Goal: Answer question/provide support: Share knowledge or assist other users

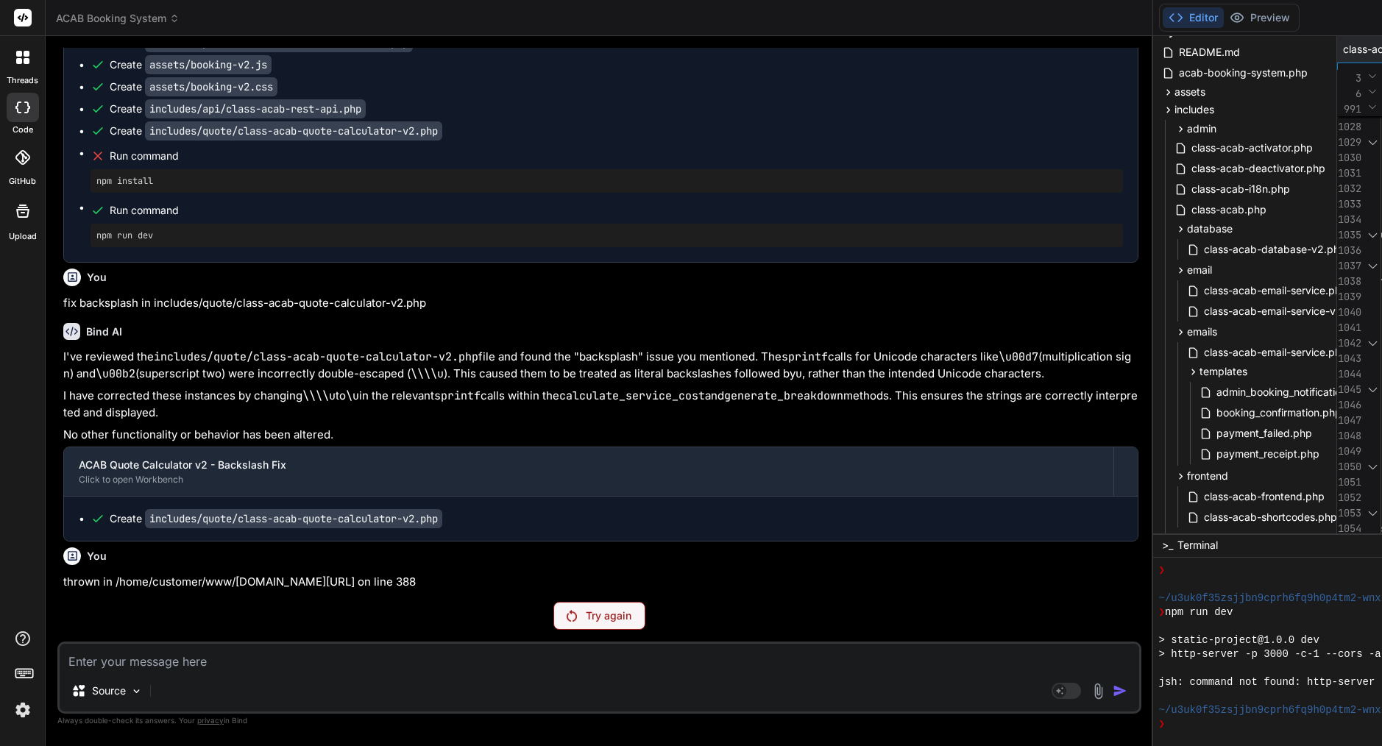
click at [586, 612] on p "Try again" at bounding box center [609, 616] width 46 height 15
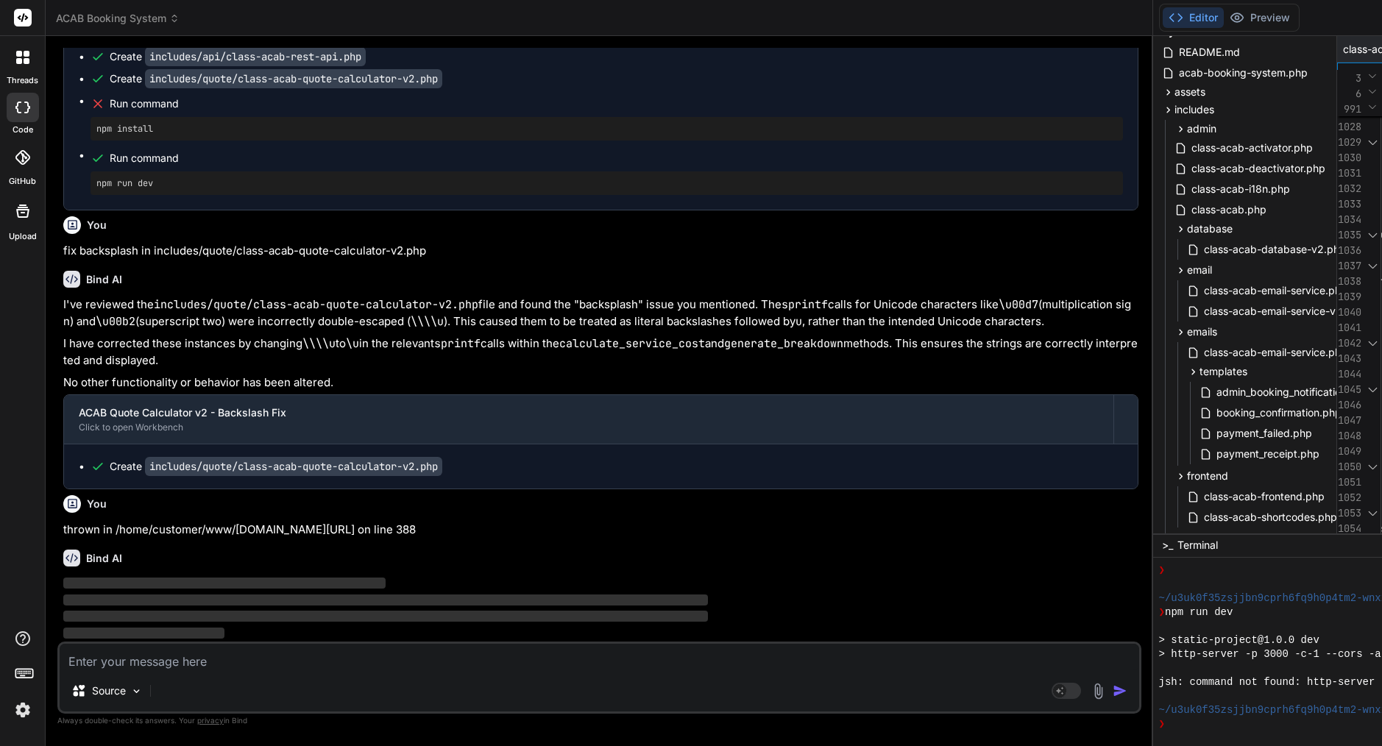
click at [21, 712] on img at bounding box center [22, 710] width 25 height 25
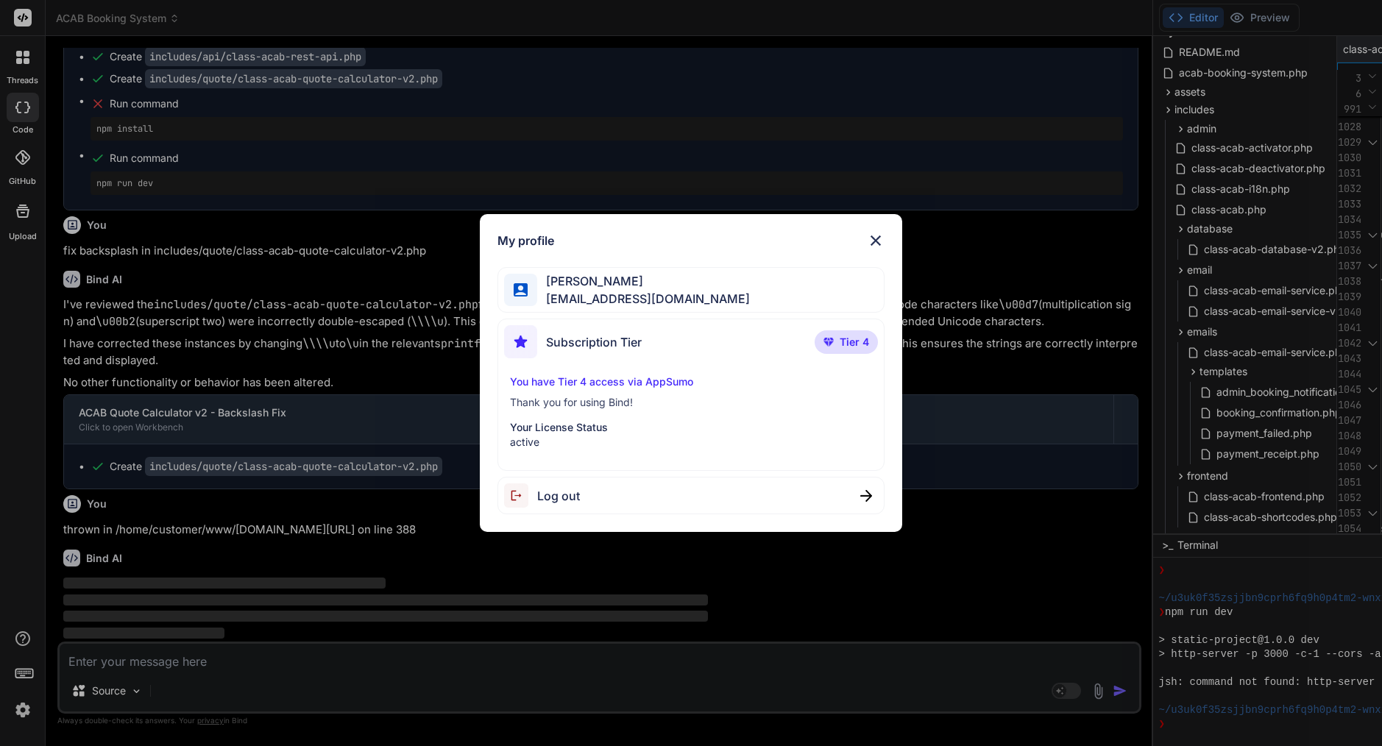
click at [881, 237] on img at bounding box center [876, 241] width 18 height 18
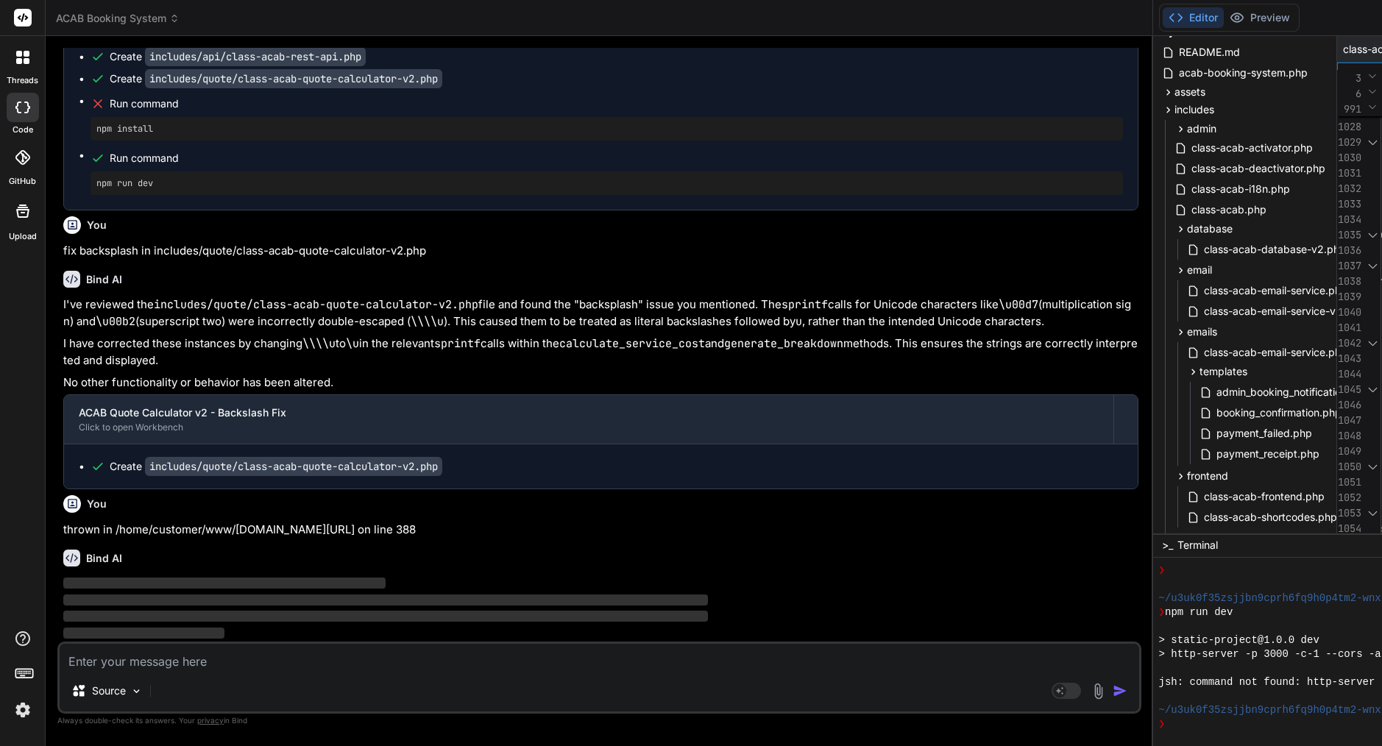
click at [322, 662] on textarea at bounding box center [600, 657] width 1080 height 27
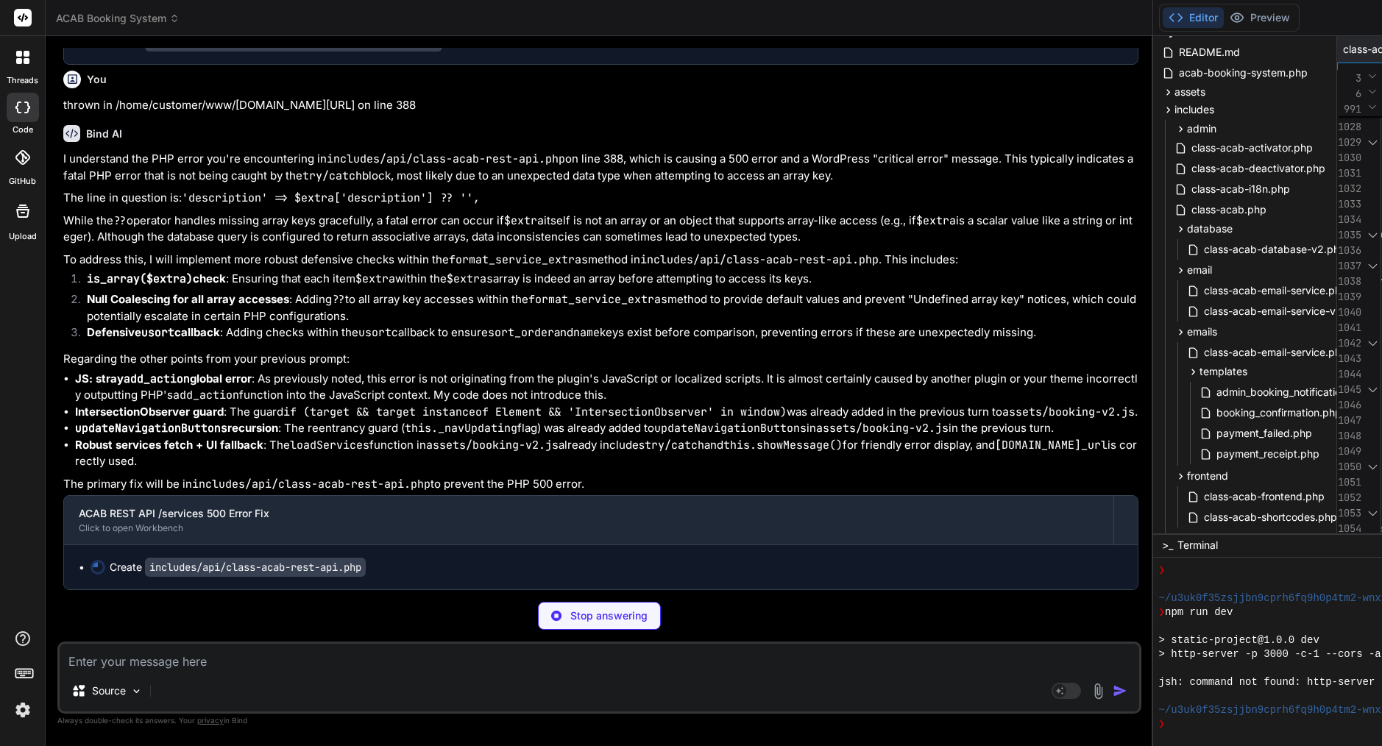
scroll to position [41164, 0]
type textarea "x"
type textarea "new ACAB_REST_API();"
type textarea "x"
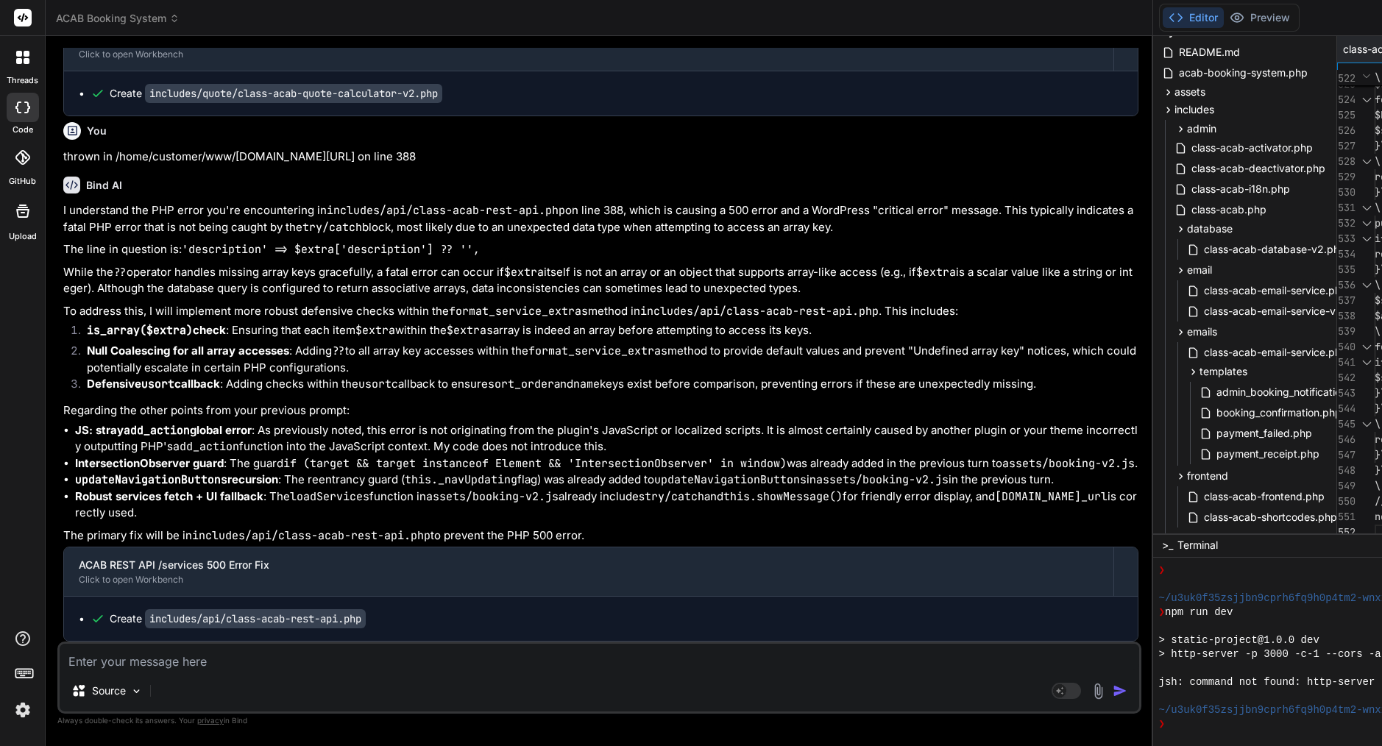
scroll to position [41358, 0]
type textarea "\ public function sanitize_address($address) {\ if (!is_array($address)) {\ ret…"
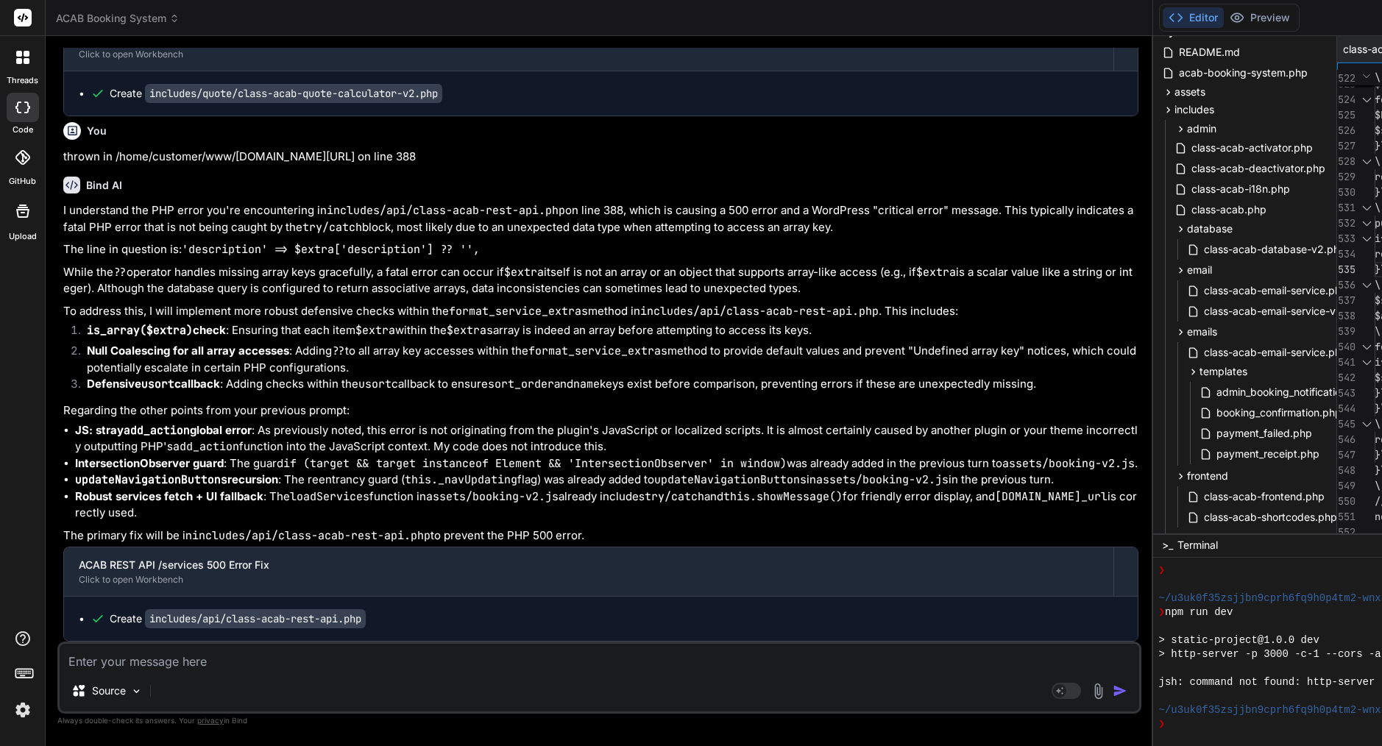
click at [284, 648] on textarea at bounding box center [600, 657] width 1080 height 27
type textarea "r"
type textarea "x"
type textarea "re"
type textarea "x"
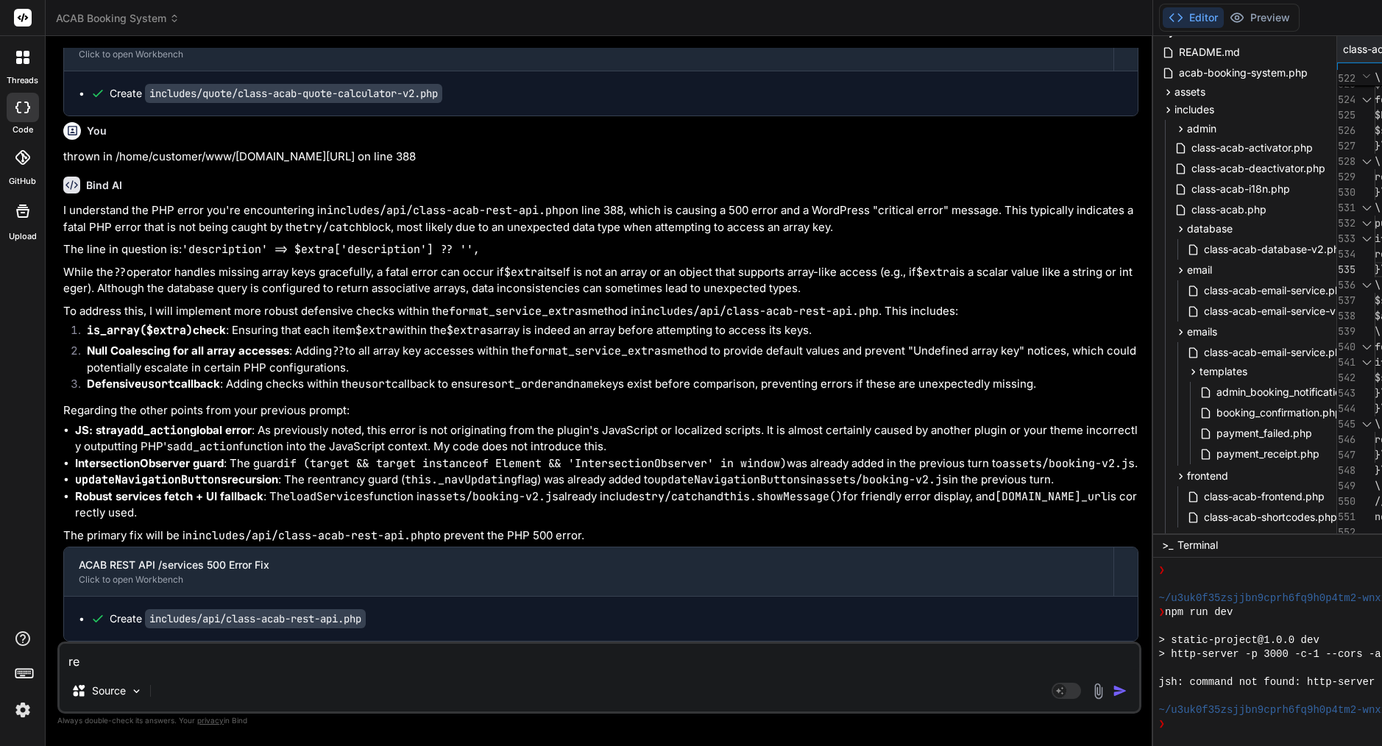
type textarea "rem"
type textarea "x"
type textarea "remo"
type textarea "x"
type textarea "remov"
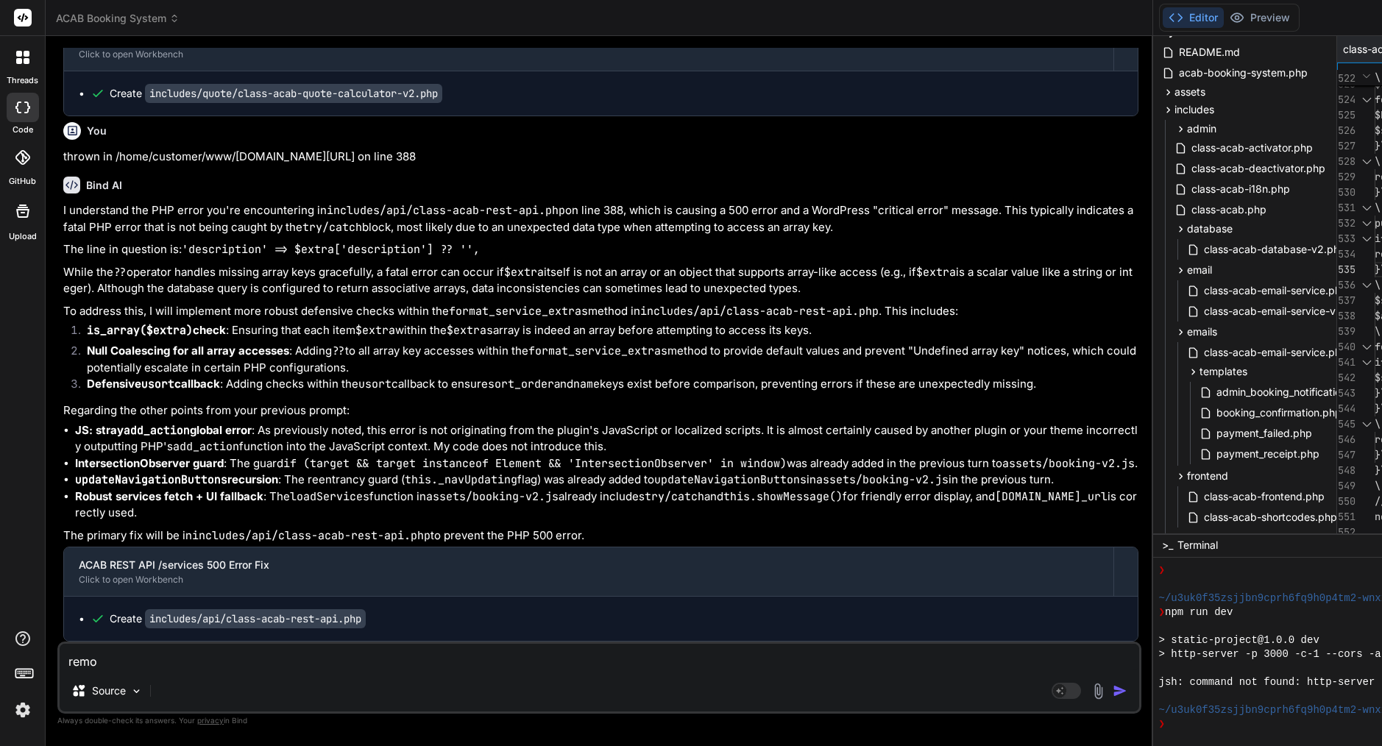
type textarea "x"
type textarea "remove"
type textarea "x"
type textarea "remove"
type textarea "x"
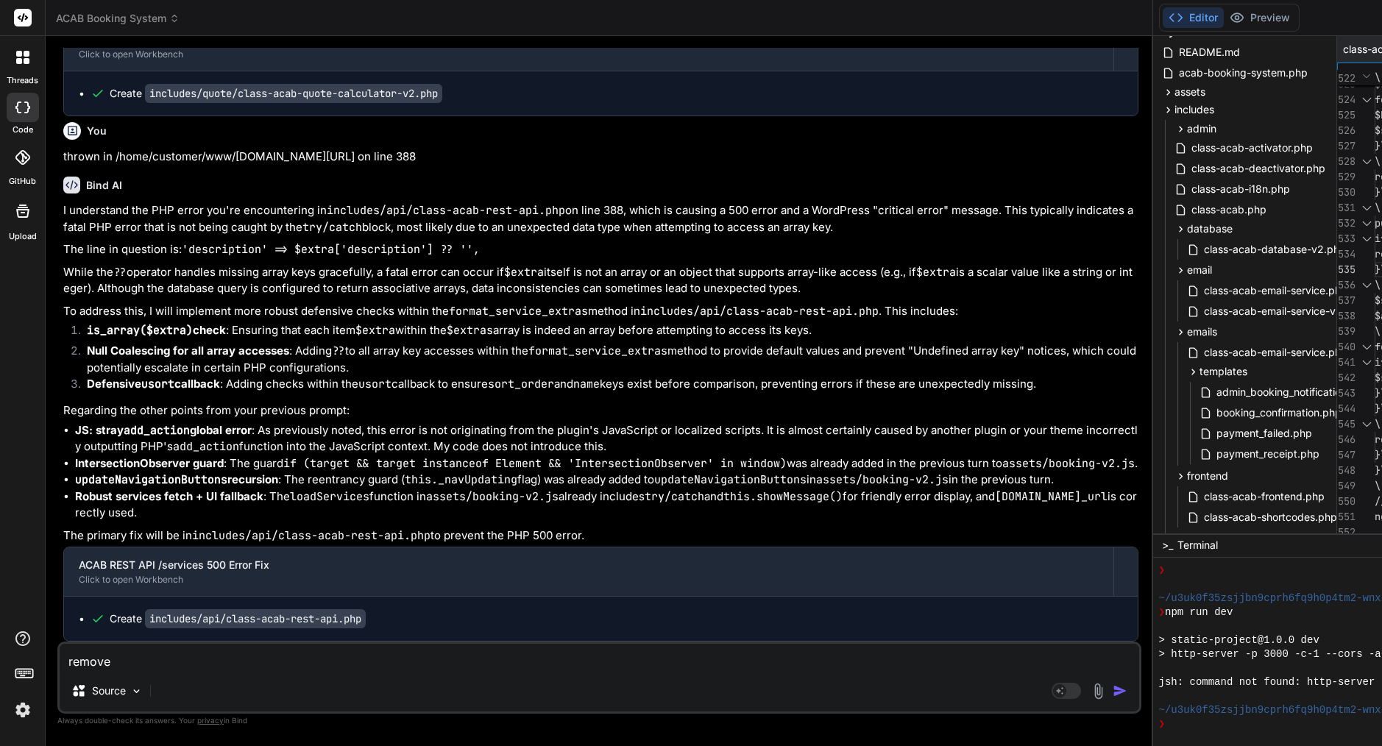
type textarea "remove a"
type textarea "x"
type textarea "remove al"
type textarea "x"
type textarea "remove all"
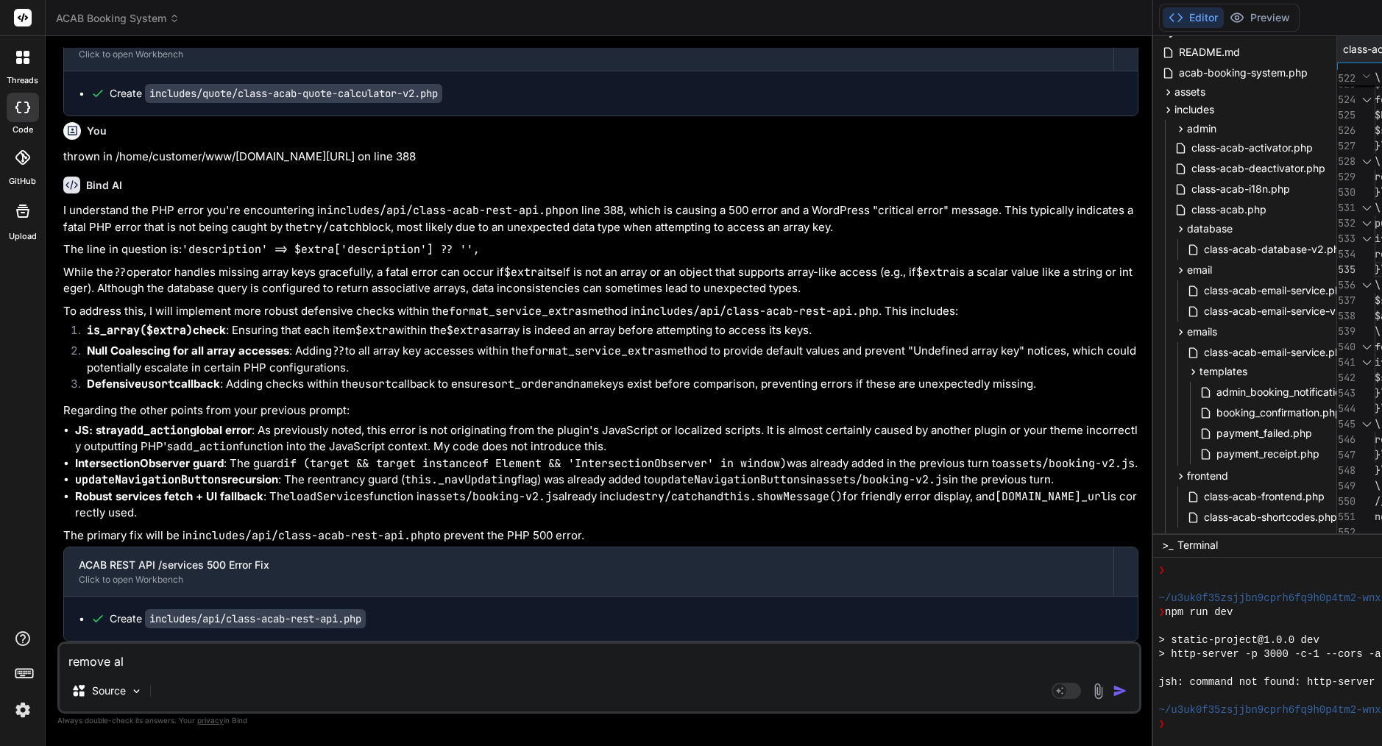
type textarea "x"
type textarea "remove all"
type textarea "x"
type textarea "remove all b"
type textarea "x"
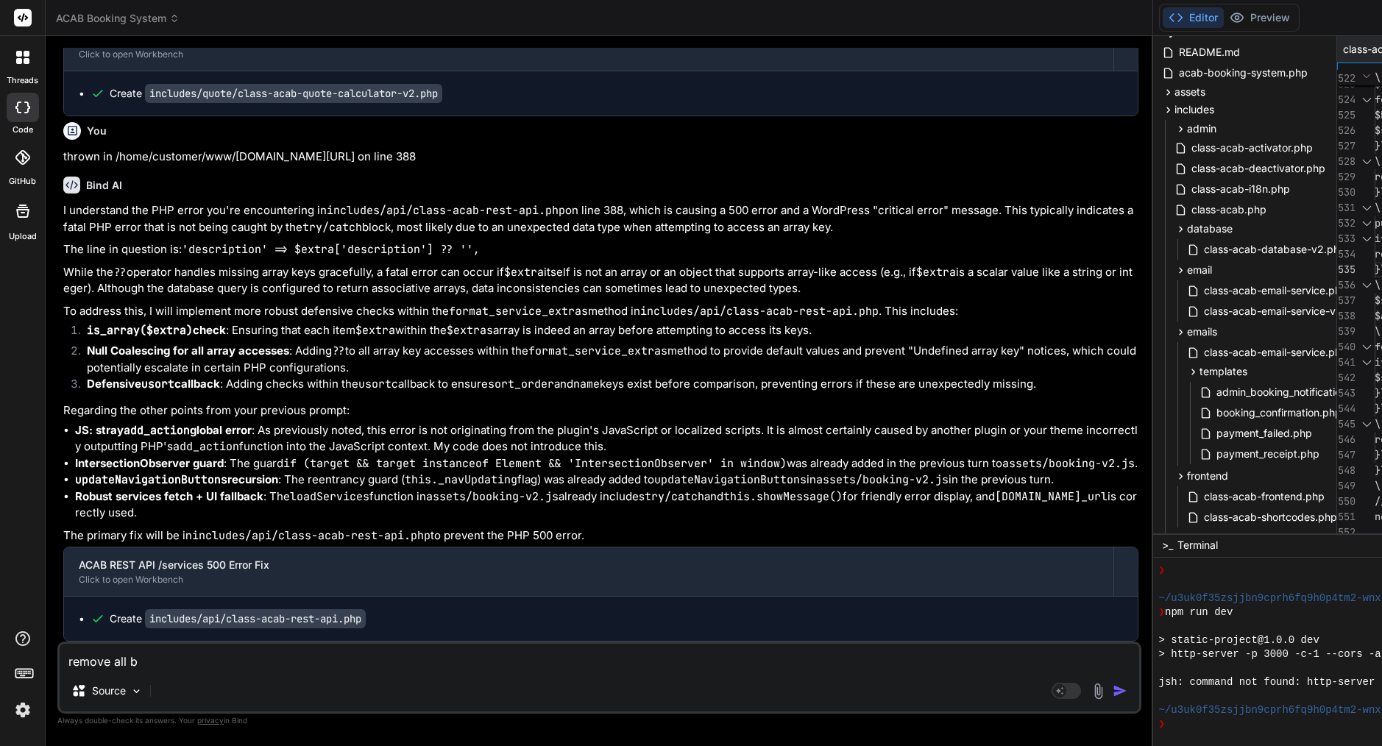
type textarea "remove all ba"
type textarea "x"
type textarea "remove all bac"
type textarea "x"
type textarea "remove all back"
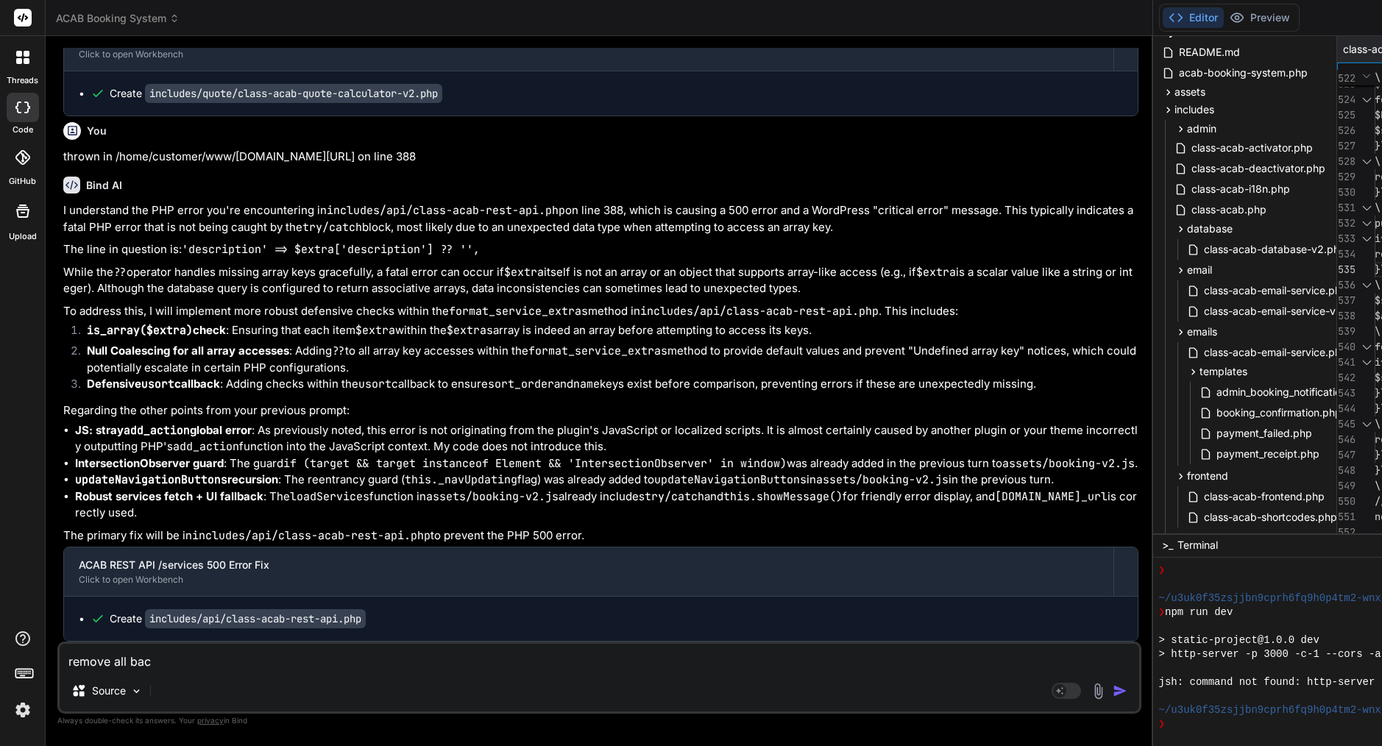
type textarea "x"
type textarea "remove all backp"
type textarea "x"
type textarea "remove all backpl"
type textarea "x"
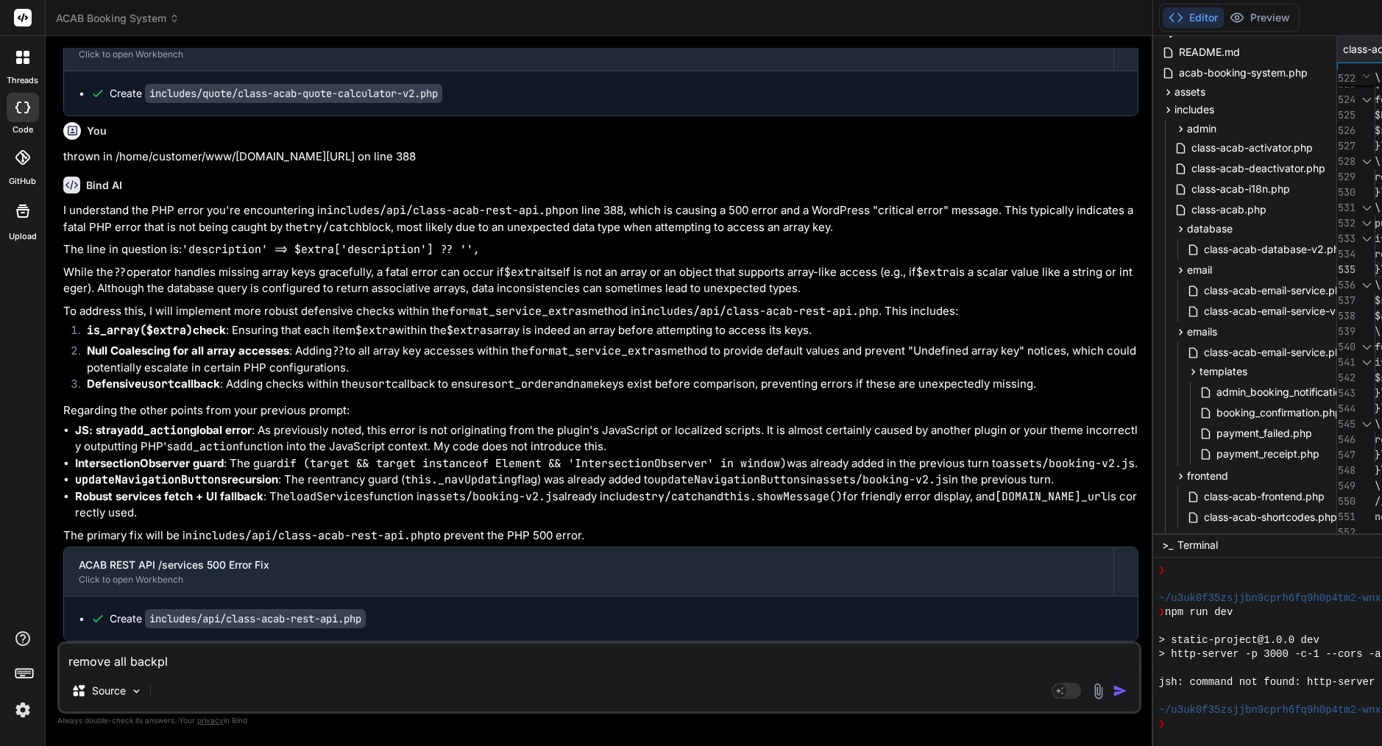
type textarea "remove all backpla"
type textarea "x"
type textarea "remove all backplas"
type textarea "x"
type textarea "remove all backplash"
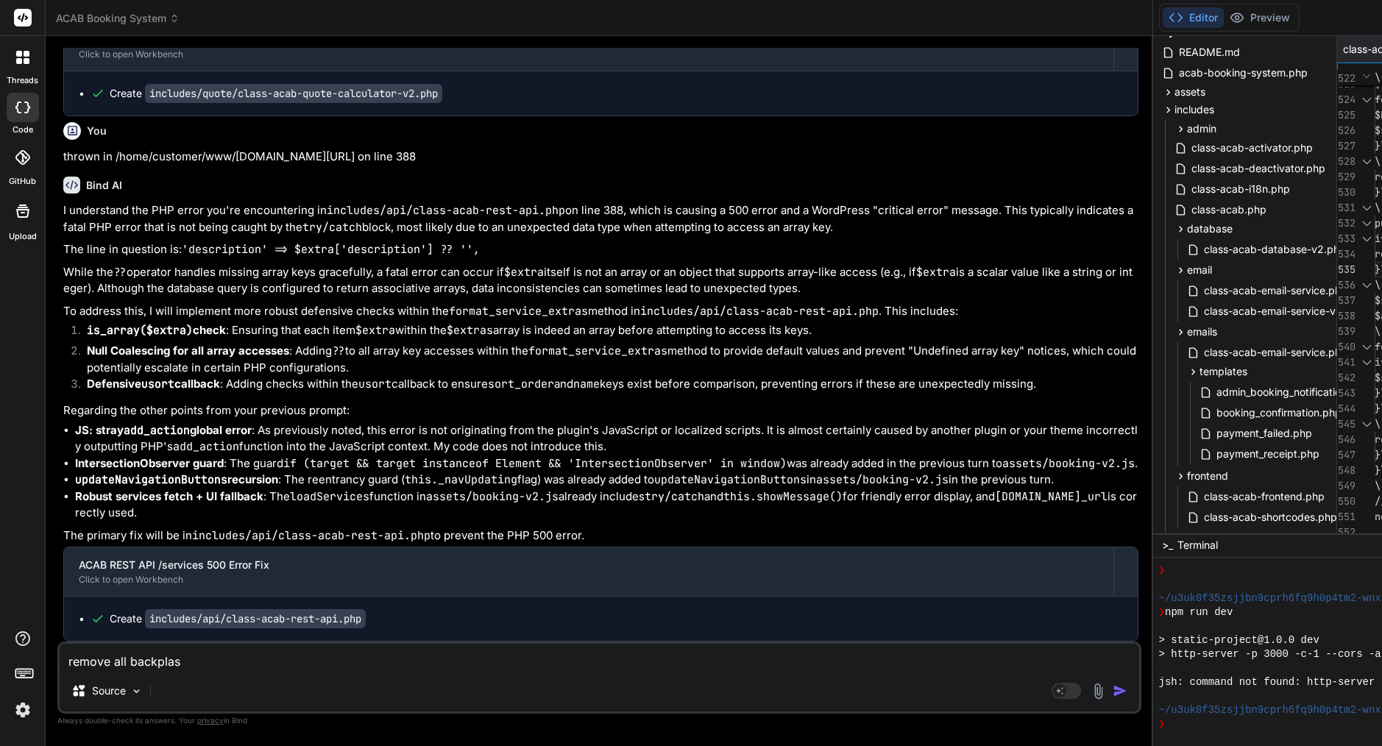
type textarea "x"
type textarea "remove all backsplash"
type textarea "x"
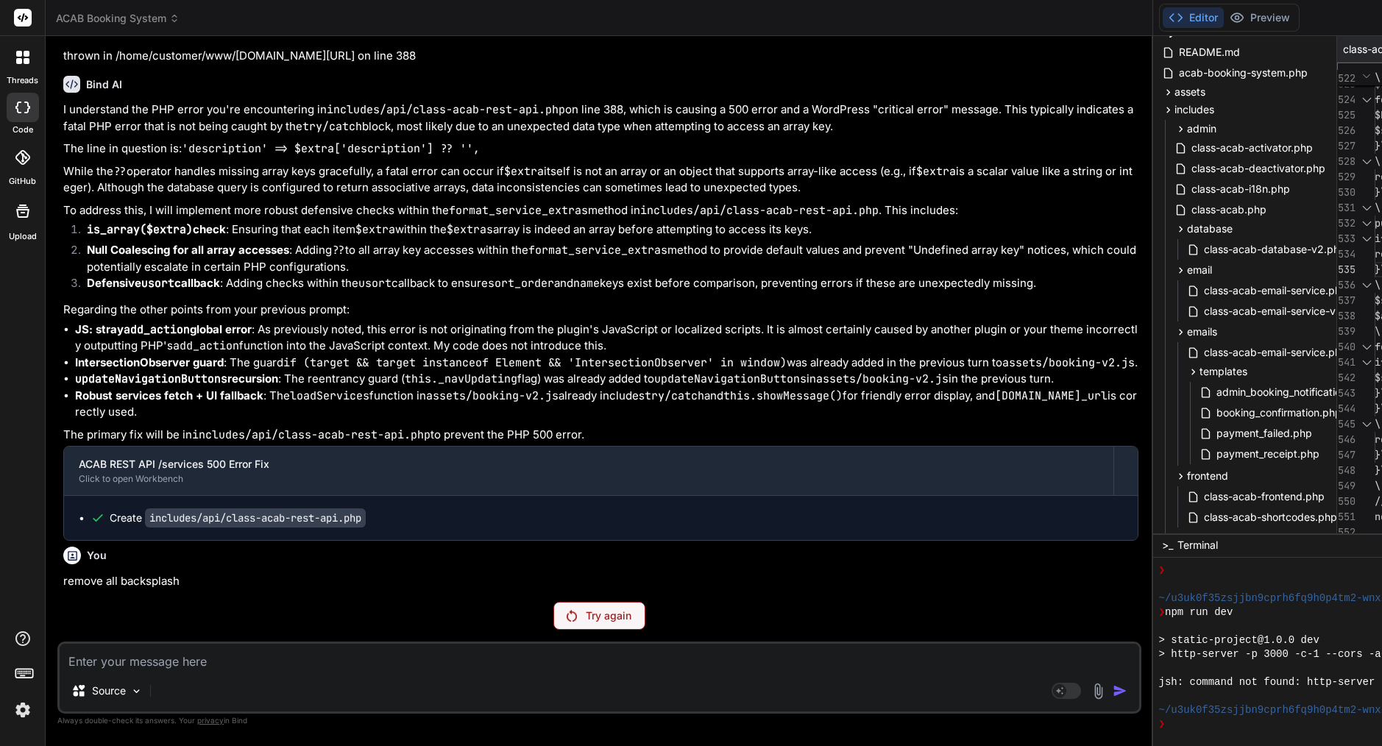
scroll to position [41117, 0]
click at [586, 609] on p "Try again" at bounding box center [609, 616] width 46 height 15
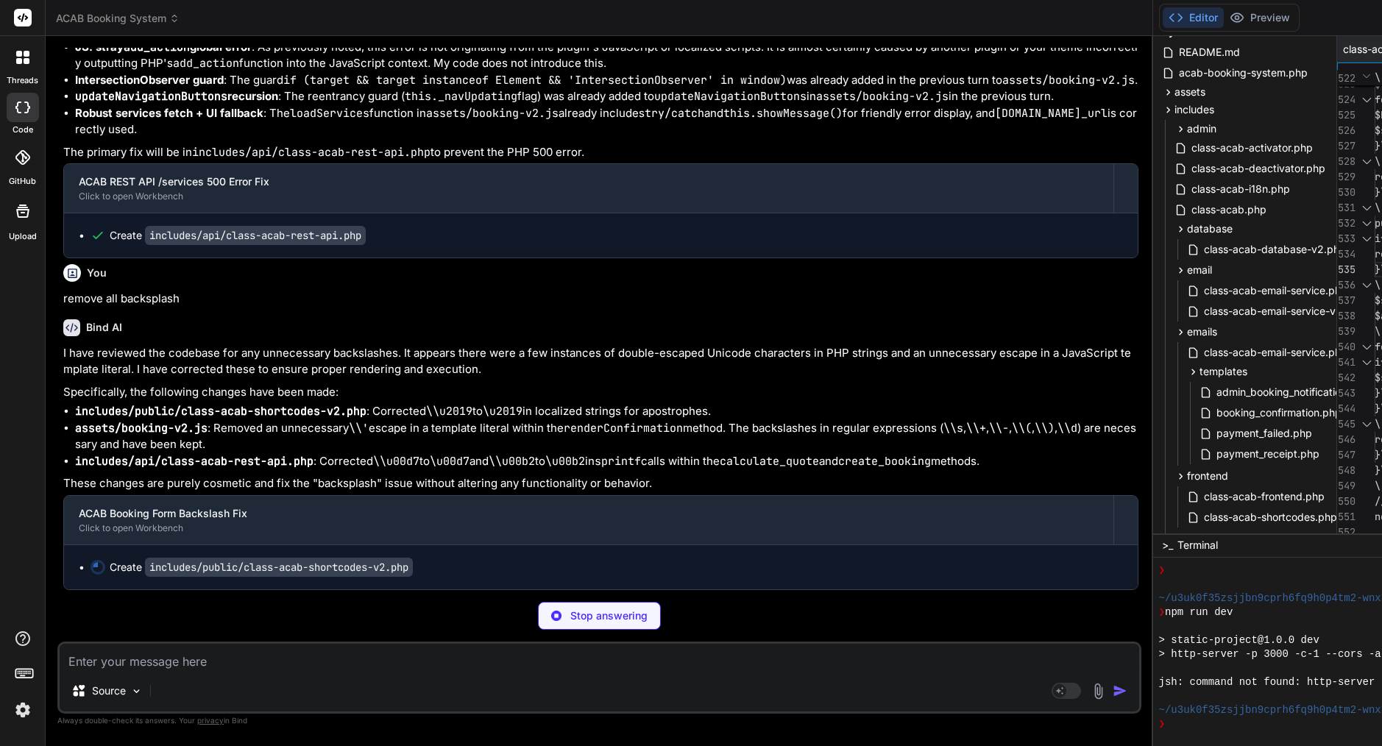
scroll to position [41867, 0]
type textarea "x"
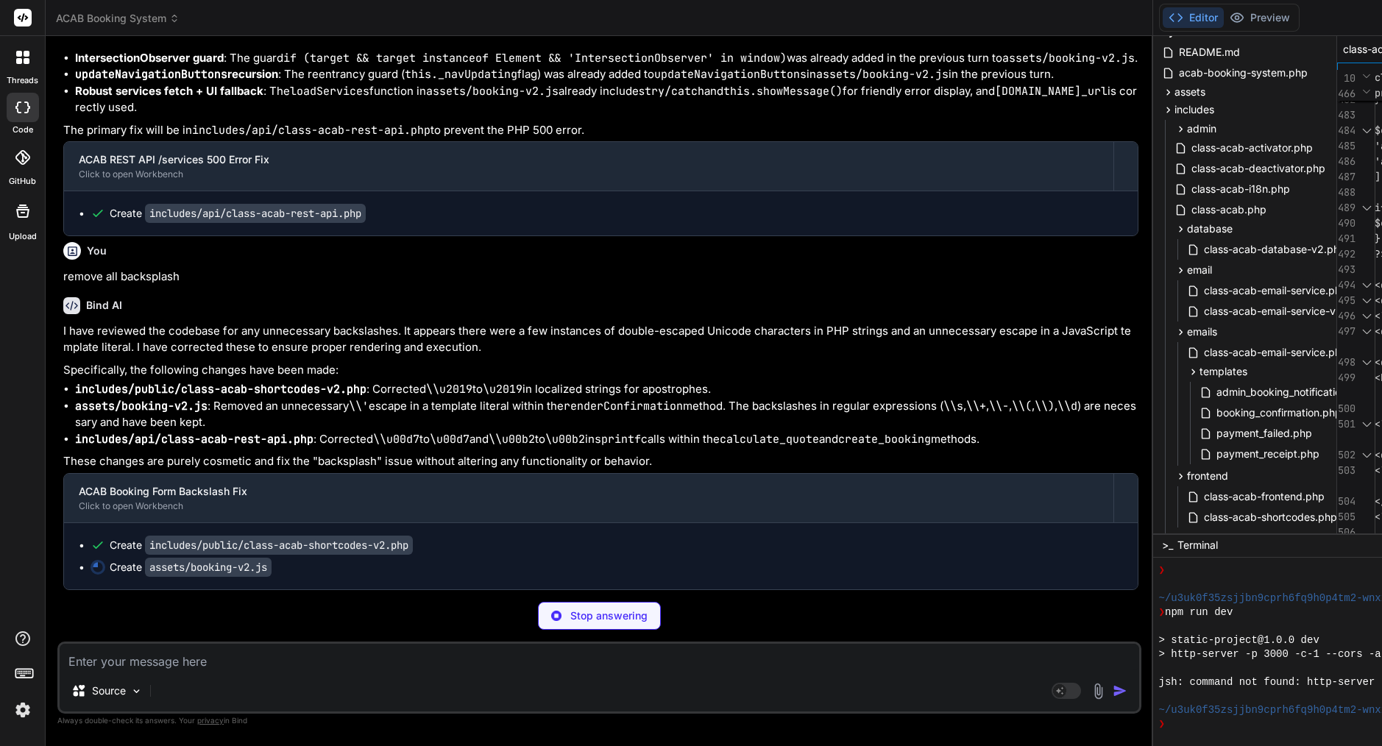
scroll to position [41889, 0]
type textarea "x"
type textarea "if (!empty($atts['class'])) { $grid_classes[] = esc_attr($atts['class']); } ?> …"
type textarea "x"
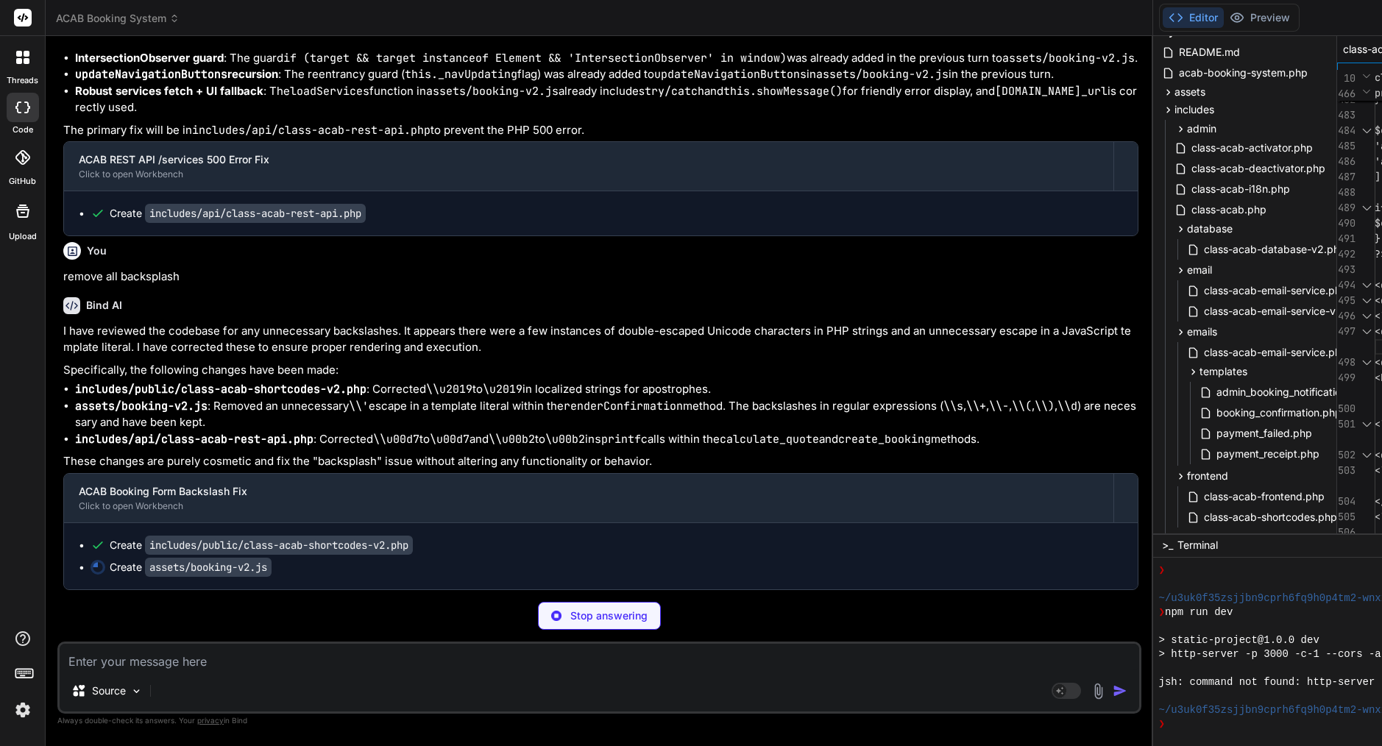
type textarea "<?php /** * ACAB Shortcodes v2 - Enhanced Multi-Step Form */ if (!defined('ABSP…"
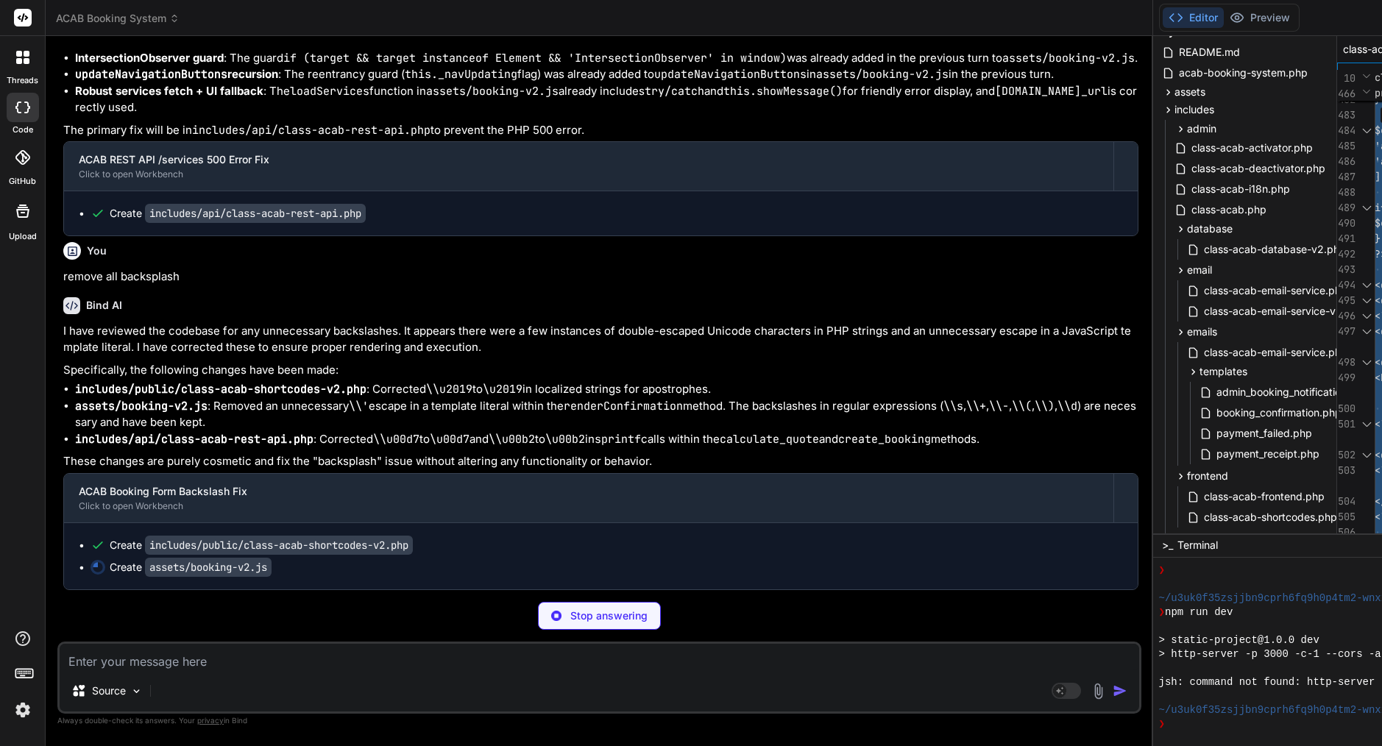
scroll to position [0, 0]
type textarea "x"
type textarea "MutationObserver is for general DOM changes, not specific to IntersectionObserv…"
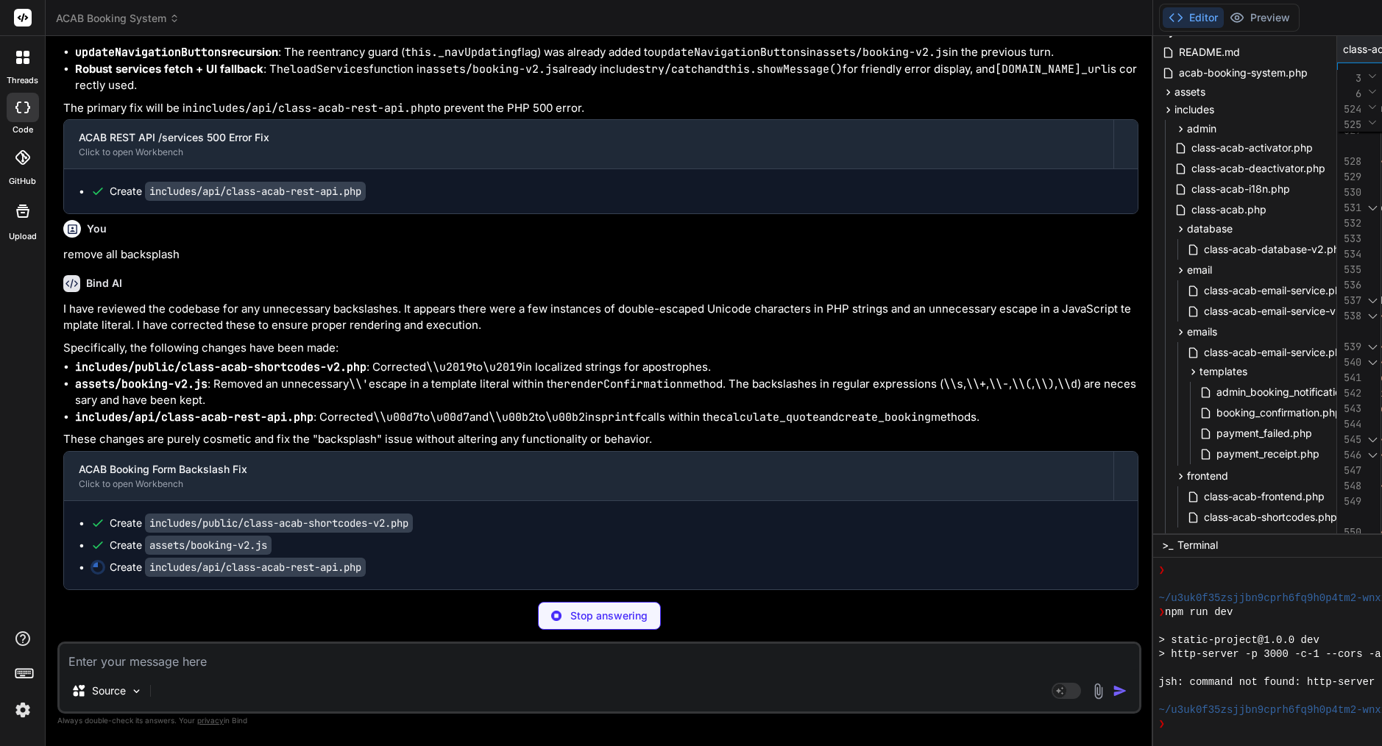
scroll to position [41912, 0]
type textarea "x"
type textarea "return $sanitized; } } // Initialize REST API new ACAB_REST_API();"
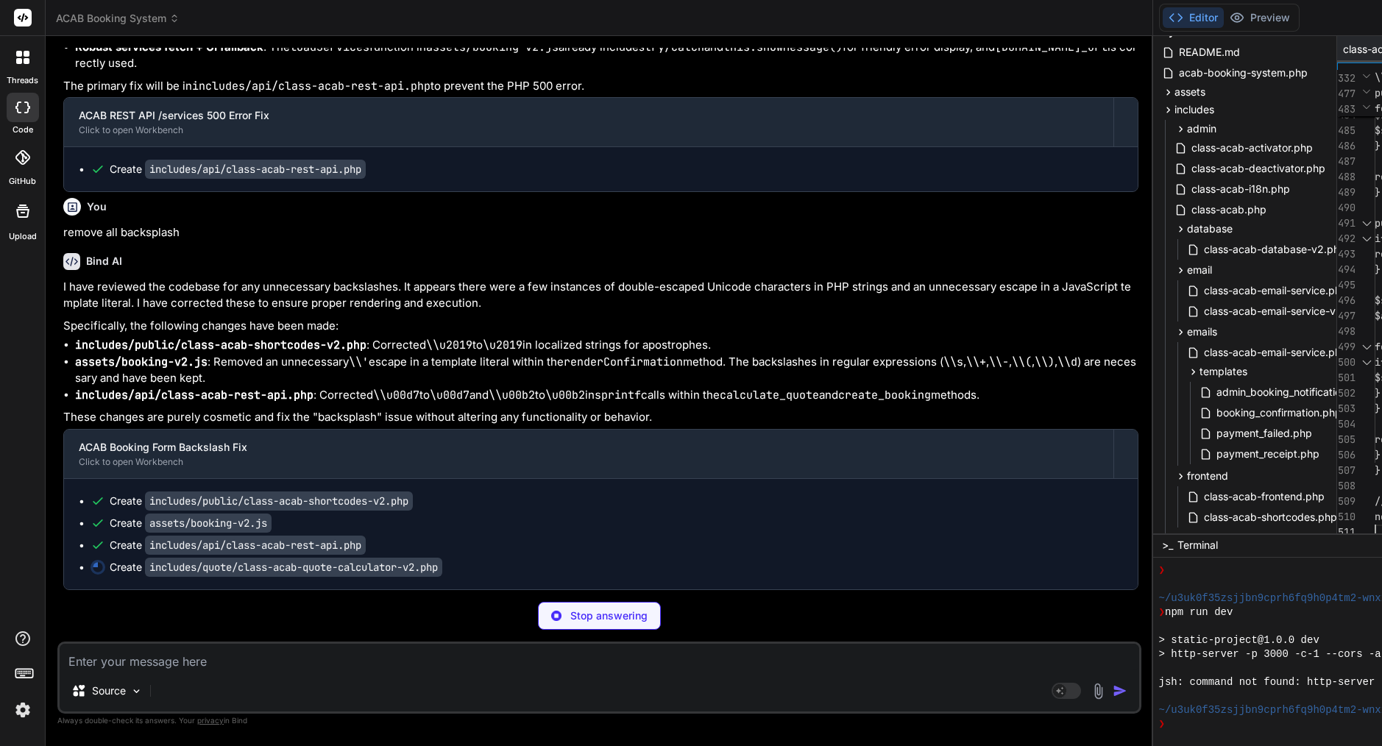
scroll to position [0, 0]
type textarea "x"
type textarea "return $symbol . number_format(floatval($amount), 2); } }"
type textarea "x"
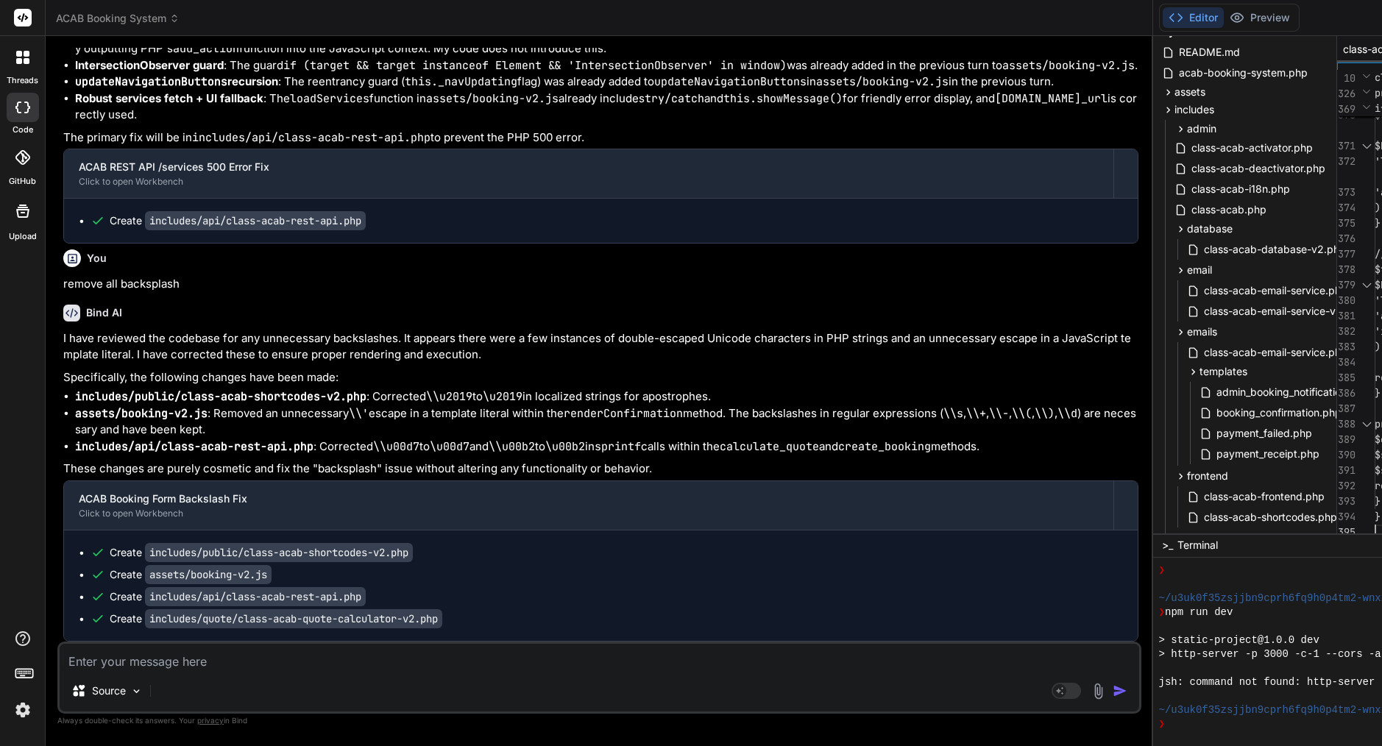
scroll to position [0, 0]
click at [1343, 56] on span "class-acab-shortcodes-v2.php" at bounding box center [1398, 49] width 110 height 15
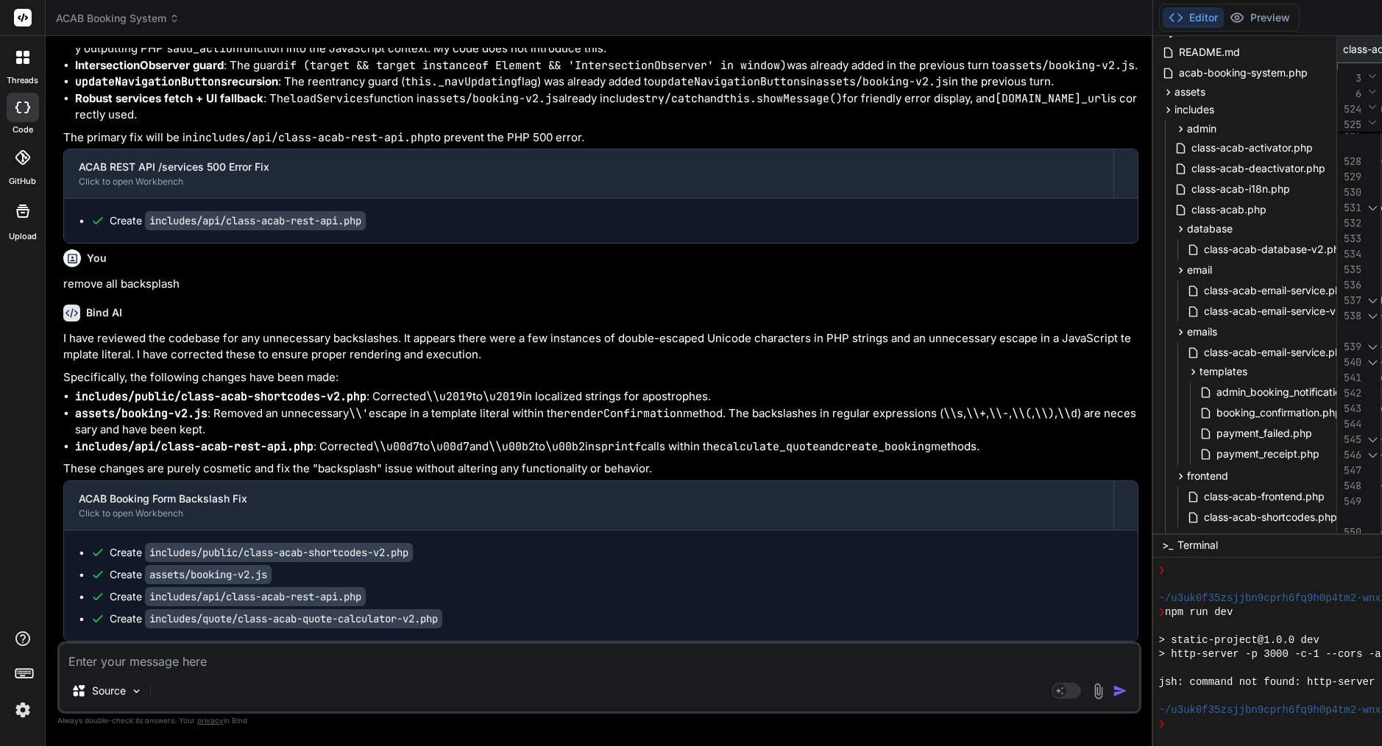
scroll to position [62, 0]
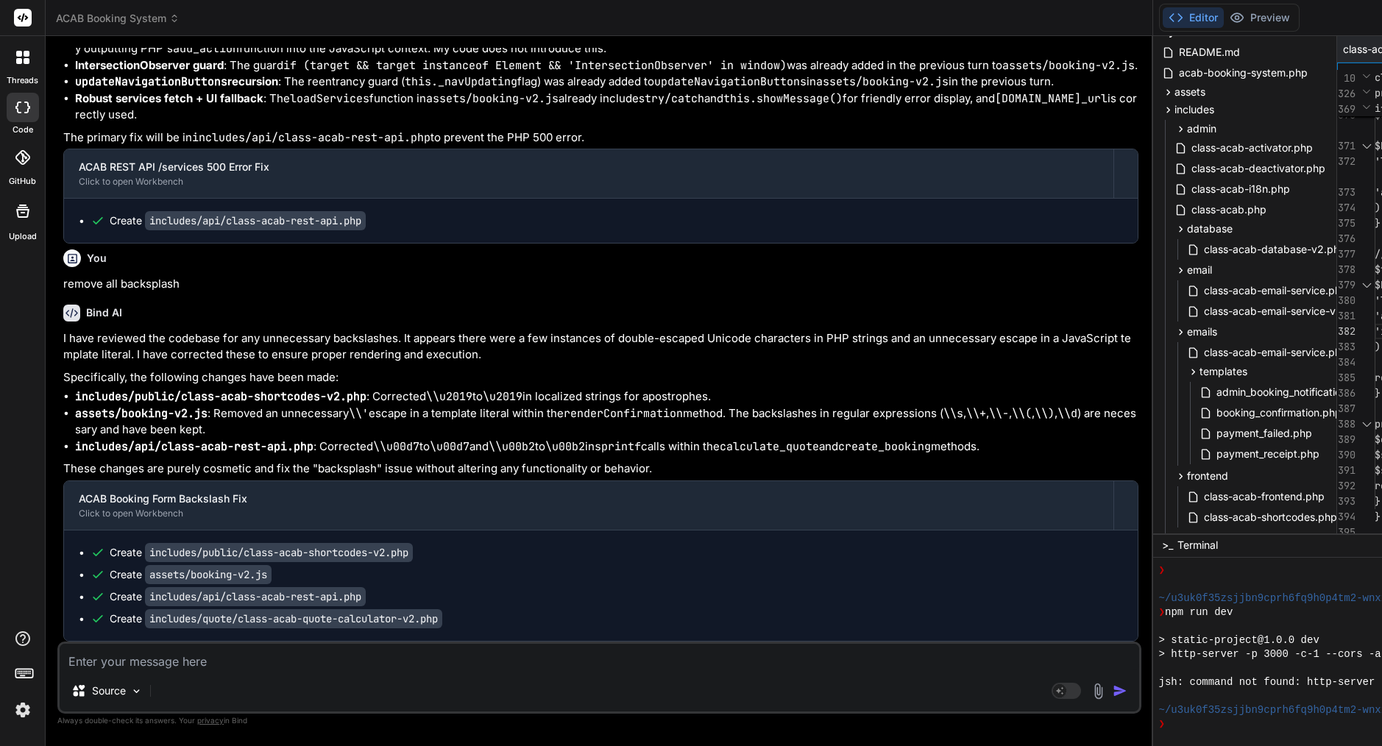
scroll to position [0, 0]
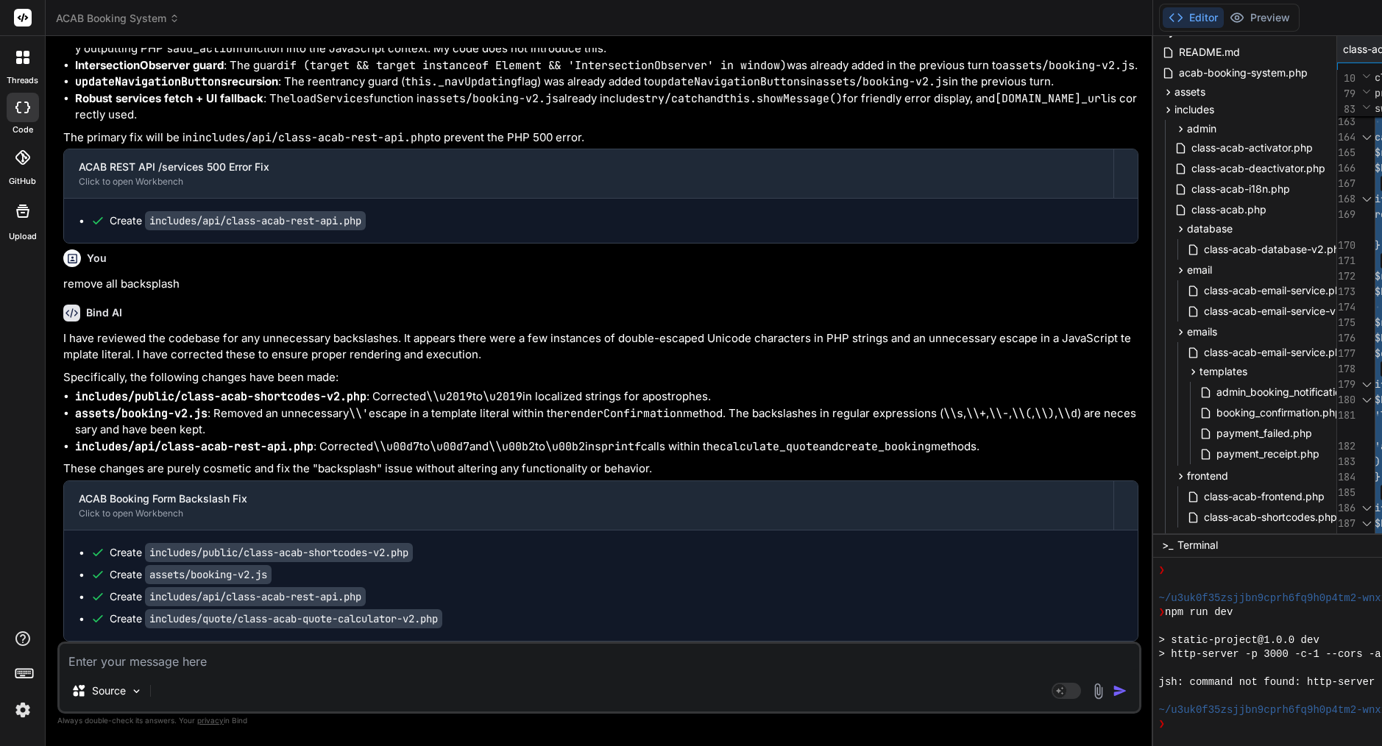
type textarea "if ($rooms > 0) { $breakdown_items[] = array( 'label' => sprintf(__('%d rooms @…"
click at [171, 666] on textarea at bounding box center [600, 657] width 1080 height 27
paste textarea "Lore ipsum. Dolo sitam conse (“adipiscing elits \”) doeius tempor incid utla et…"
type textarea "Lore ipsum. Dolo sitam conse (“adipiscing elits \”) doeius tempor incid utla et…"
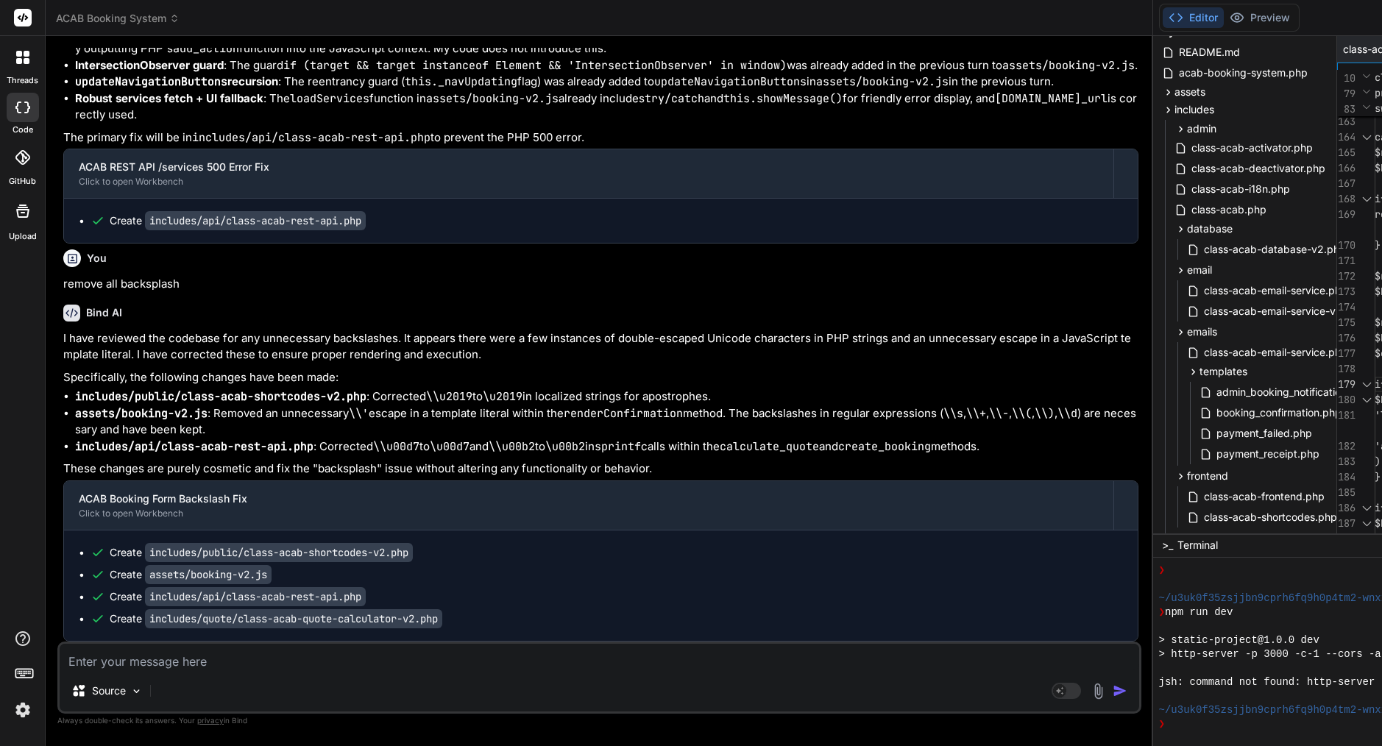
type textarea "x"
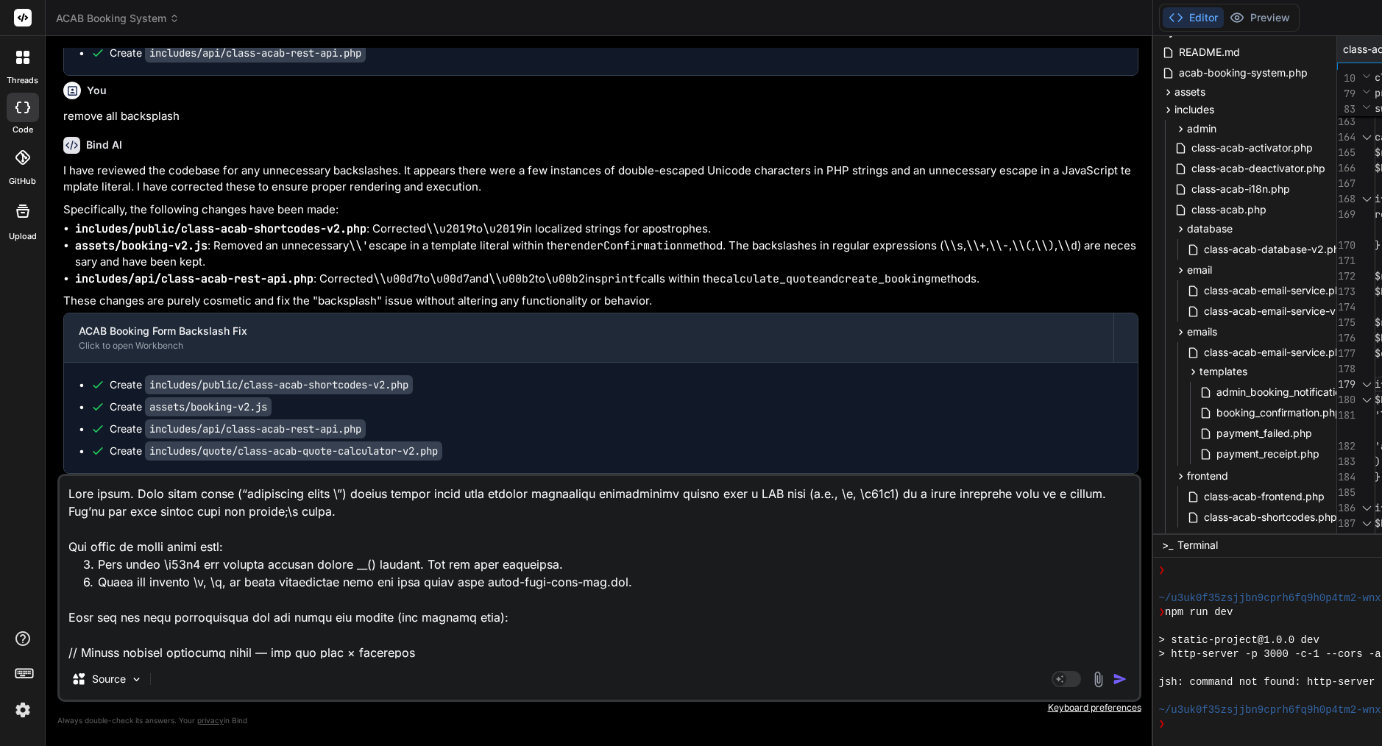
drag, startPoint x: 245, startPoint y: 587, endPoint x: 3, endPoint y: 310, distance: 368.3
click at [3, 310] on div "threads code GitHub Upload ACAB Booking System Created with Pixso. Bind AI Web …" at bounding box center [691, 373] width 1382 height 746
type textarea "Lore — Ips DOLO/SIT ametc adipi elitse do eiusmod tempo • Inci: utlabore/etd/ma…"
type textarea "x"
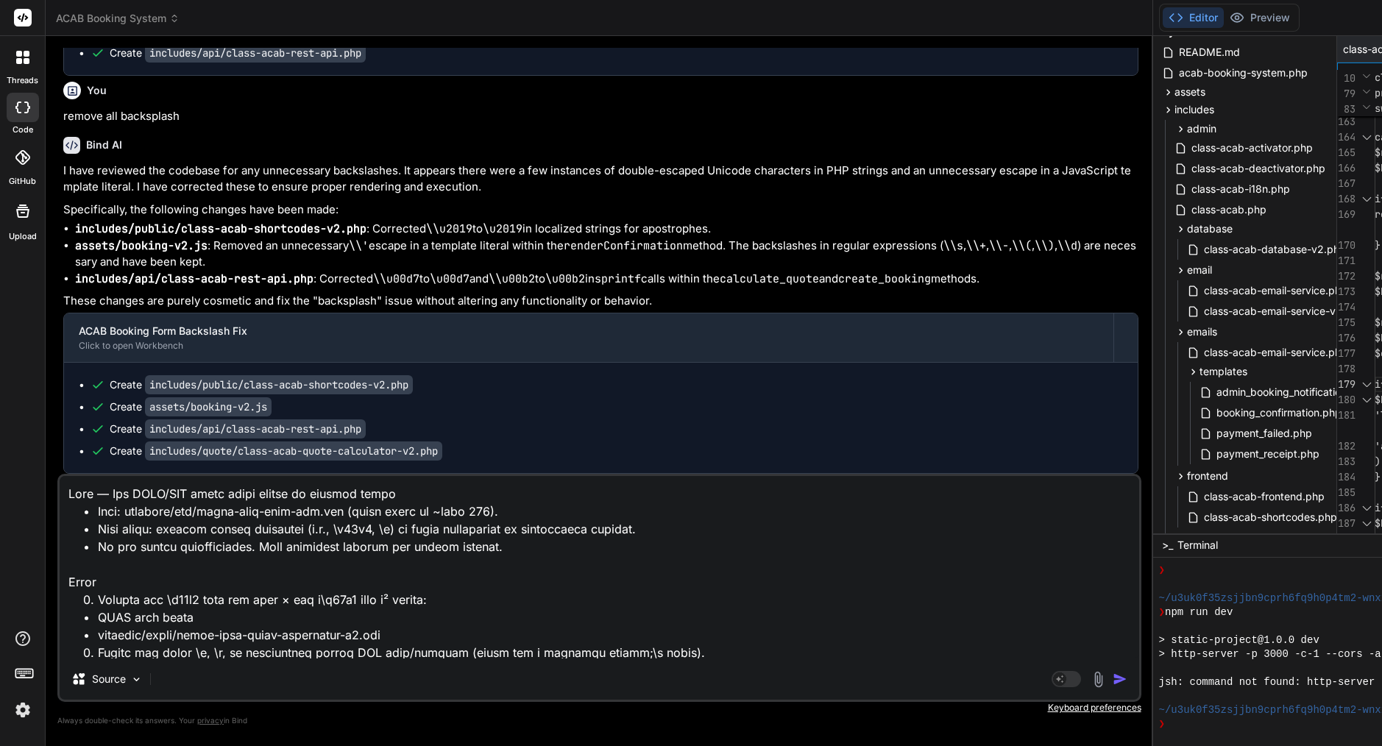
type textarea "Lore — Ips DOLO/SIT ametc adipi elitse do eiusmod tempo • Inci: utlabore/etd/ma…"
type textarea "x"
type textarea "Lore — Ips DOLO/SIT ametc adipi elitse do eiusmod tempo • Inci: utlabore/etd/ma…"
type textarea "x"
type textarea "Lore — Ips DOLO/SIT ametc adipi elitse do eiusmod tempo • Inci: utlabore/etd/ma…"
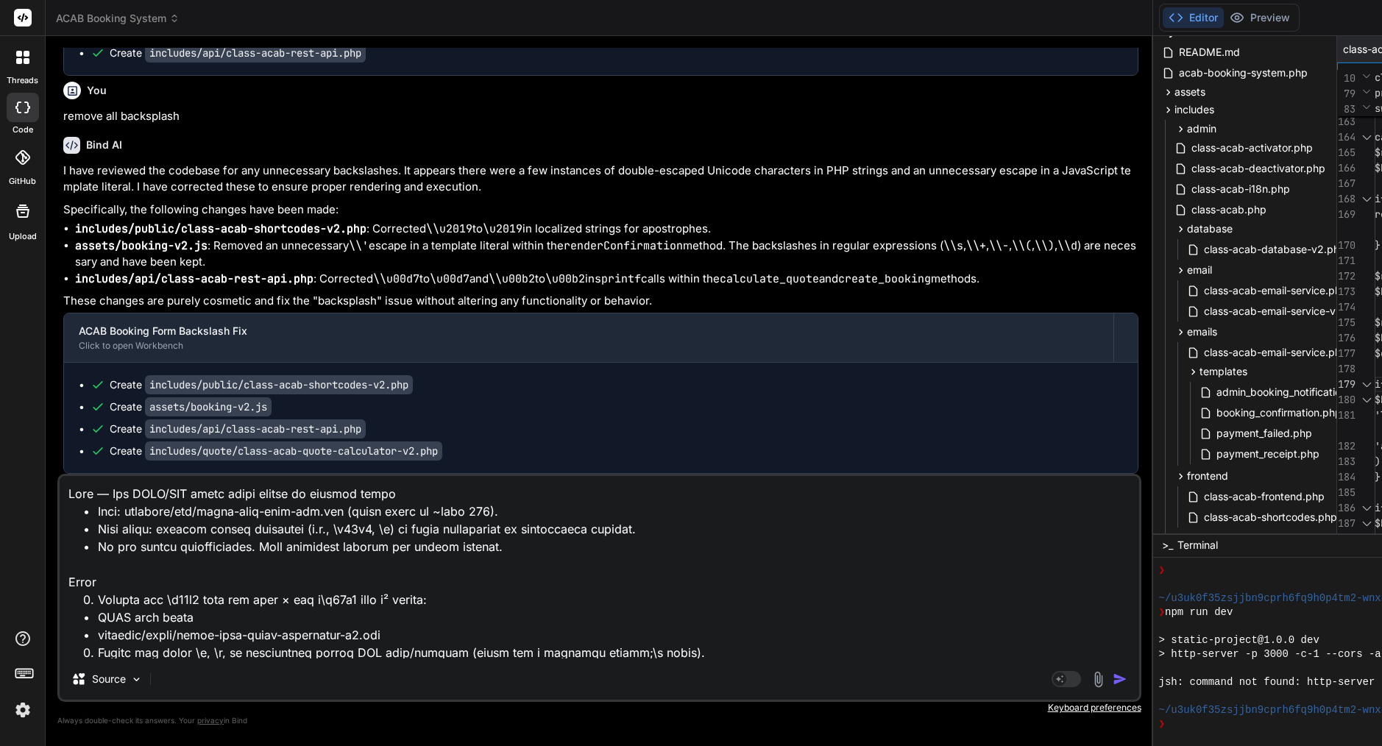
click at [1113, 683] on img "button" at bounding box center [1120, 679] width 15 height 15
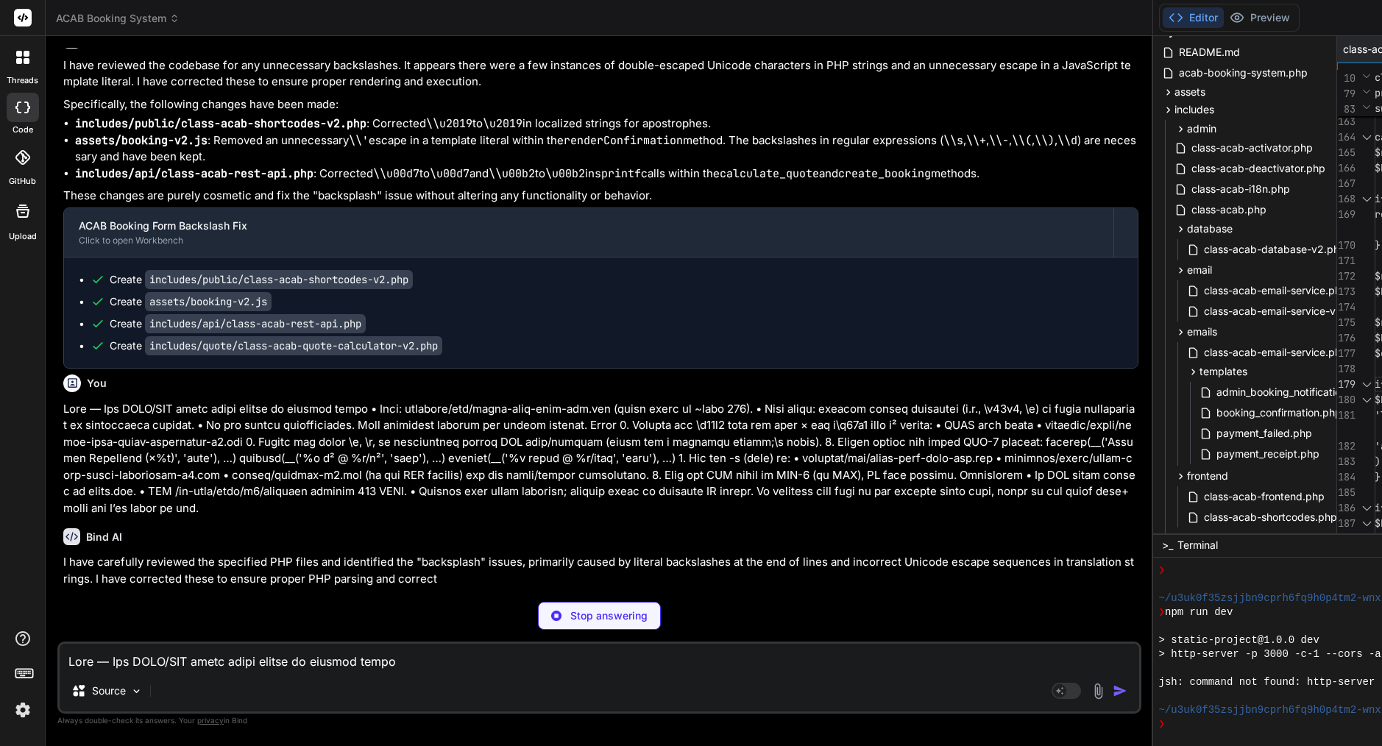
scroll to position [42279, 0]
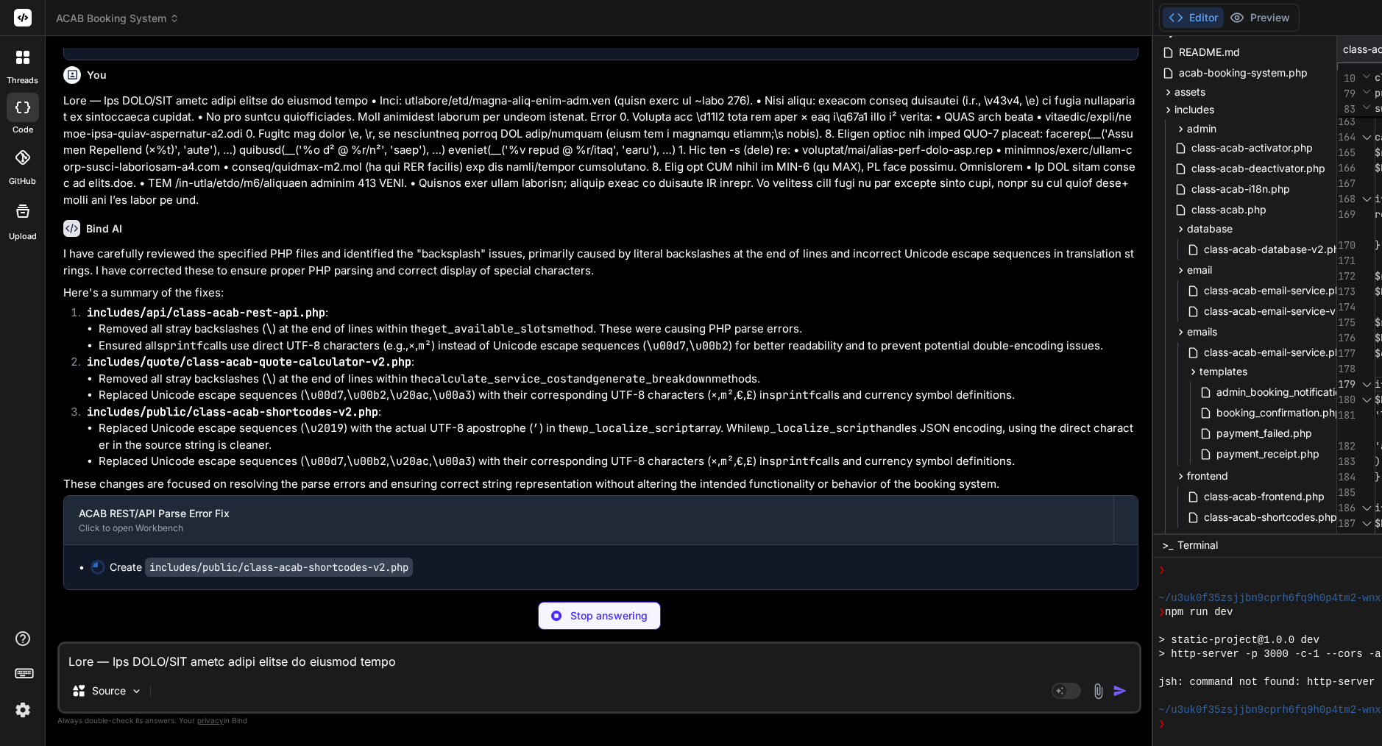
click at [269, 209] on p at bounding box center [601, 151] width 1076 height 116
type textarea "x"
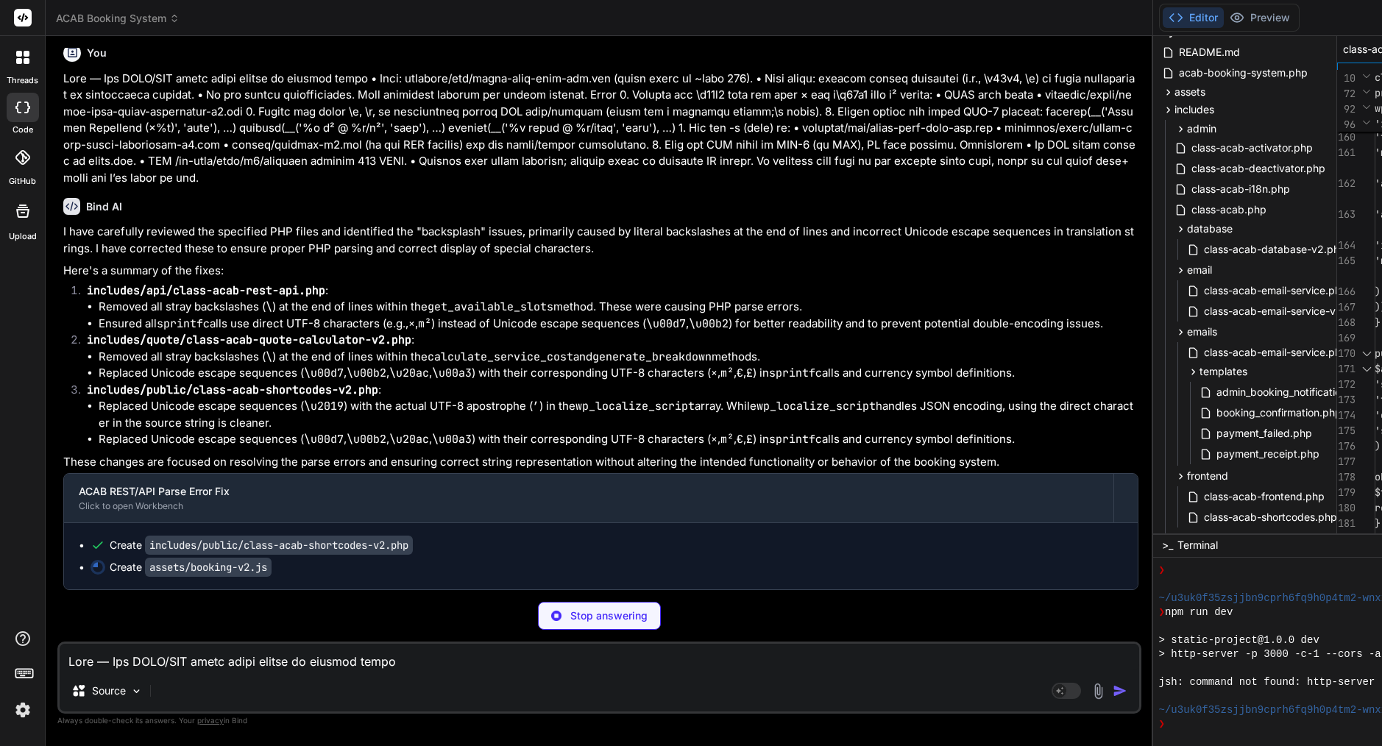
scroll to position [42867, 0]
type textarea "x"
type textarea "valid address.', 'acab'), 'invalid_email' => __('Please enter a valid email add…"
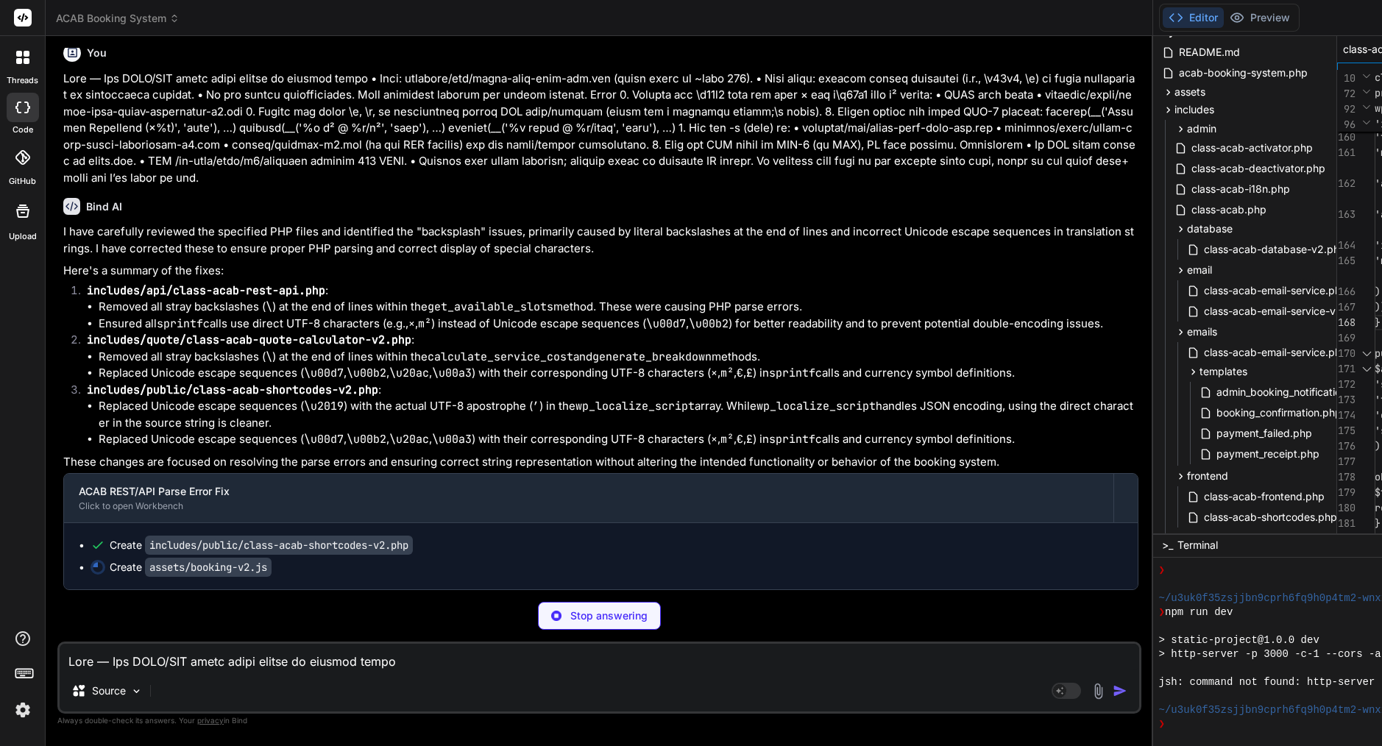
type textarea "x"
type textarea "<?php /** * ACAB Shortcodes v2 - Enhanced Multi-Step Form */ if (!defined('ABSP…"
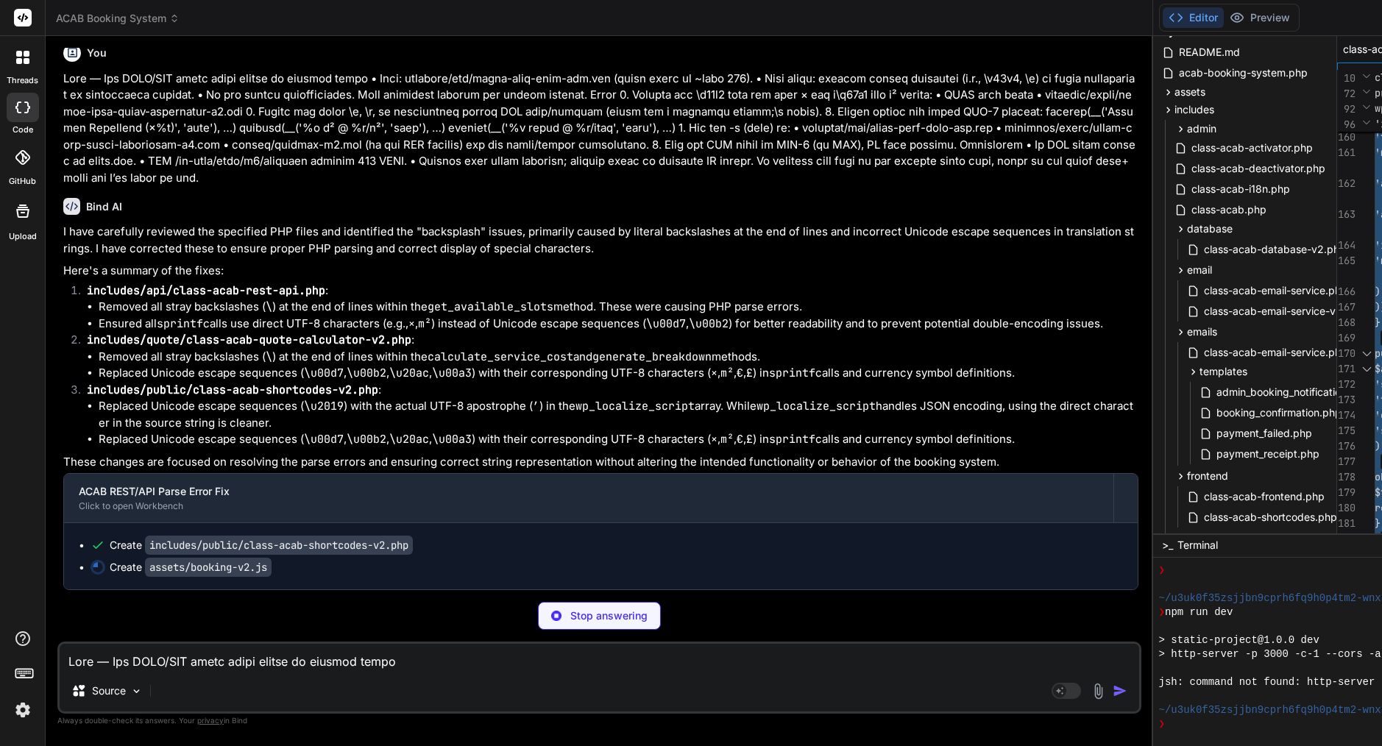
scroll to position [0, 0]
type textarea "x"
type textarea "window.ACABookingForm = ACABookingForm; })();"
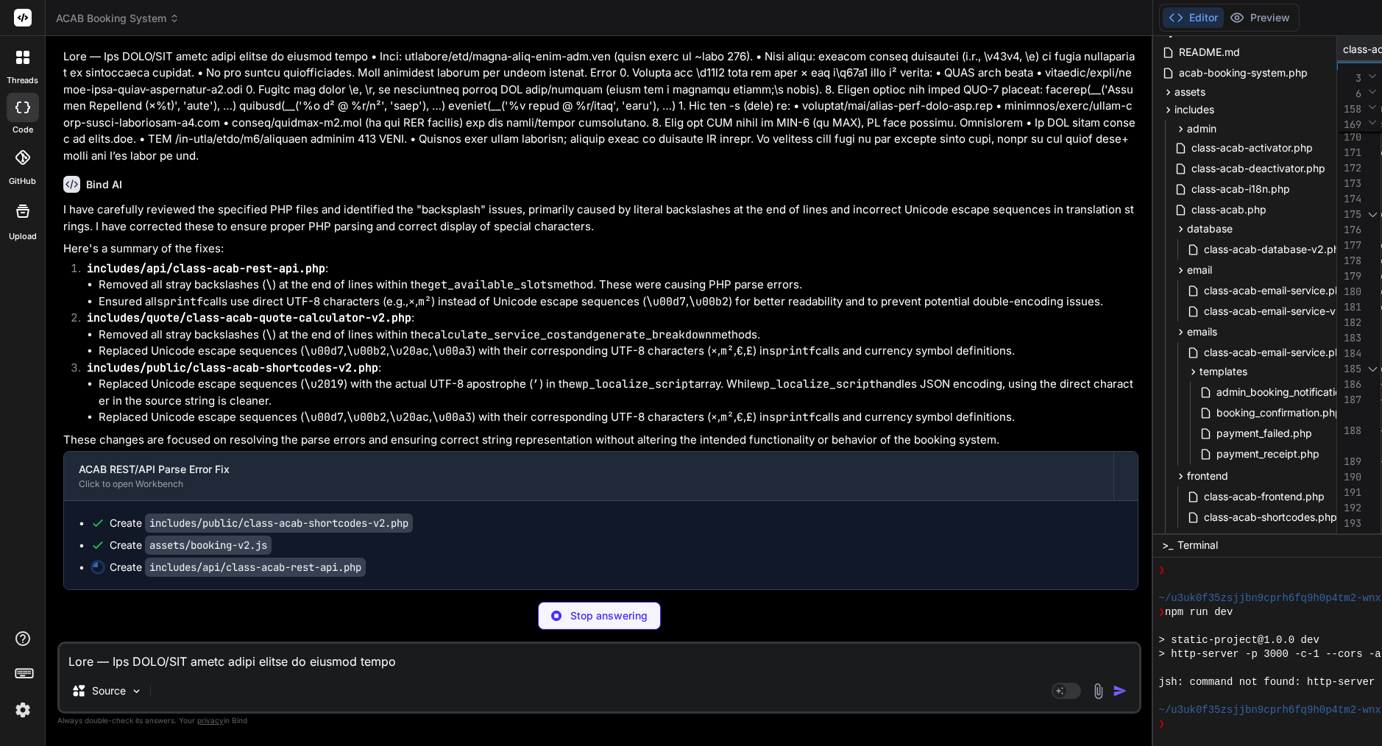
type textarea "x"
type textarea "return; } services.forEach(service => { const serviceCard = this.createServiceC…"
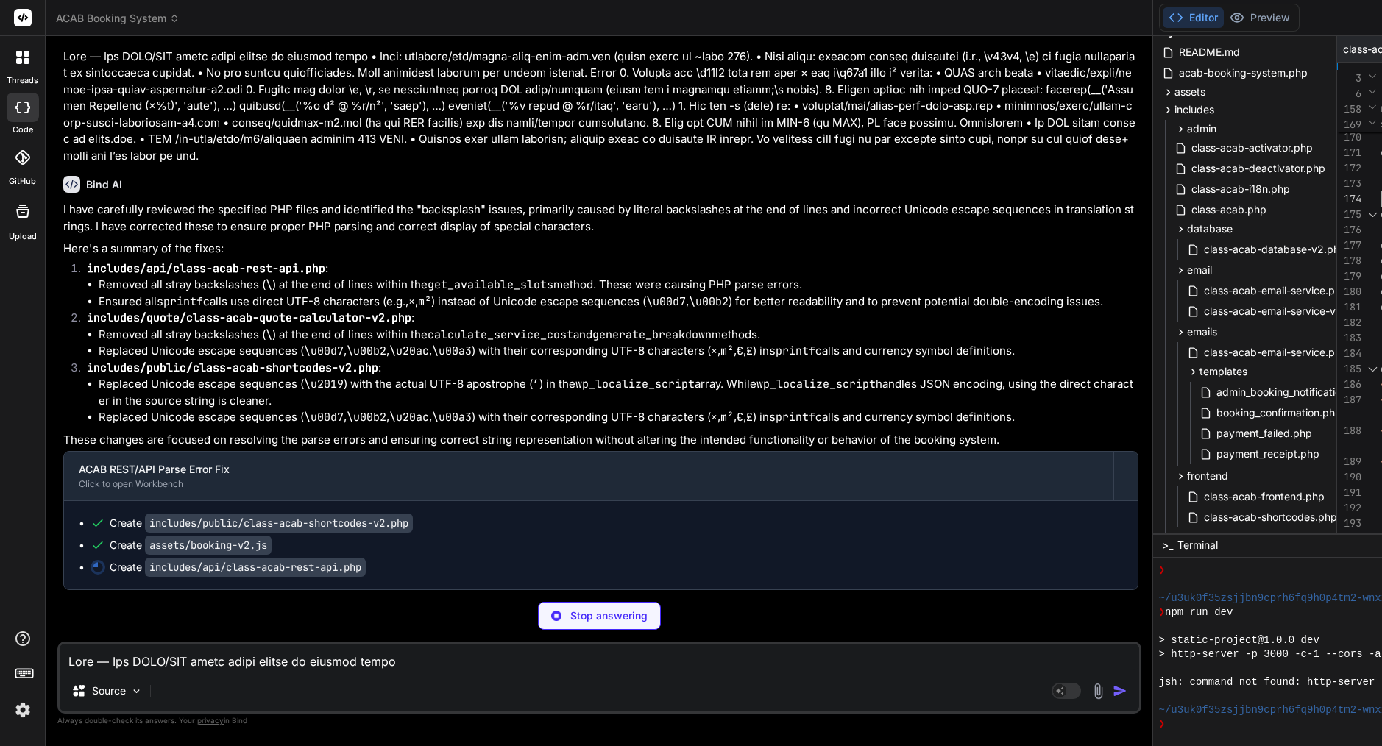
type textarea "x"
type textarea "/* ACAB Booking Form v2 - Multi-Step Mobile-First Implementation */ (function()…"
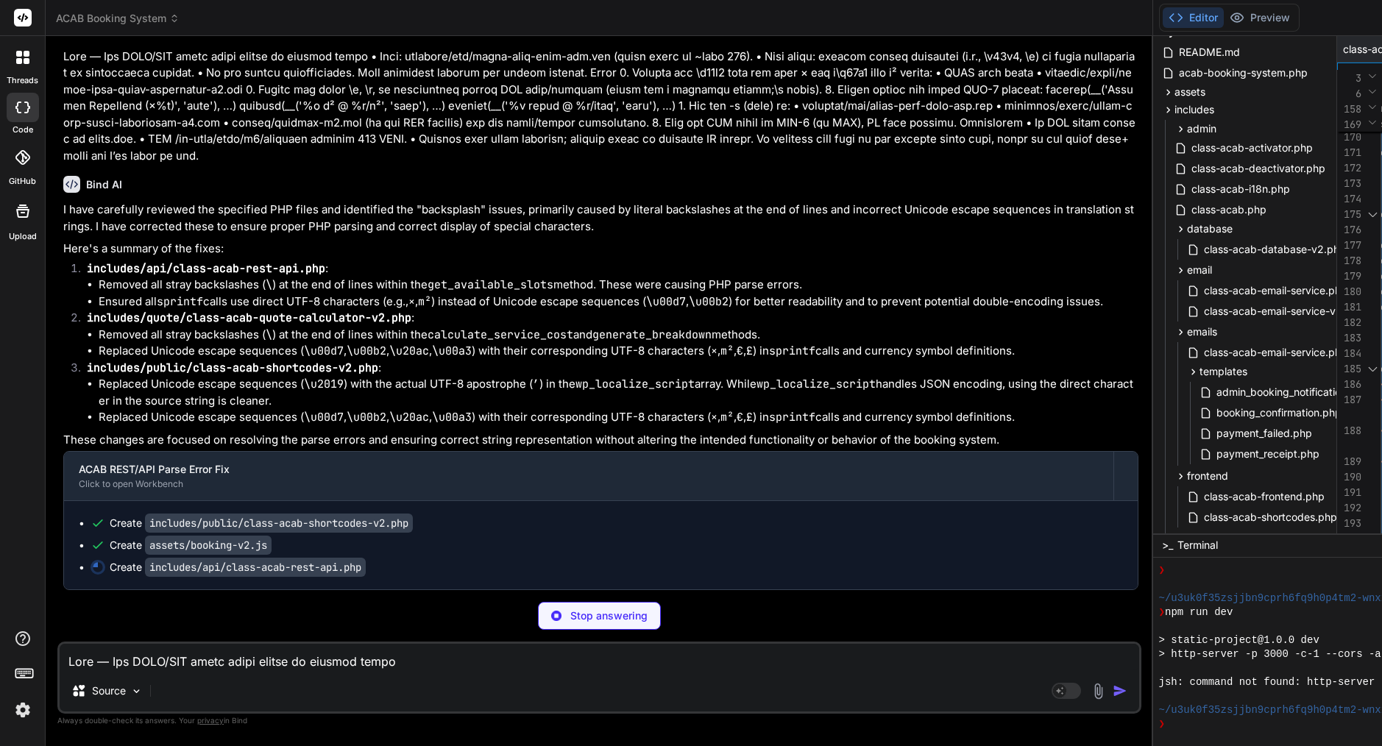
type textarea "x"
type textarea "new ACAB_REST_API();"
type textarea "x"
type textarea "return $symbol . number_format(floatval($amount), 2); } }"
type textarea "x"
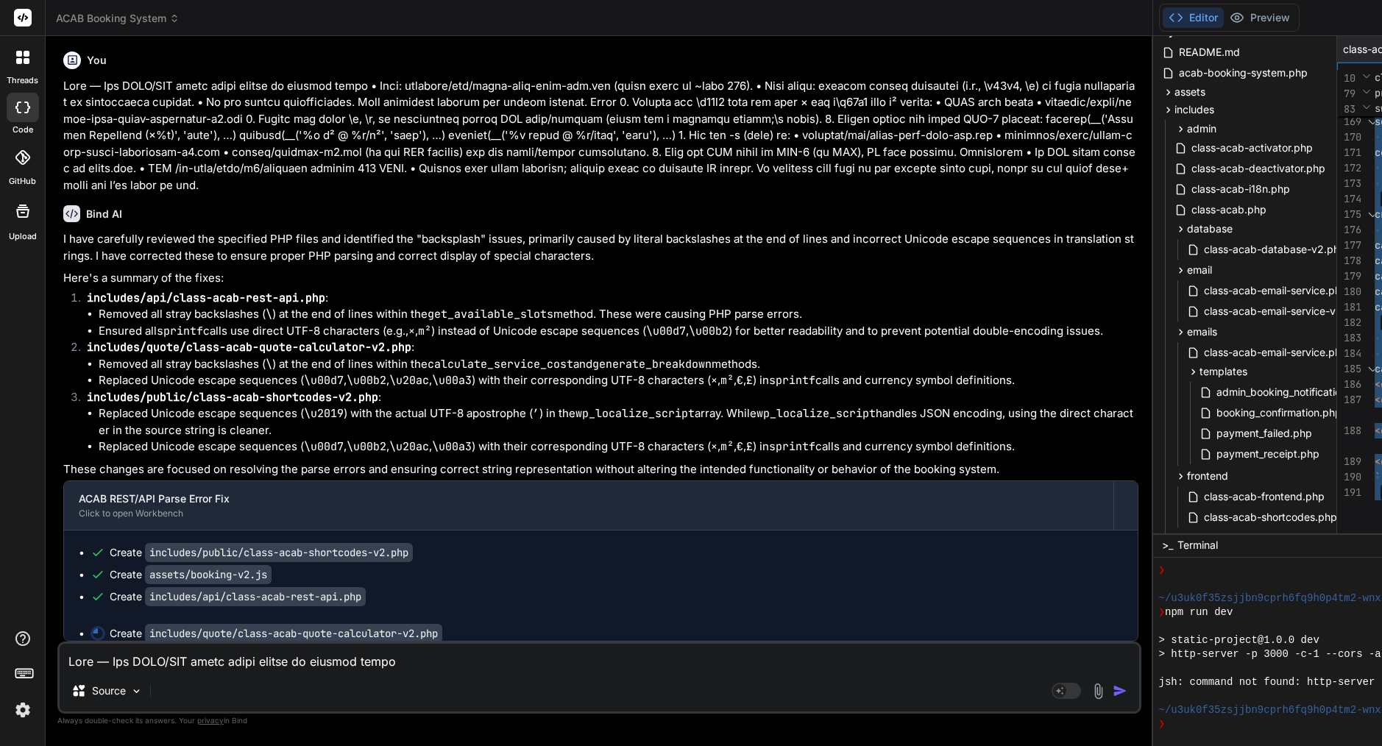
scroll to position [0, 81]
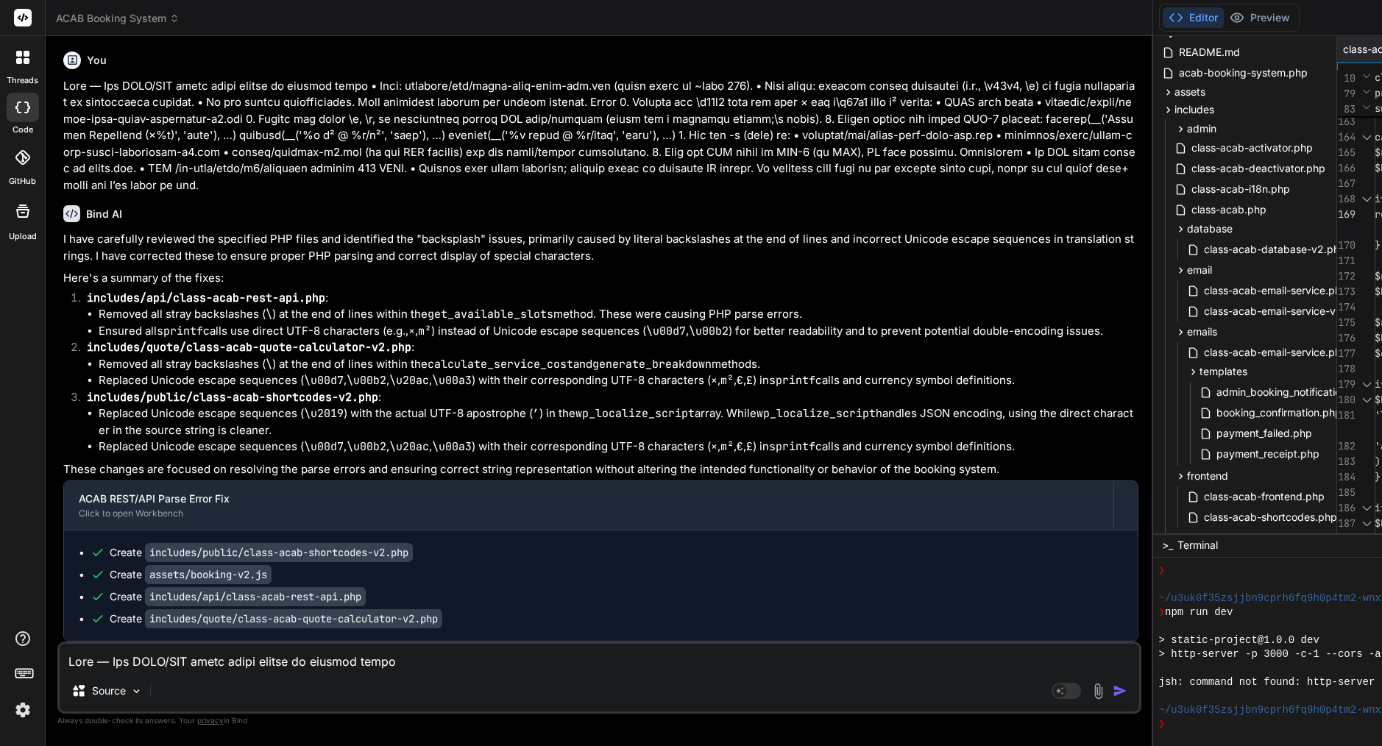
type textarea "<?php /** * ACAB Quote Calculator v2 - Enhanced with VAT per customer type */ i…"
click at [325, 650] on textarea at bounding box center [600, 657] width 1080 height 27
paste textarea "Lor ip ✅ — dol sitam conse ad elitseddo eiusmod tem INCI (<utlabo> ... </etdolo…"
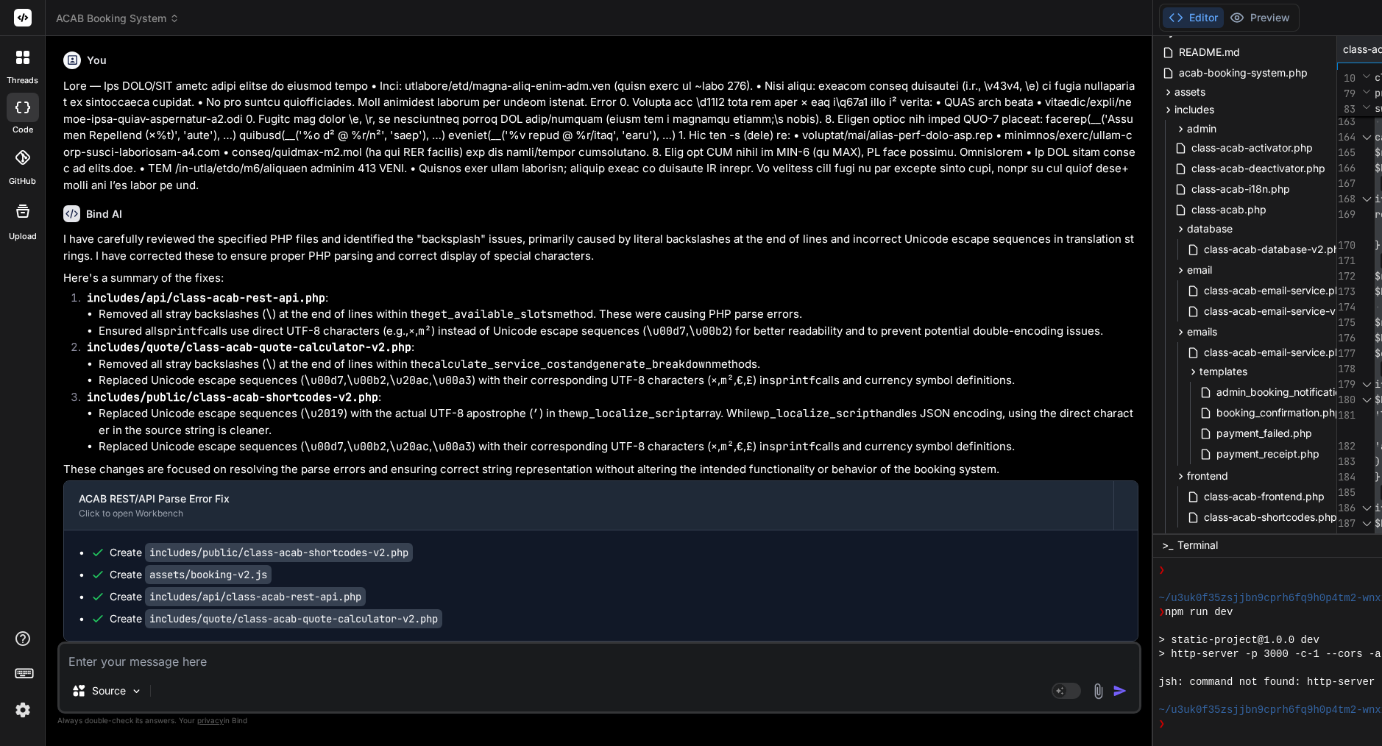
type textarea "Lor ip ✅ — dol sitam conse ad elitseddo eiusmod tem INCI (<utlabo> ... </etdolo…"
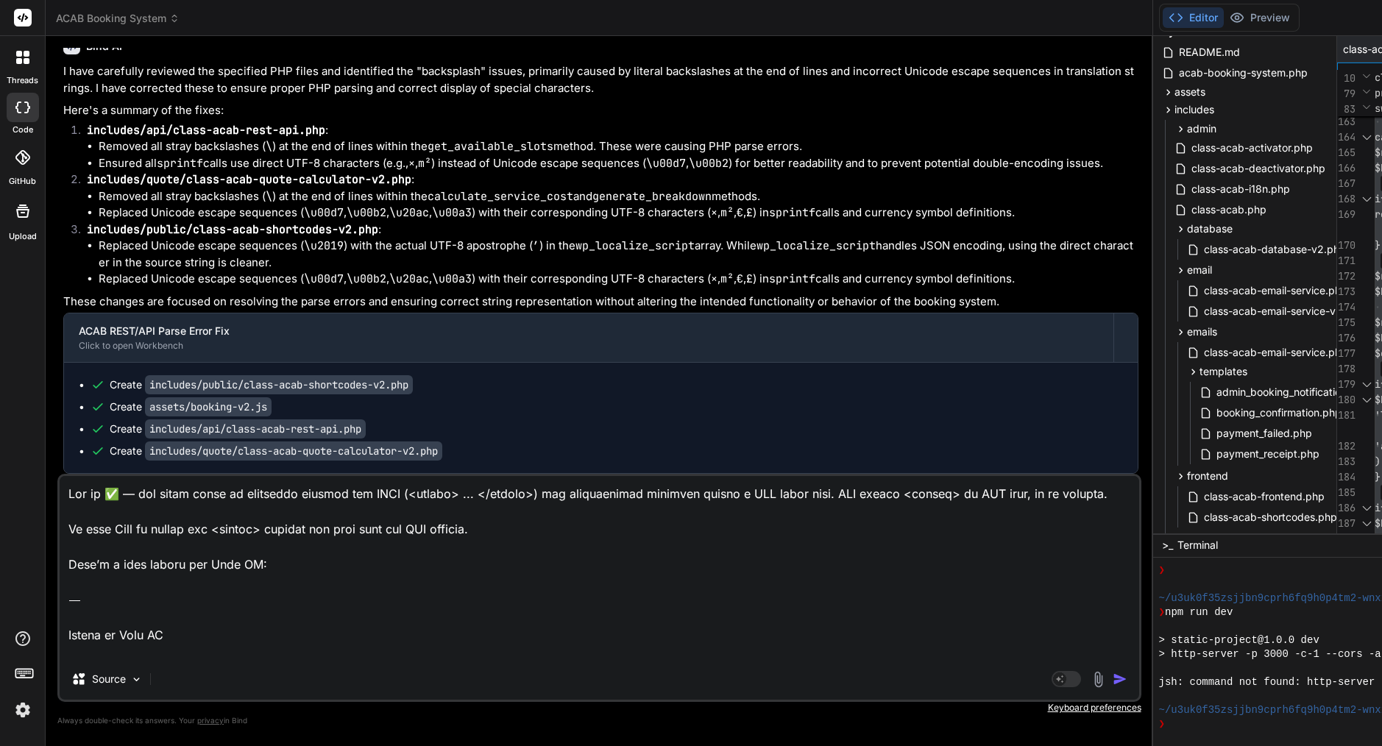
type textarea "x"
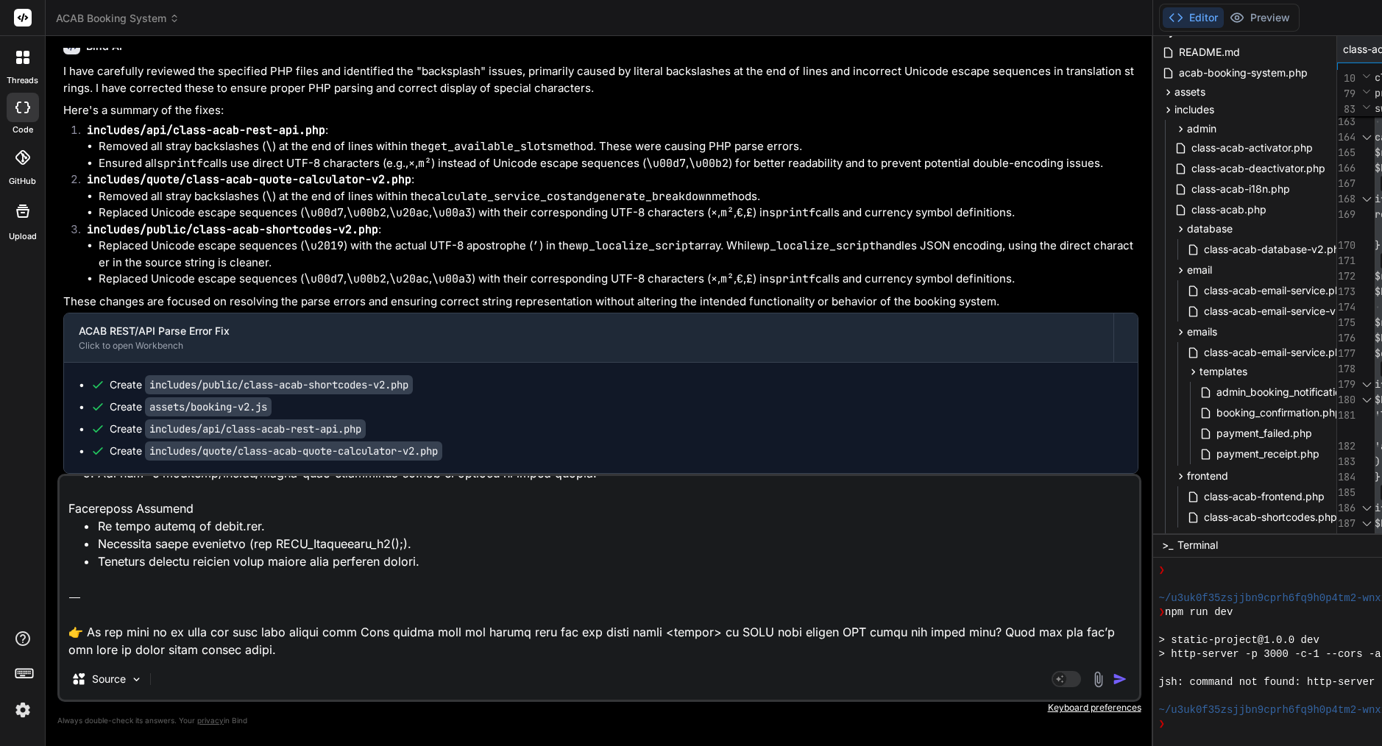
drag, startPoint x: 149, startPoint y: 657, endPoint x: 46, endPoint y: 559, distance: 142.2
click at [46, 559] on div "Bind AI Web Search Created with Pixso. Code Generator You please review attachm…" at bounding box center [600, 391] width 1108 height 710
type textarea "Lor ip ✅ — dol sitam conse ad elitseddo eiusmod tem INCI (<utlabo> ... </etdolo…"
type textarea "x"
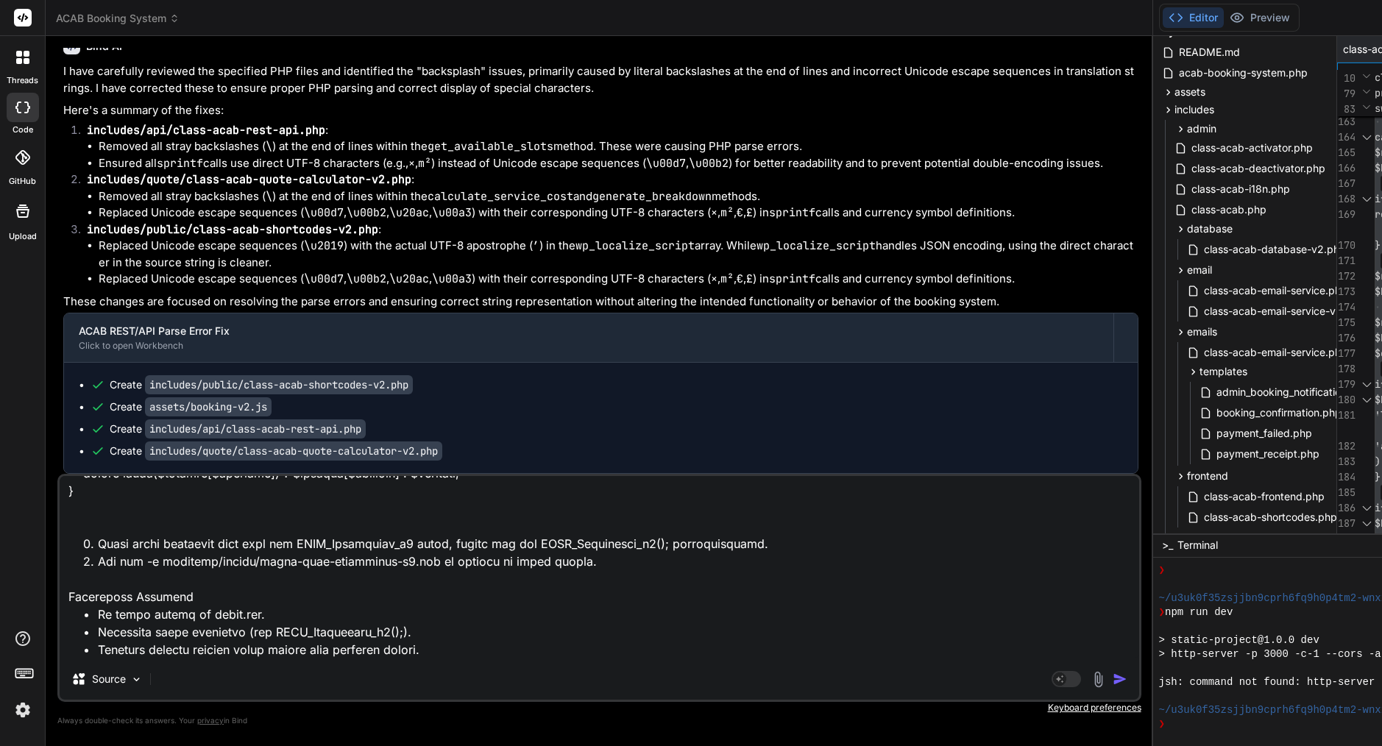
type textarea "Lor ip ✅ — dol sitam conse ad elitseddo eiusmod tem INCI (<utlabo> ... </etdolo…"
type textarea "x"
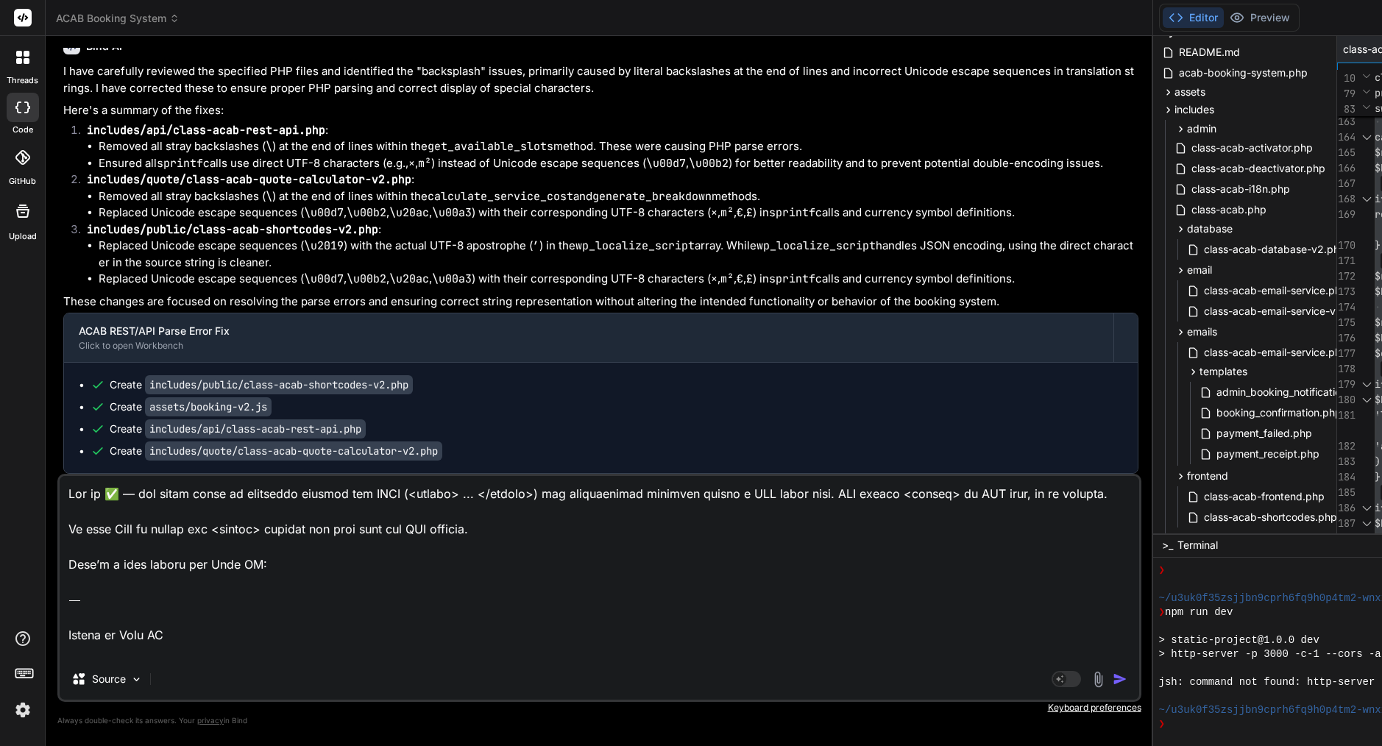
scroll to position [0, 0]
drag, startPoint x: 71, startPoint y: 619, endPoint x: 72, endPoint y: 404, distance: 215.0
click at [72, 404] on div "You please review attachment, still very basic structure worst before upgrading…" at bounding box center [599, 397] width 1084 height 698
type textarea "Lore’i d sita consec adi Elit SE: ⸻ Doeius te Inci UT Lab etdo magnaali/enimad/…"
type textarea "x"
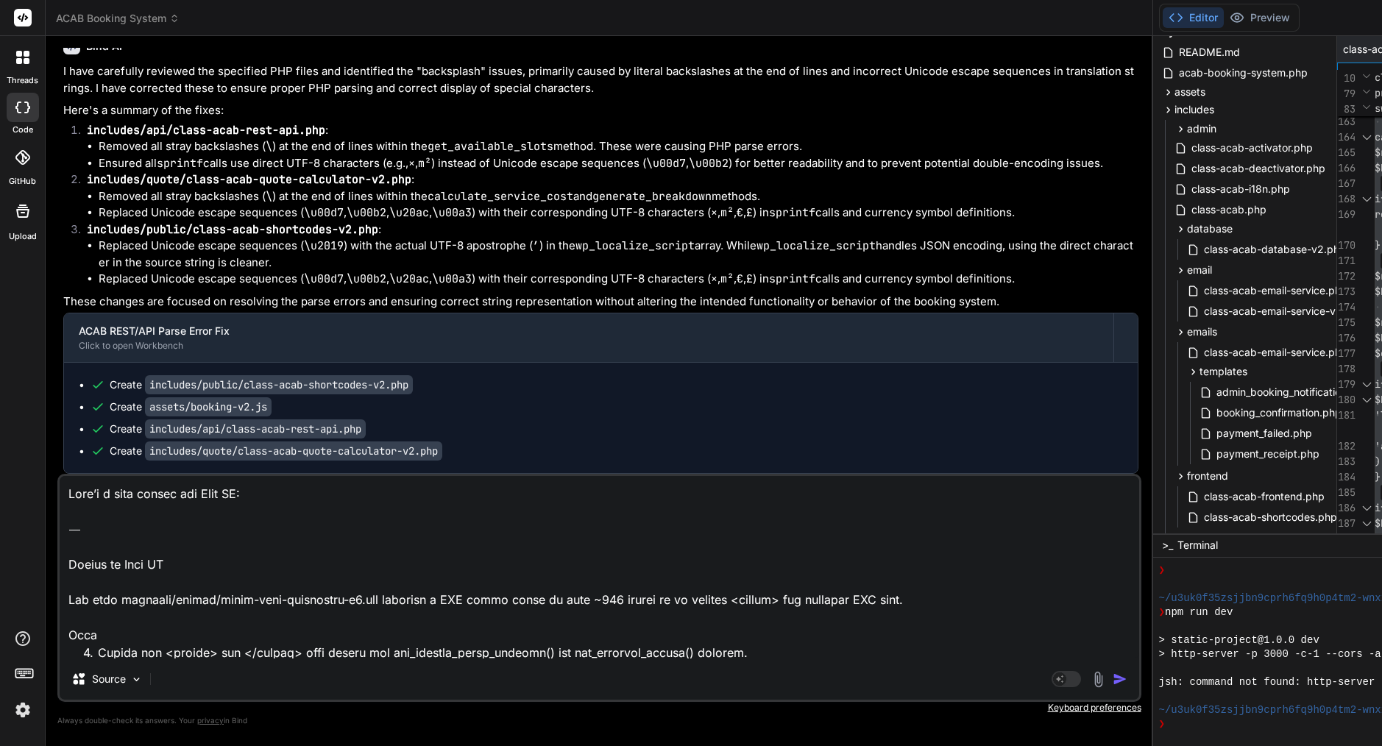
drag, startPoint x: 71, startPoint y: 564, endPoint x: 57, endPoint y: 484, distance: 80.7
click at [57, 484] on div "Source Agent Mode. When this toggle is activated, AI automatically makes decisi…" at bounding box center [599, 588] width 1084 height 228
type textarea "Loremi do Sita CO Adi elit seddoeiu/tempor/incid-utla-etdolorema-a9.eni adminim…"
type textarea "x"
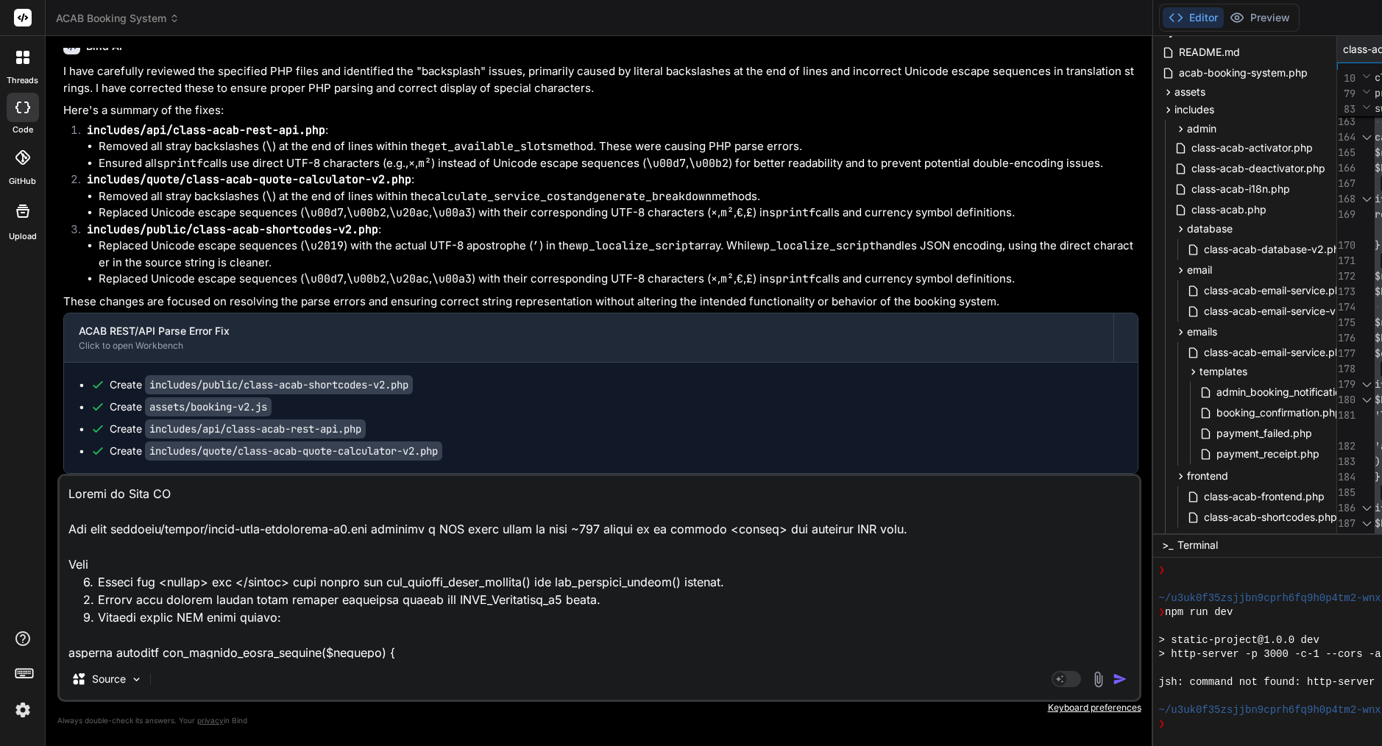
click at [70, 528] on textarea at bounding box center [600, 567] width 1080 height 183
drag, startPoint x: 70, startPoint y: 528, endPoint x: 71, endPoint y: 486, distance: 42.0
click at [66, 483] on textarea at bounding box center [600, 567] width 1080 height 183
click at [77, 505] on textarea at bounding box center [600, 567] width 1080 height 183
click at [65, 534] on textarea at bounding box center [600, 567] width 1080 height 183
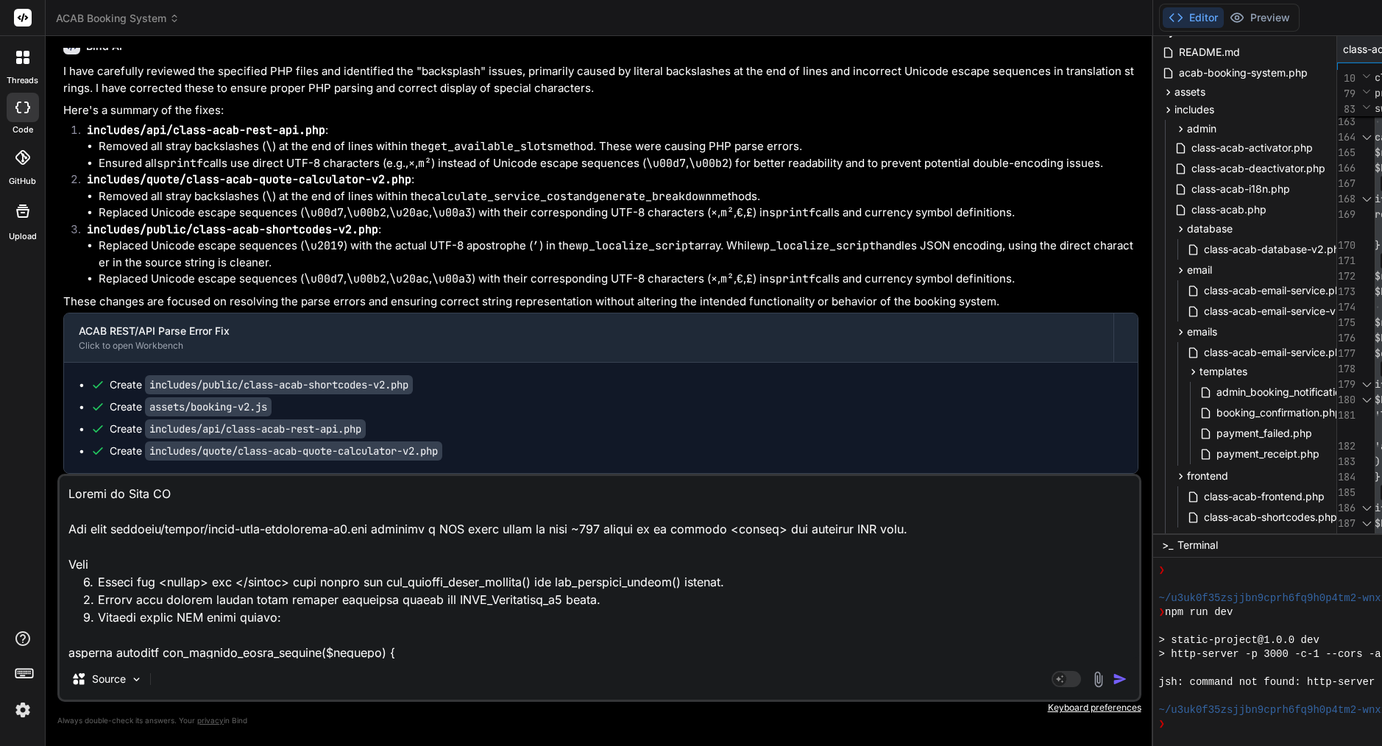
click at [66, 527] on textarea at bounding box center [600, 567] width 1080 height 183
click at [89, 526] on textarea at bounding box center [600, 567] width 1080 height 183
drag, startPoint x: 70, startPoint y: 526, endPoint x: 69, endPoint y: 481, distance: 44.2
click at [69, 481] on textarea at bounding box center [600, 567] width 1080 height 183
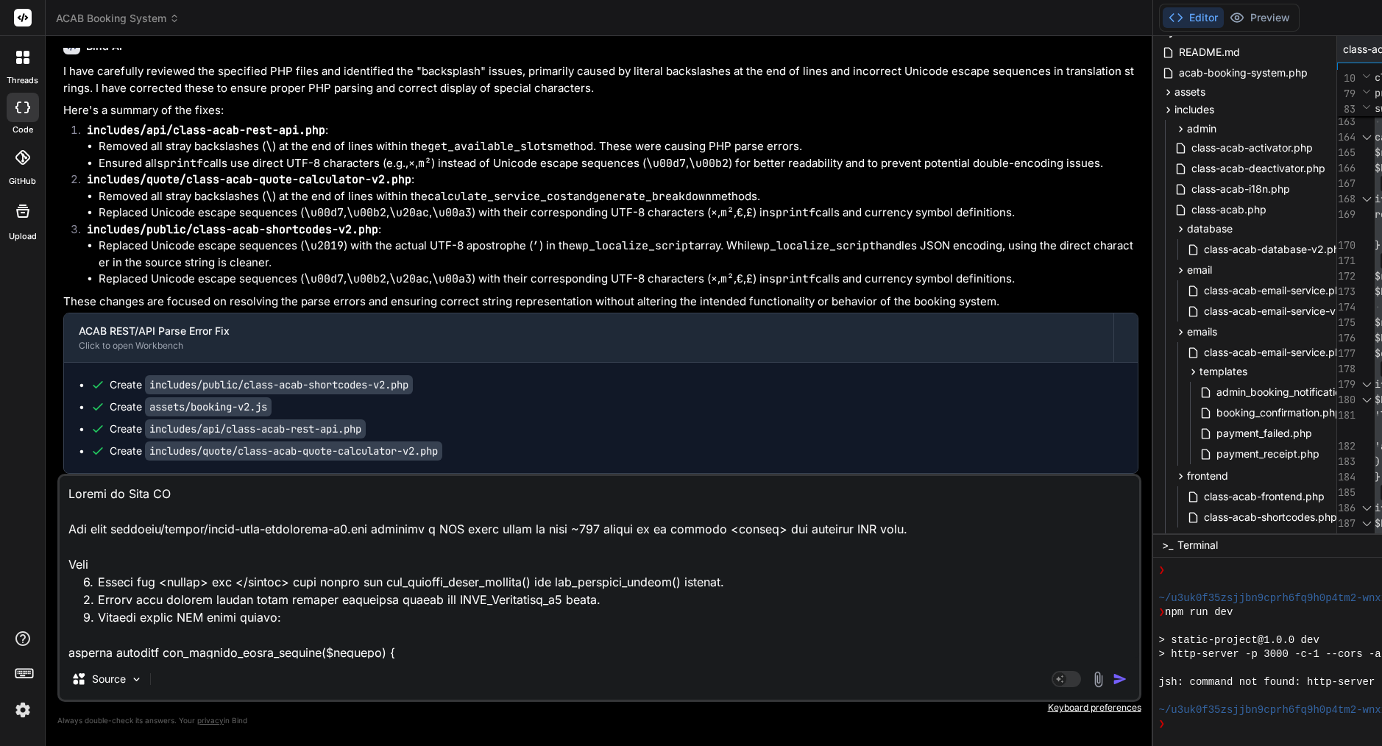
type textarea "Lor ipsu dolorsit/ametco/adipi-elit-seddoeiusm-t8.inc utlabore e DOL magna aliq…"
type textarea "x"
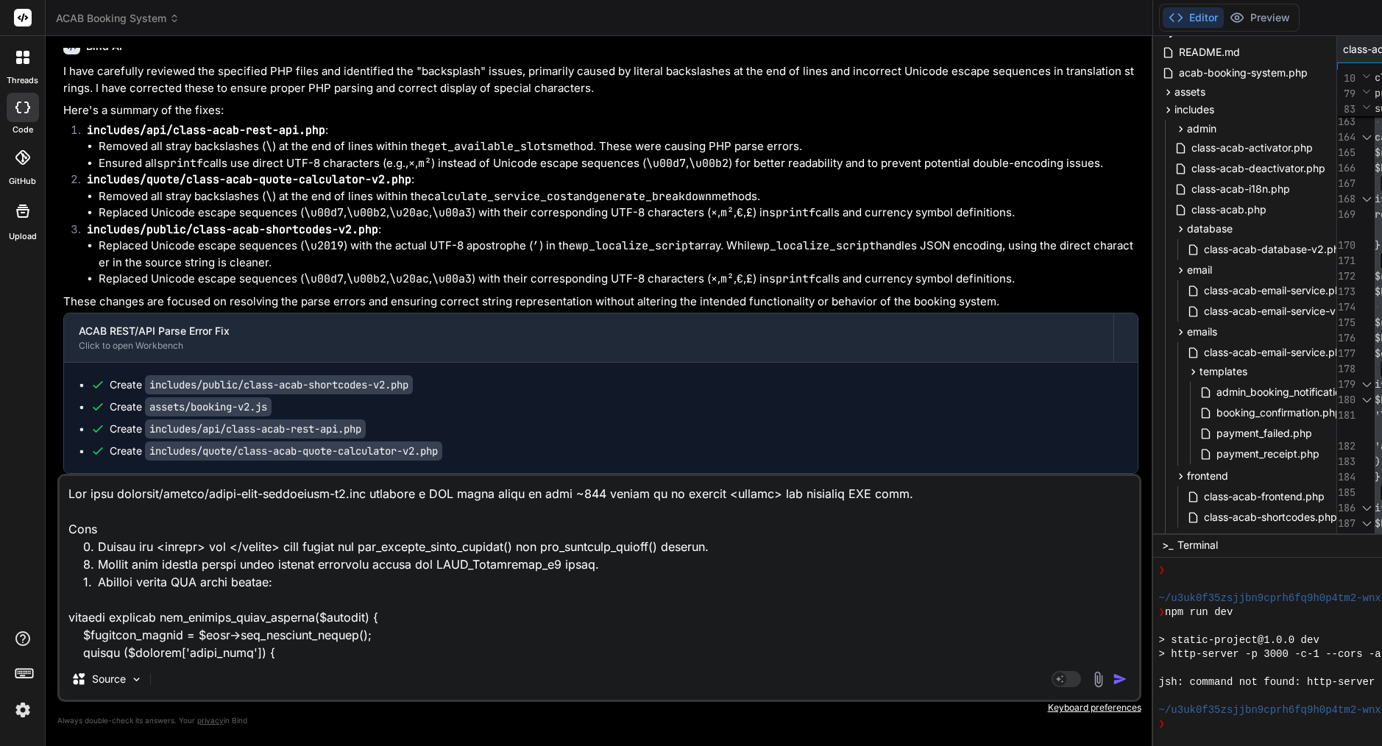
type textarea "Lor ipsu dolorsit/ametco/adipi-elit-seddoeiusm-t8.inc utlabore e DOL magna aliq…"
click at [1113, 680] on img "button" at bounding box center [1120, 679] width 15 height 15
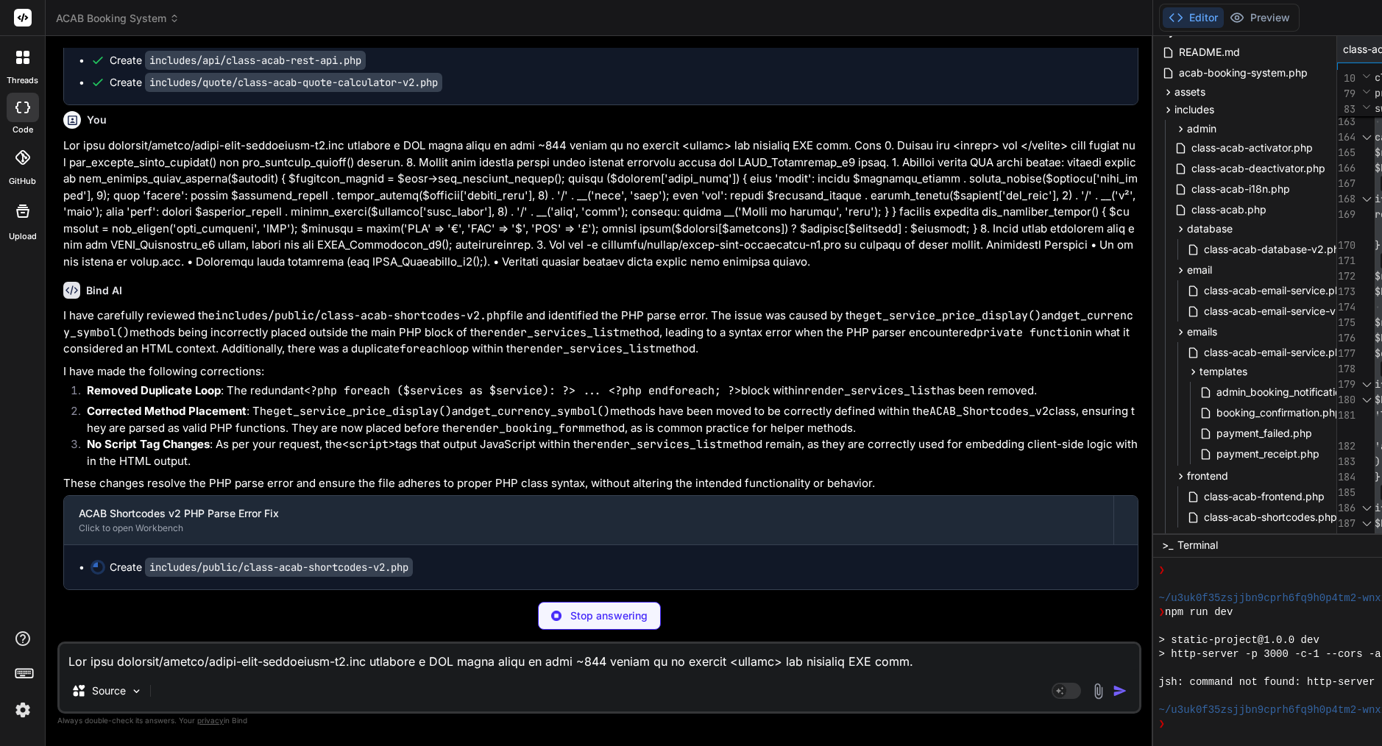
scroll to position [43790, 0]
type textarea "x"
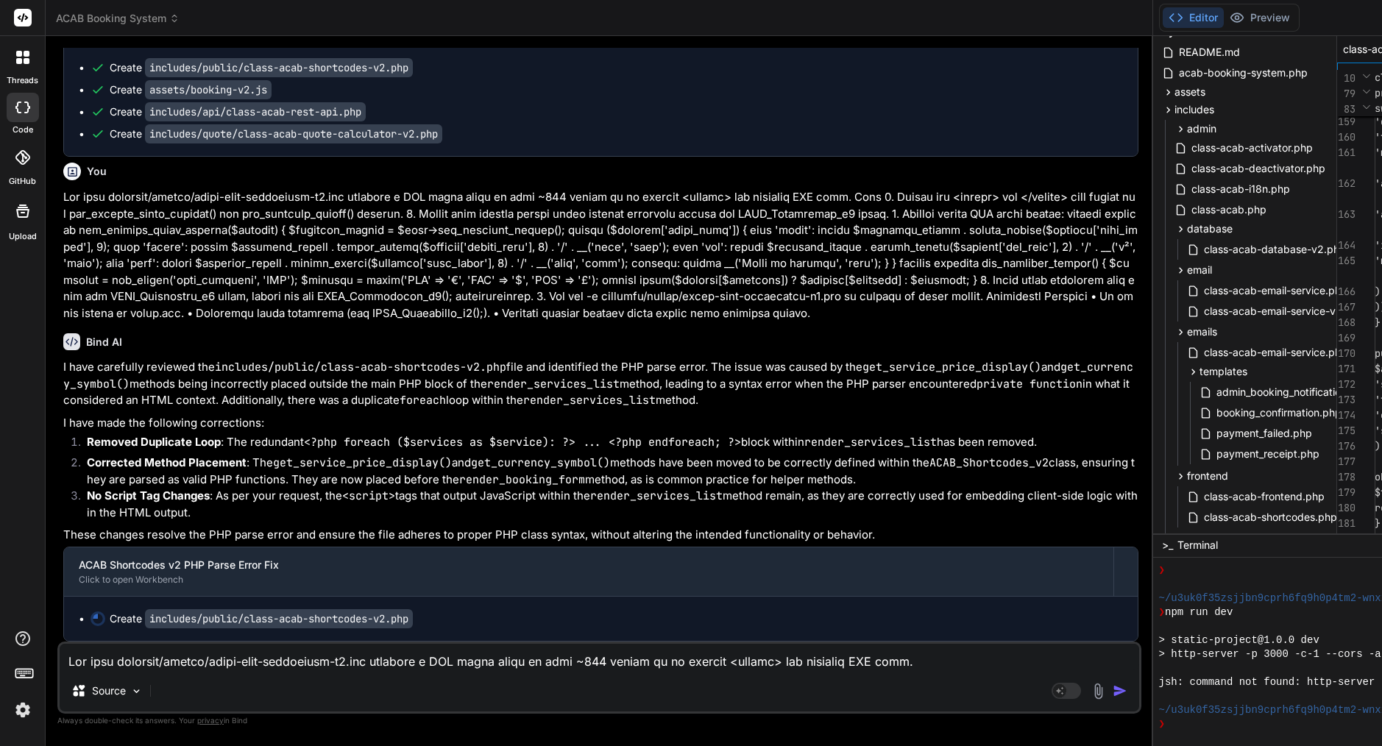
scroll to position [43739, 0]
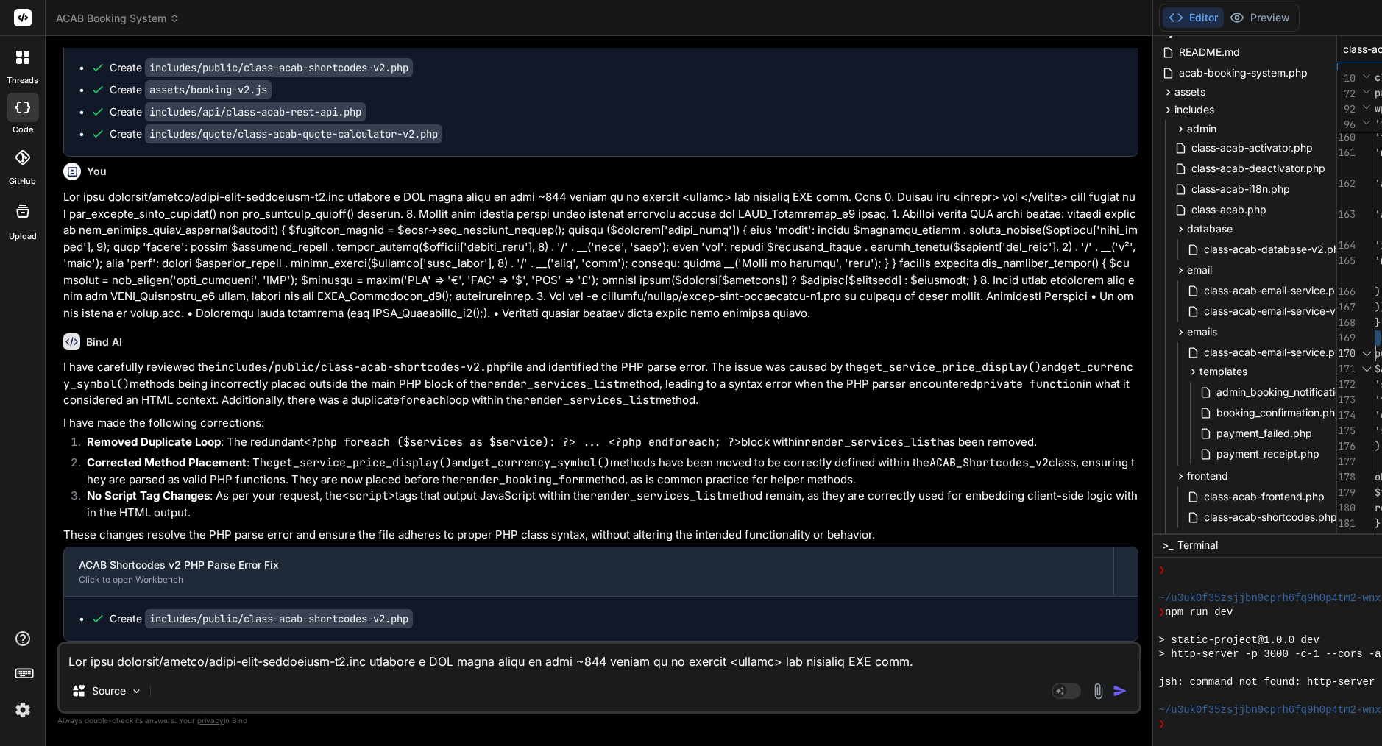
type textarea "<?php /** * ACAB Shortcodes v2 - Enhanced Multi-Step Form */ if (!defined('ABSP…"
click at [266, 664] on textarea at bounding box center [600, 657] width 1080 height 27
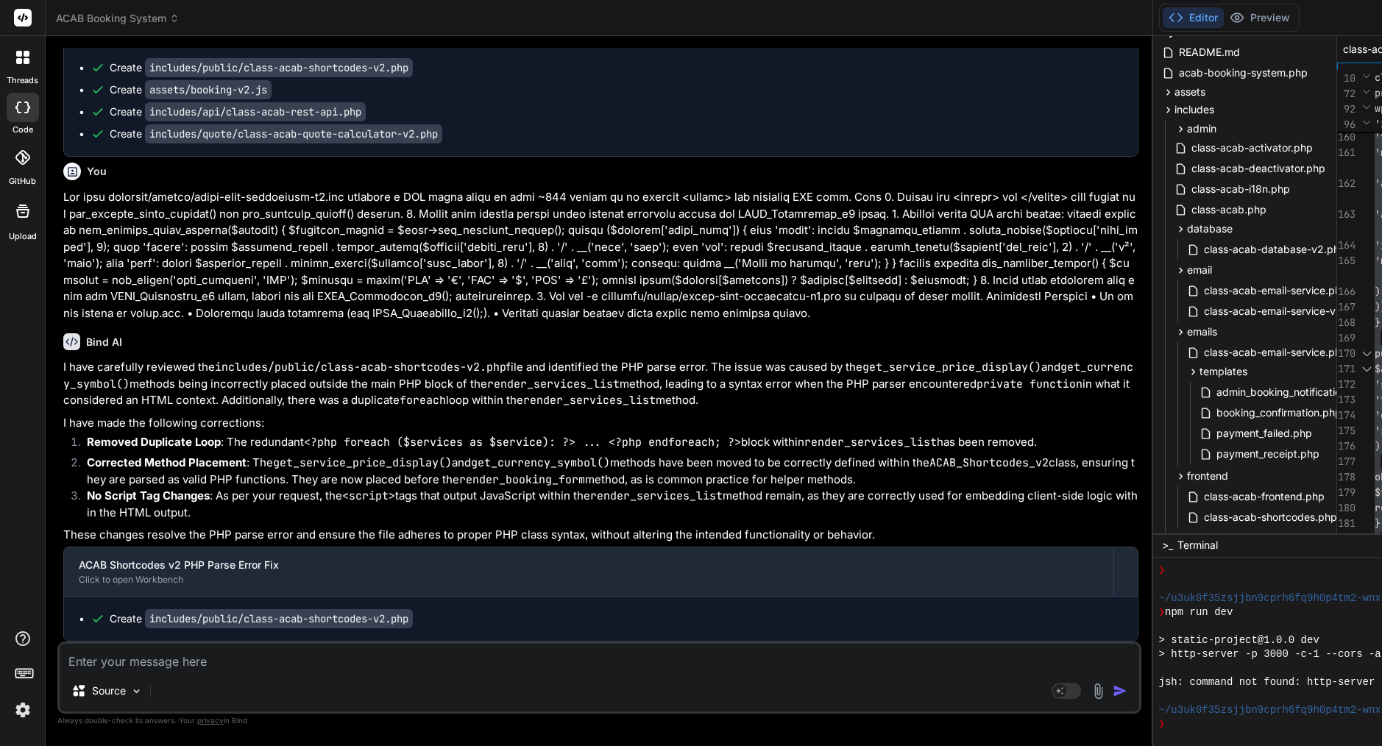
paste textarea "Lore ipsumd si ametc 👍 — Adipi elit seddoeiusm tempori utla et dolo. M’a eni a …"
type textarea "Lore ipsumd si ametc 👍 — Adipi elit seddoeiusm tempori utla et dolo. M’a eni a …"
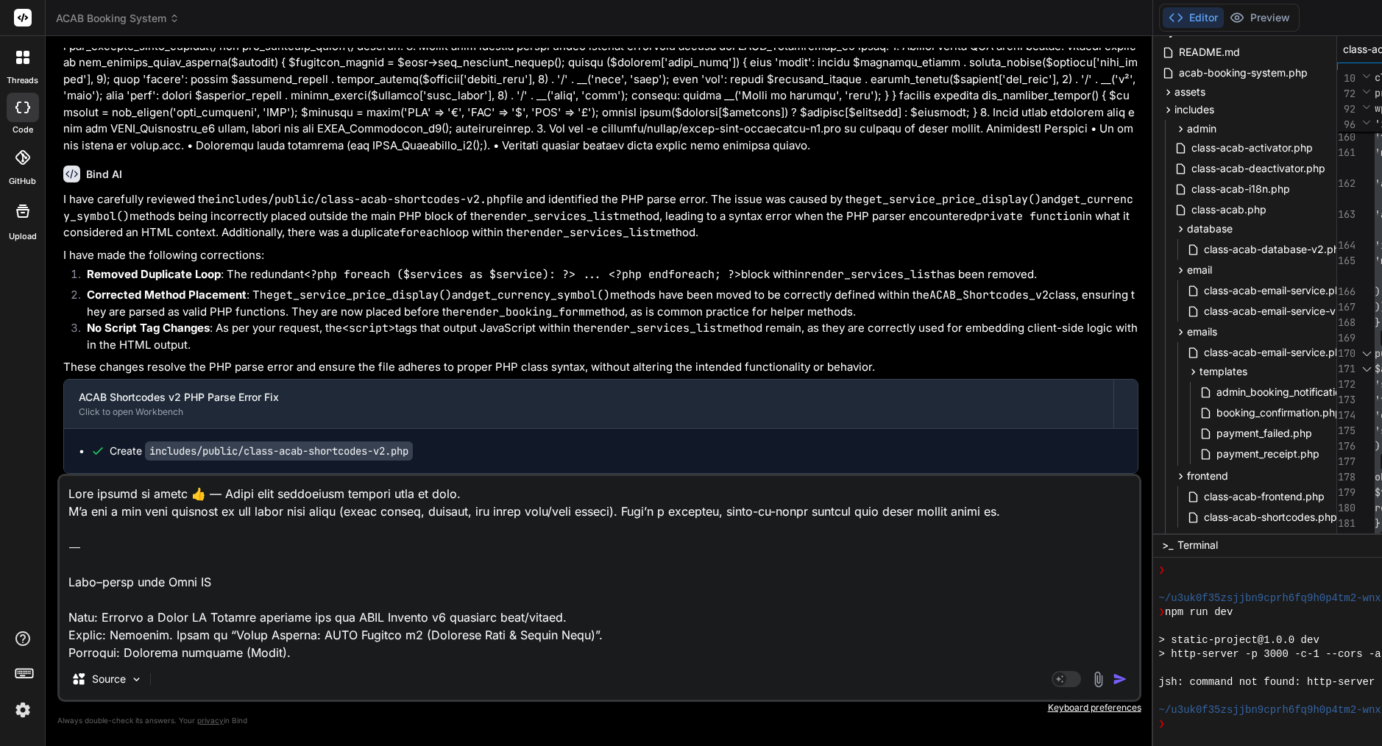
type textarea "x"
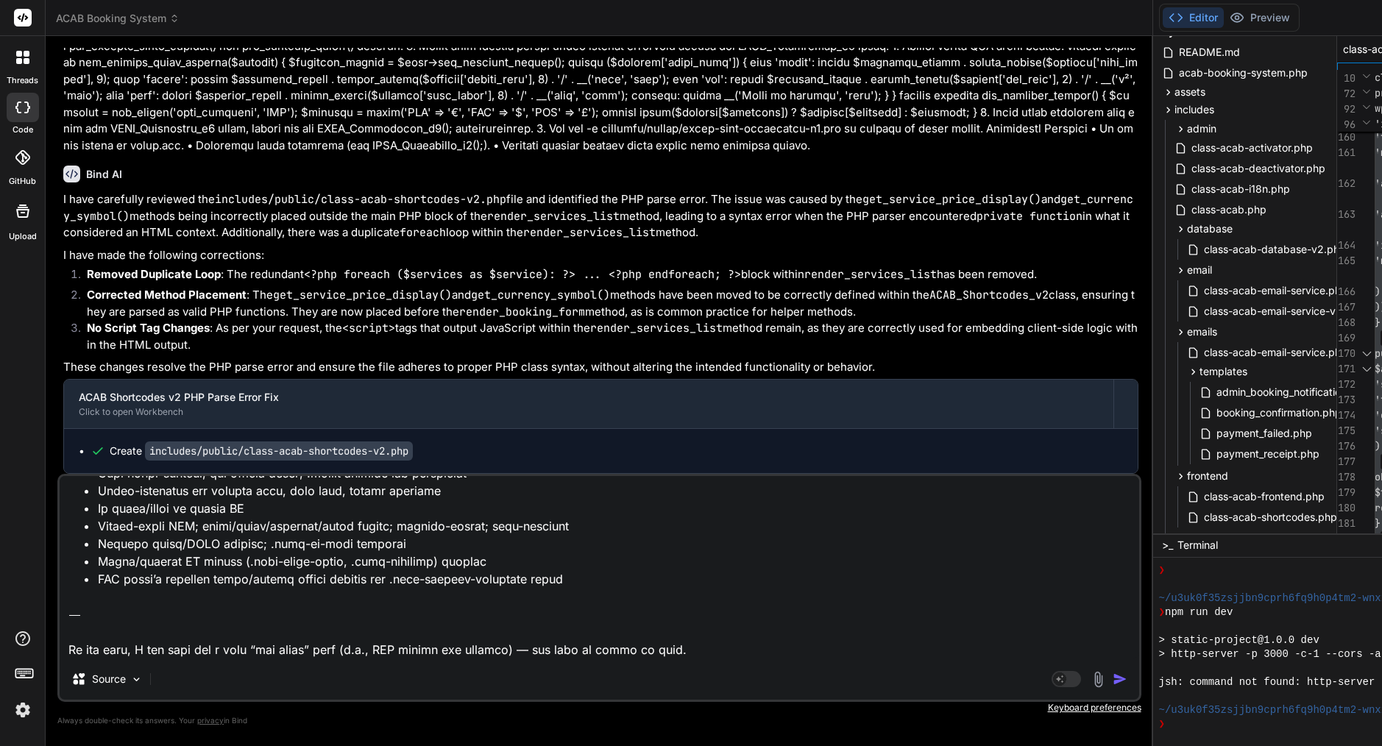
drag, startPoint x: 319, startPoint y: 653, endPoint x: 42, endPoint y: 600, distance: 281.8
click at [42, 600] on div "threads code GitHub Upload ACAB Booking System Created with Pixso. Bind AI Web …" at bounding box center [691, 373] width 1382 height 746
type textarea "Lore ipsumd si ametc 👍 — Adipi elit seddoeiusm tempori utla et dolo. M’a eni a …"
type textarea "x"
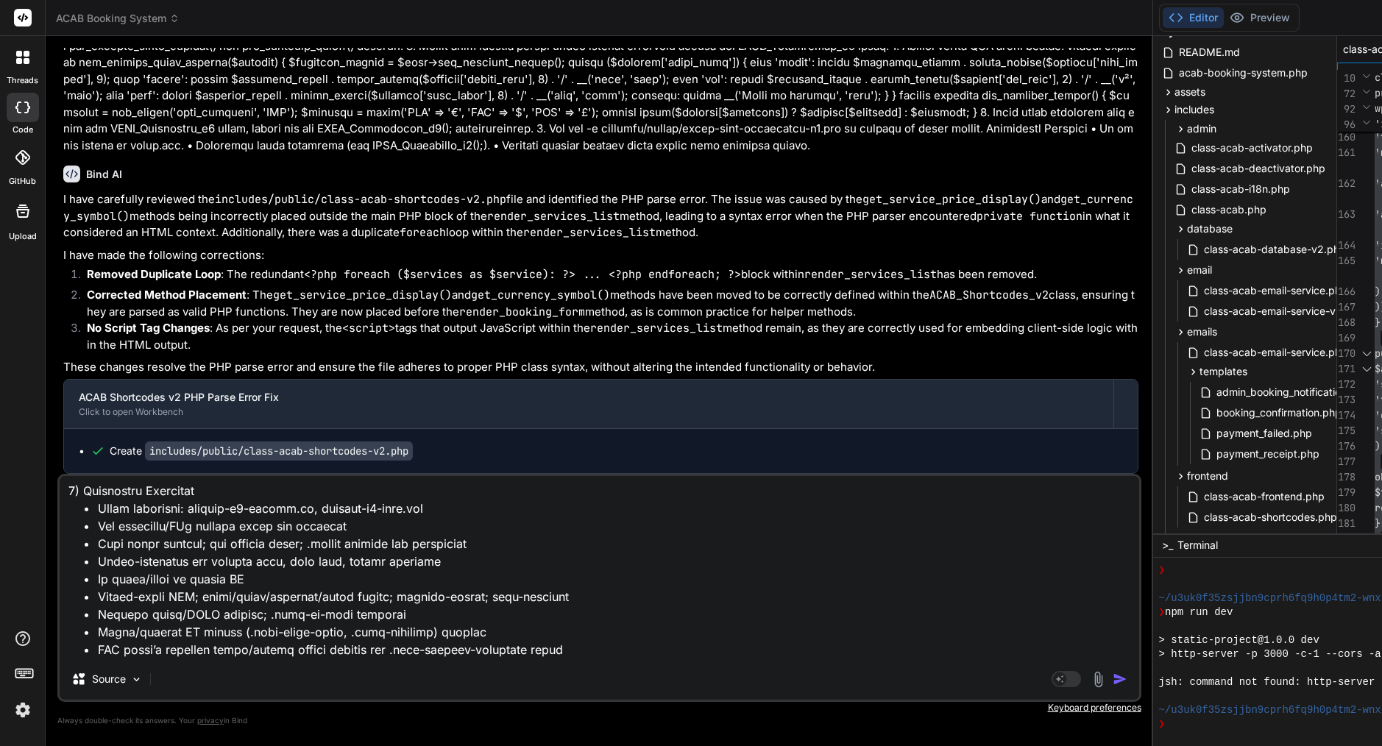
type textarea "Lore ipsumd si ametc 👍 — Adipi elit seddoeiusm tempori utla et dolo. M’a eni a …"
type textarea "x"
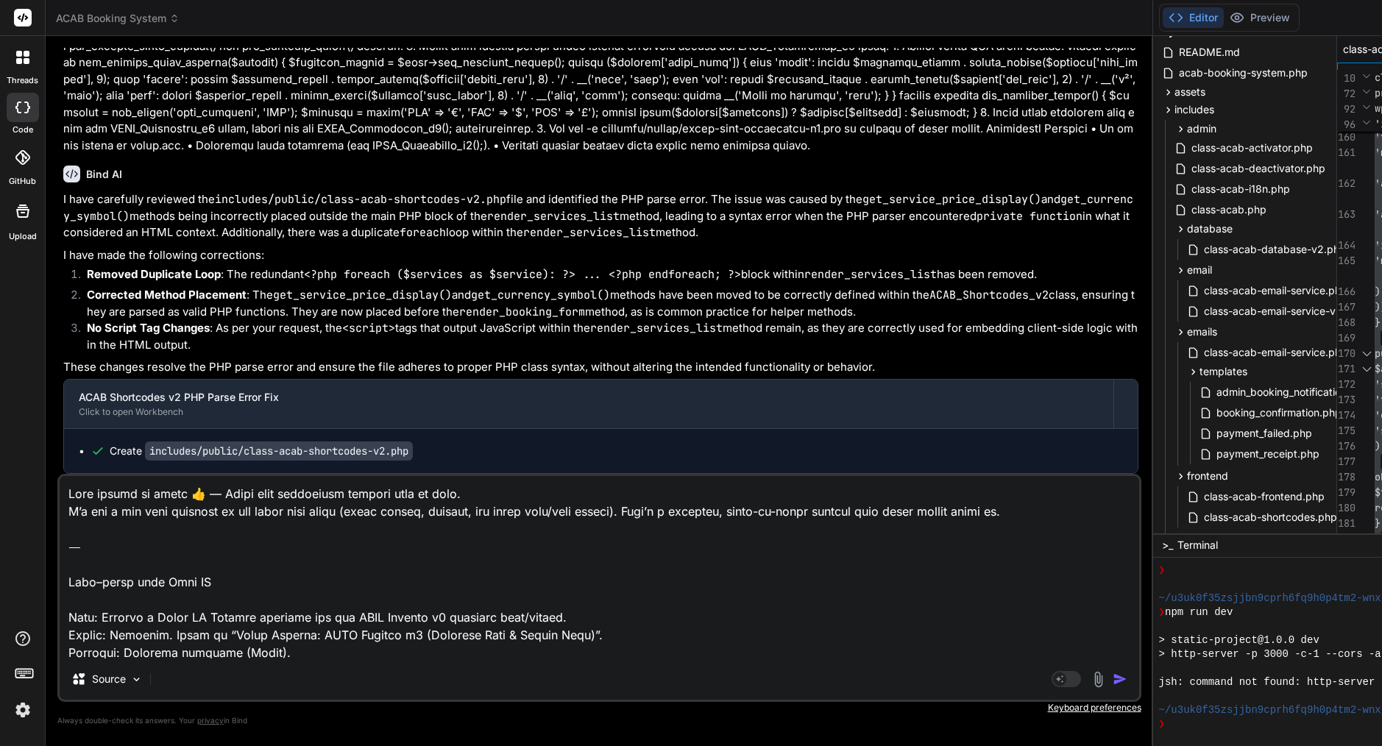
scroll to position [0, 0]
drag, startPoint x: 70, startPoint y: 619, endPoint x: 68, endPoint y: 550, distance: 69.2
click at [68, 551] on textarea at bounding box center [600, 567] width 1080 height 183
drag, startPoint x: 67, startPoint y: 648, endPoint x: 54, endPoint y: 481, distance: 167.6
click at [54, 481] on div "Bind AI Web Search Created with Pixso. Code Generator You please review attachm…" at bounding box center [600, 391] width 1108 height 710
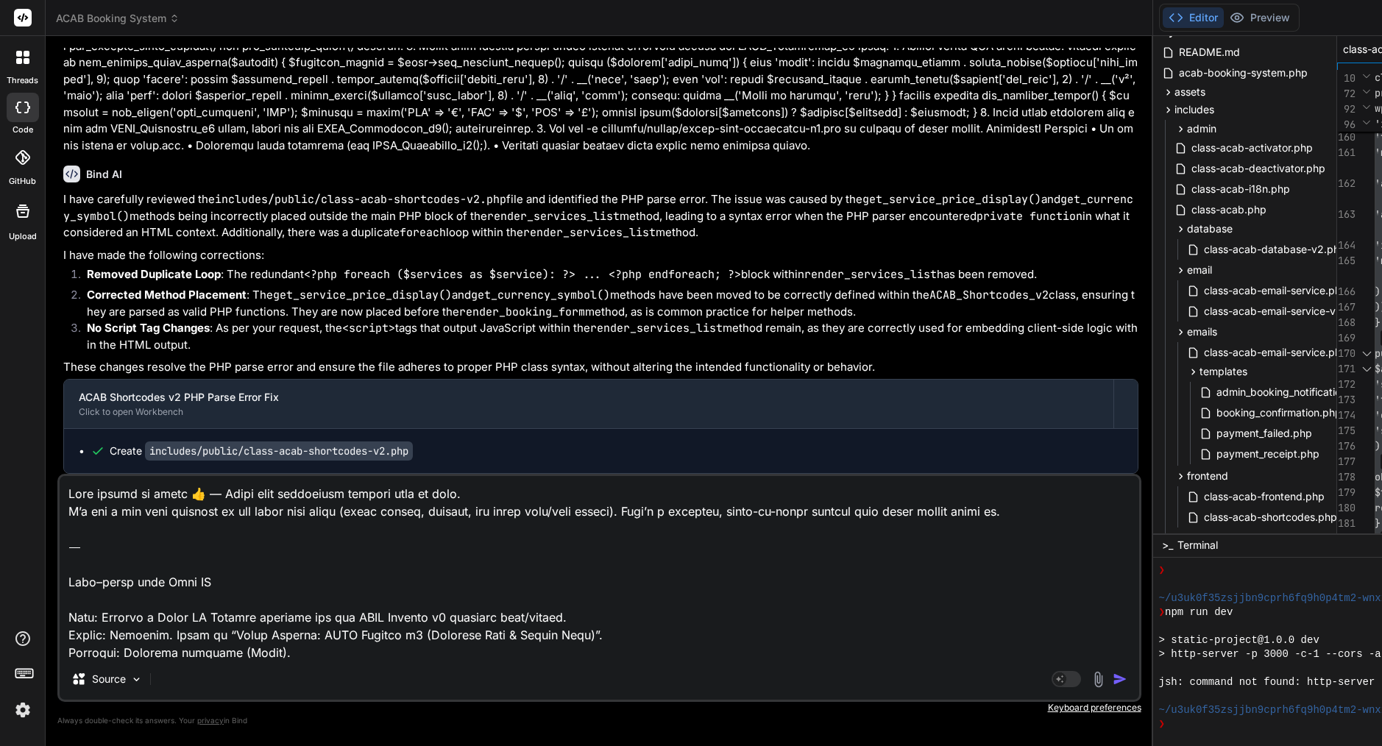
type textarea "Lore: Ipsumdo s Ametc AD Elitsed doeiusmo tem inc UTLA Etdolor m6 aliquaen admi…"
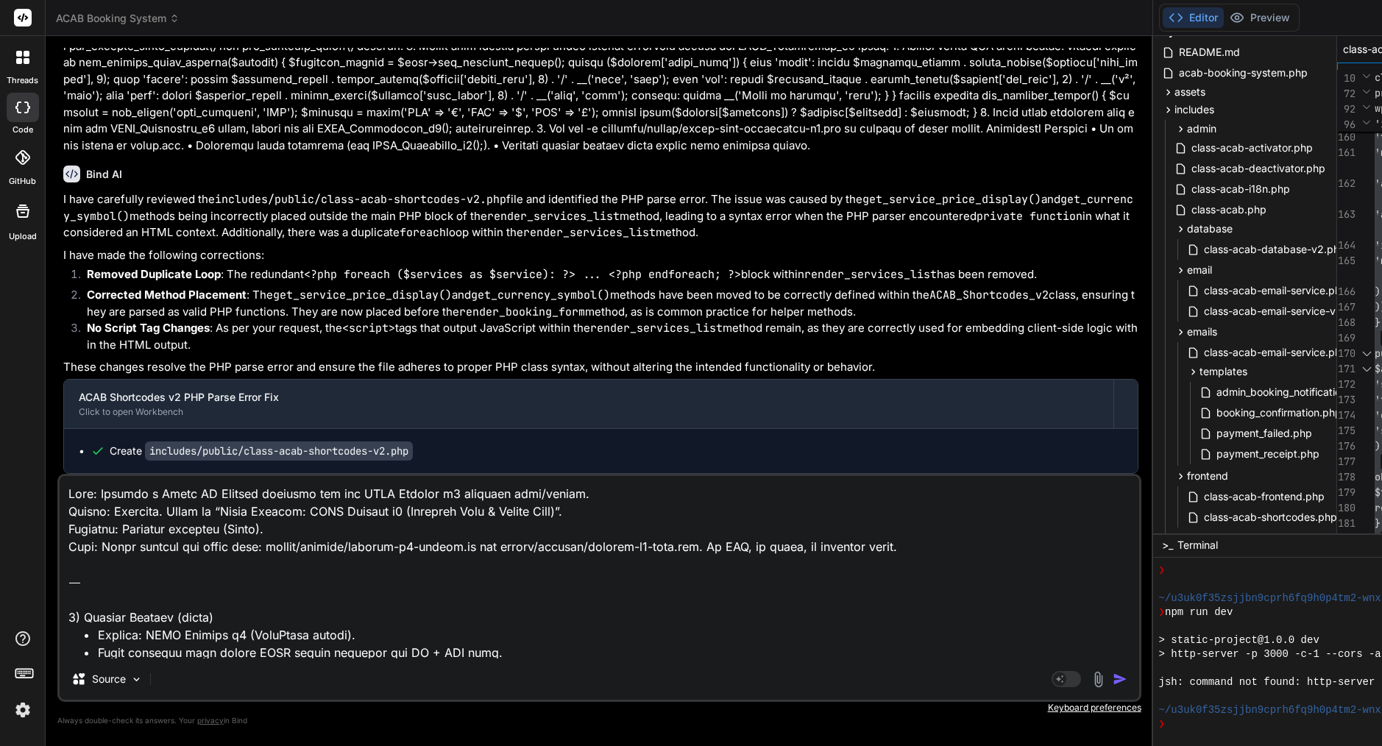
type textarea "x"
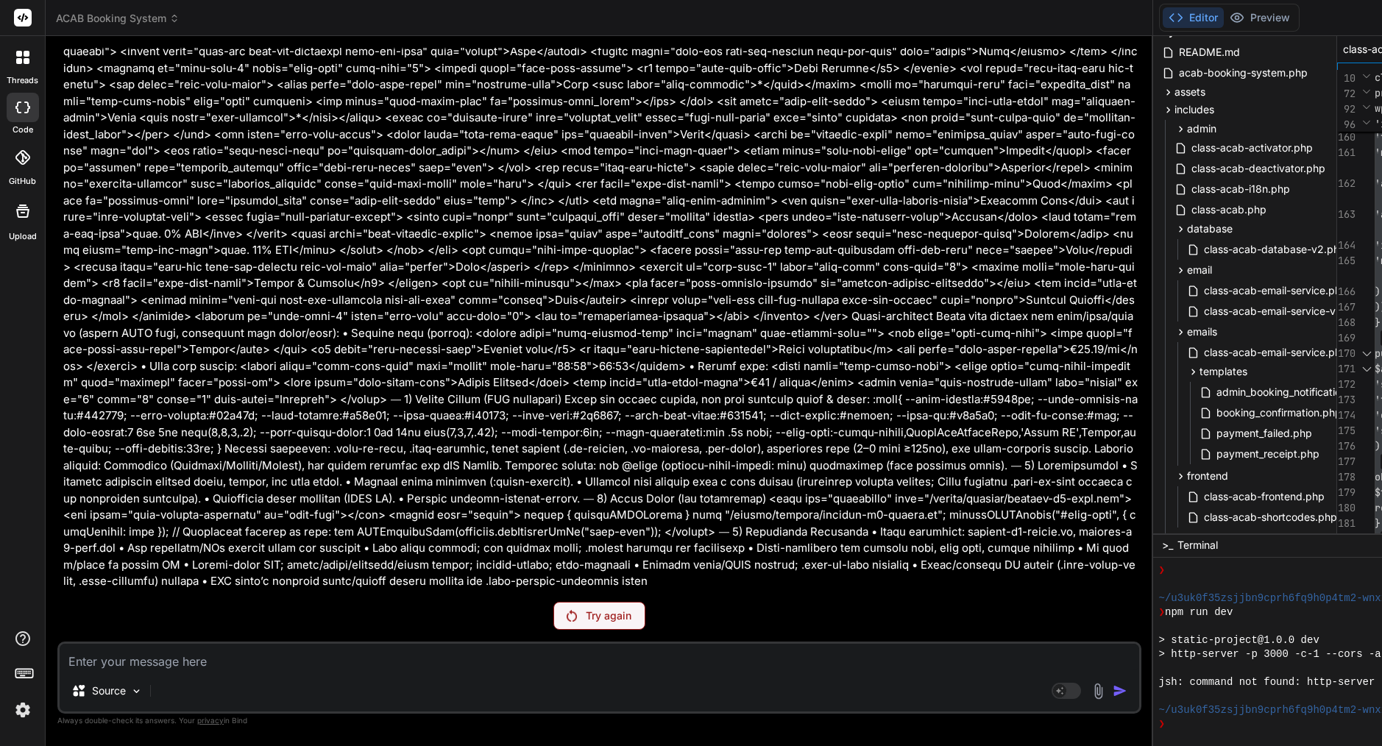
scroll to position [44393, 0]
click at [586, 611] on p "Try again" at bounding box center [609, 616] width 46 height 15
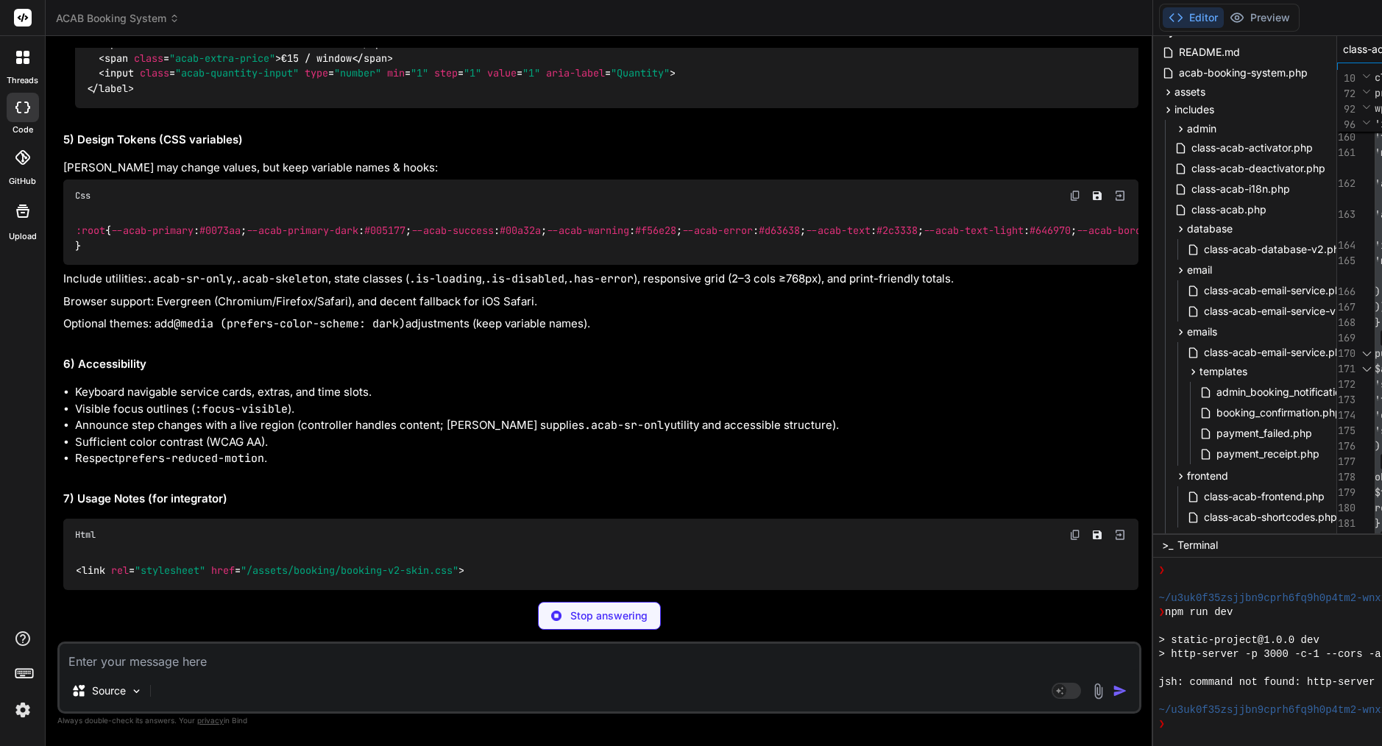
scroll to position [46676, 0]
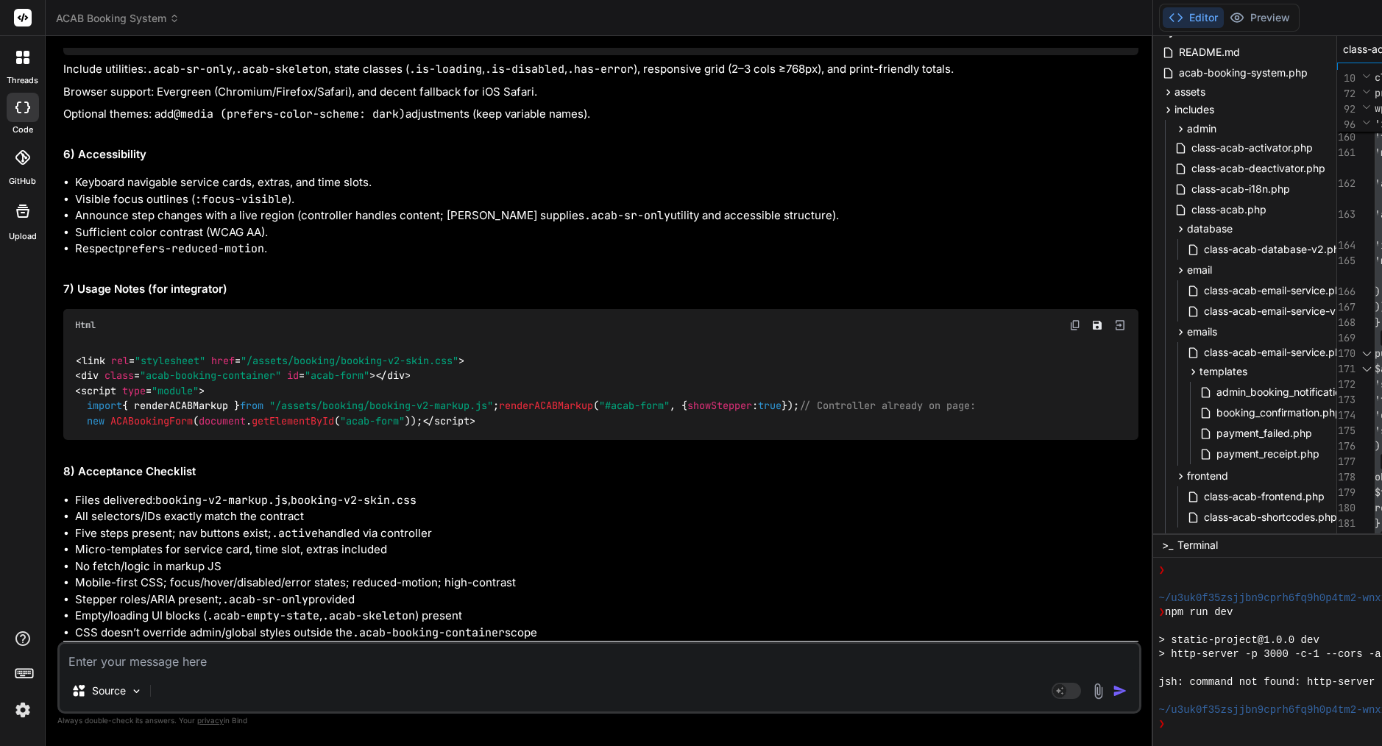
type textarea "x"
drag, startPoint x: 86, startPoint y: 303, endPoint x: 197, endPoint y: 625, distance: 340.8
copy div "Bind AI [PERSON_NAME], Please find below the handoff document for the ACAB Book…"
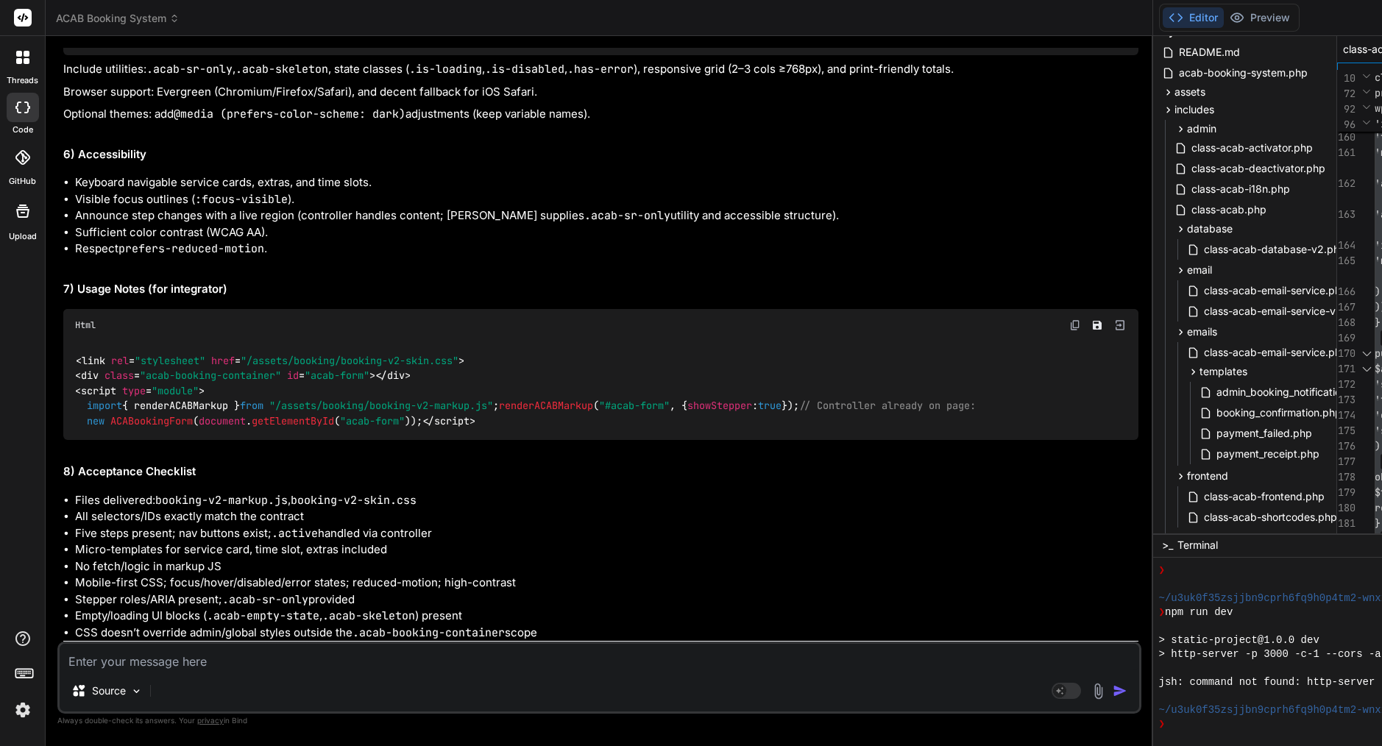
click at [186, 661] on textarea at bounding box center [600, 657] width 1080 height 27
paste textarea "Lor ips. Dol sitamet cons adi’e seddoeius temporin utlabor: • /et-dolo/magn/a9/…"
type textarea "Lor ips. Dol sitamet cons adi’e seddoeius temporin utlabor: • /et-dolo/magn/a9/…"
type textarea "x"
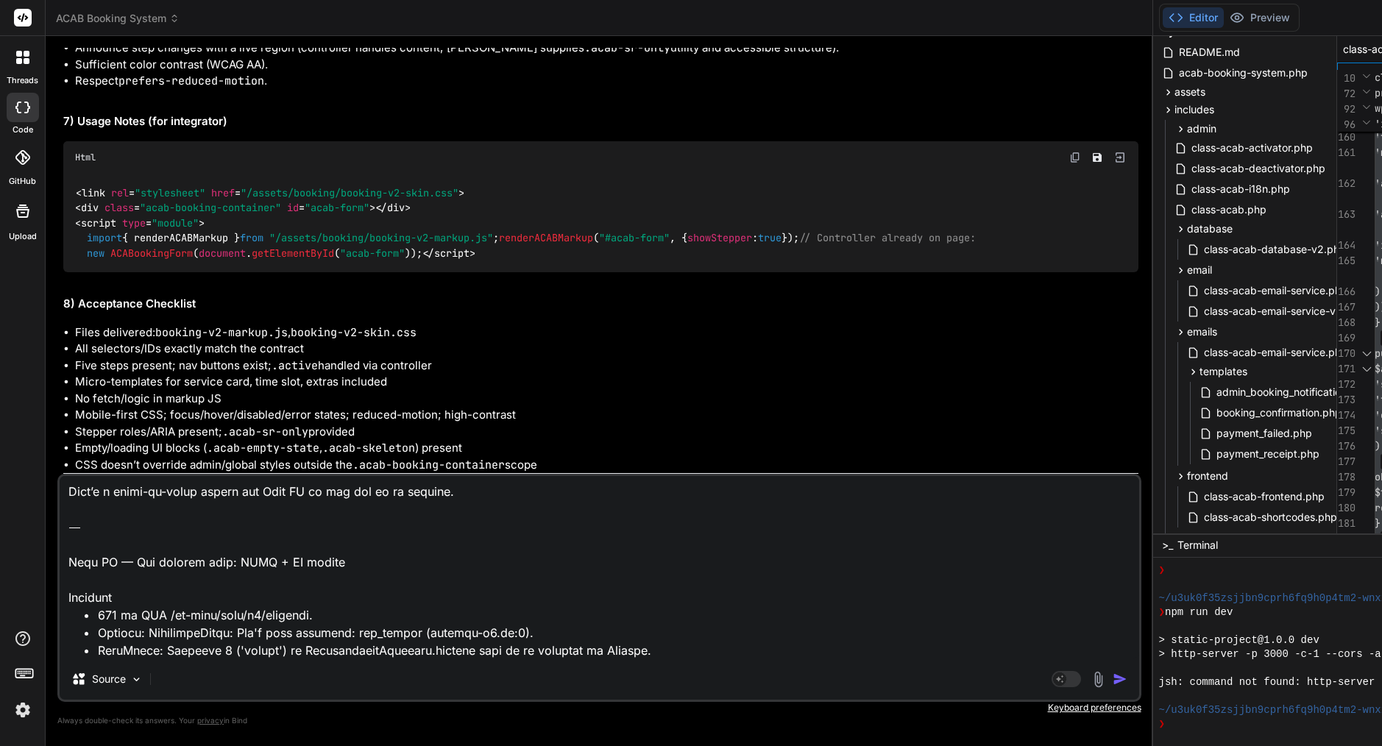
scroll to position [0, 0]
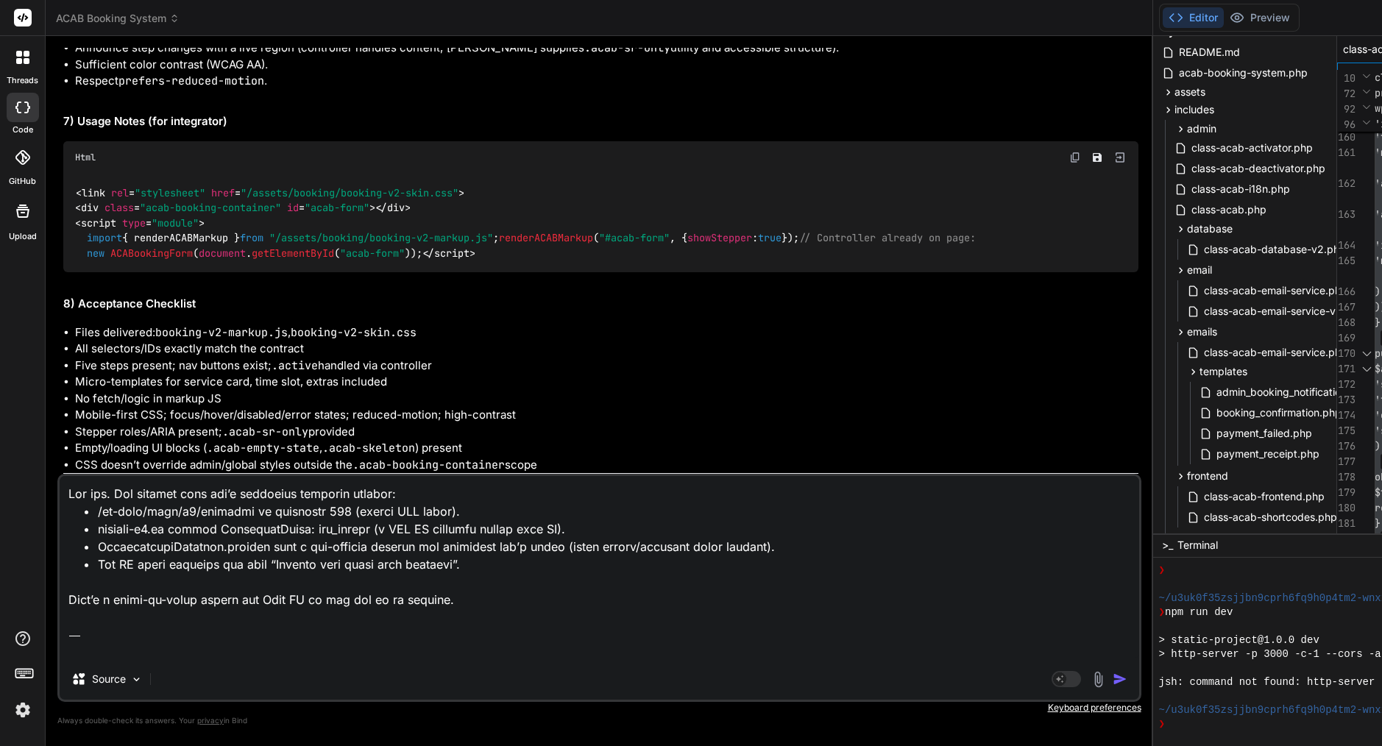
drag, startPoint x: 71, startPoint y: 616, endPoint x: 53, endPoint y: 380, distance: 237.0
click at [53, 380] on div "Bind AI Web Search Created with Pixso. Code Generator You please review attachm…" at bounding box center [600, 391] width 1108 height 710
type textarea "Lore IP — Dol sitamet cons: ADIP + EL seddoe Temporin • 464 ut LAB /et-dolo/mag…"
type textarea "x"
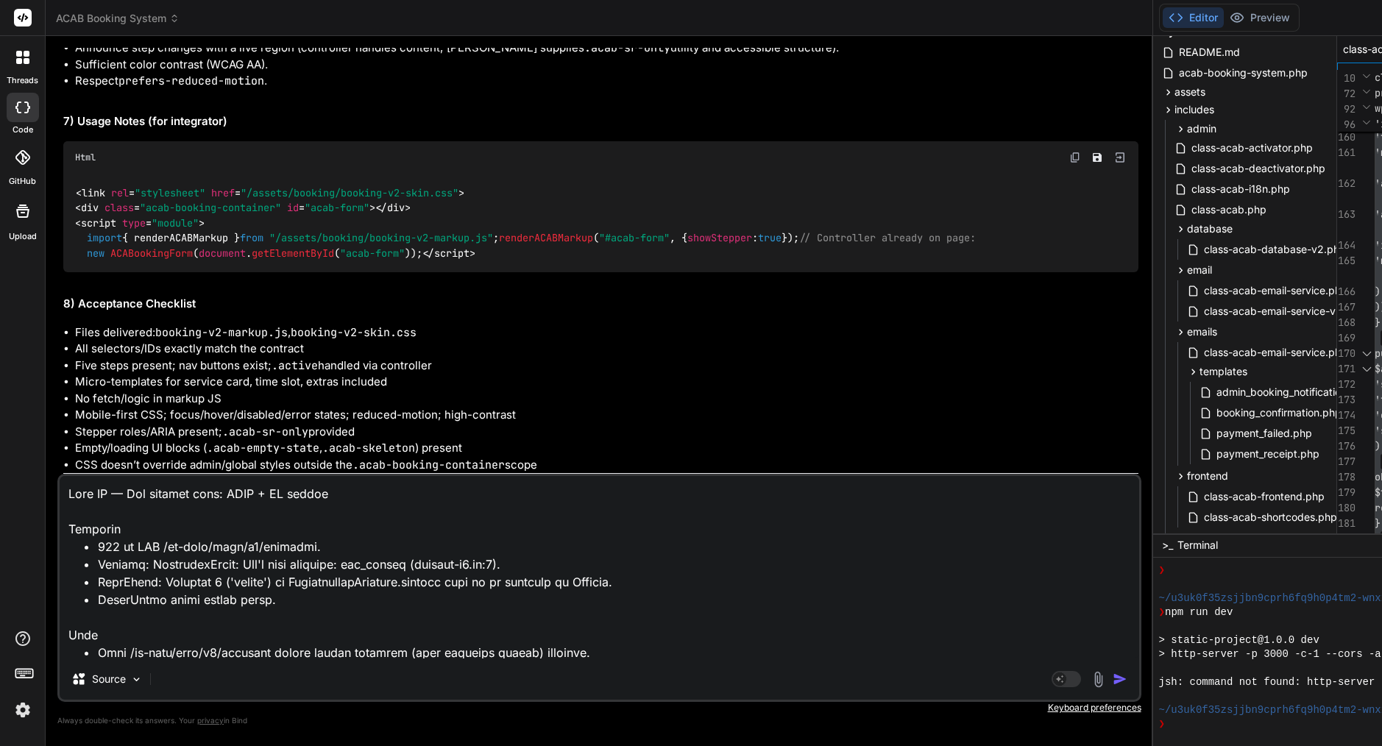
type textarea "Lore IP — Dol sitamet cons: ADIP + EL seddoe Temporin • 464 ut LAB /et-dolo/mag…"
click at [1113, 677] on img "button" at bounding box center [1120, 679] width 15 height 15
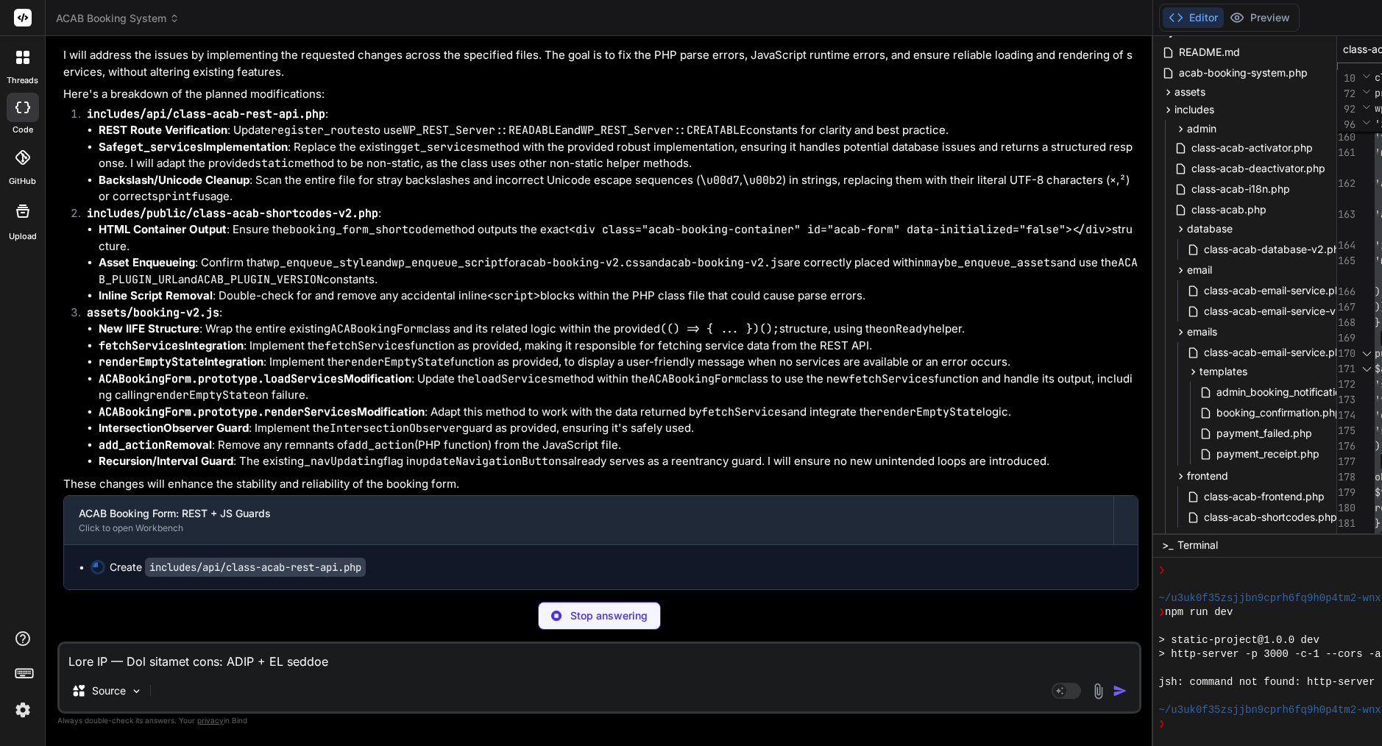
scroll to position [53221, 0]
type textarea "x"
type textarea "return $sanitized; } } // Initialize REST API new ACAB_REST_API();"
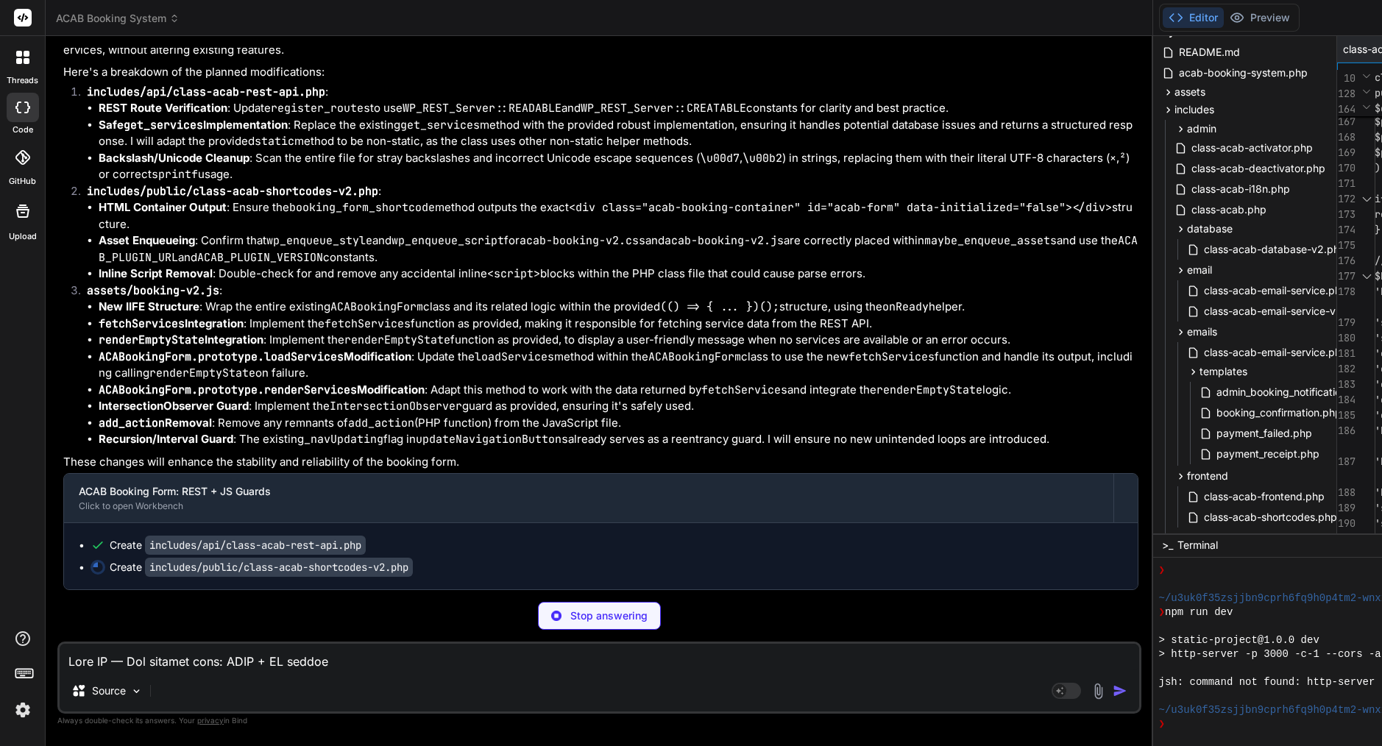
scroll to position [53243, 0]
type textarea "x"
type textarea "}, 500);\n } else {\n // Redirect to a booking page with service parameter\n co…"
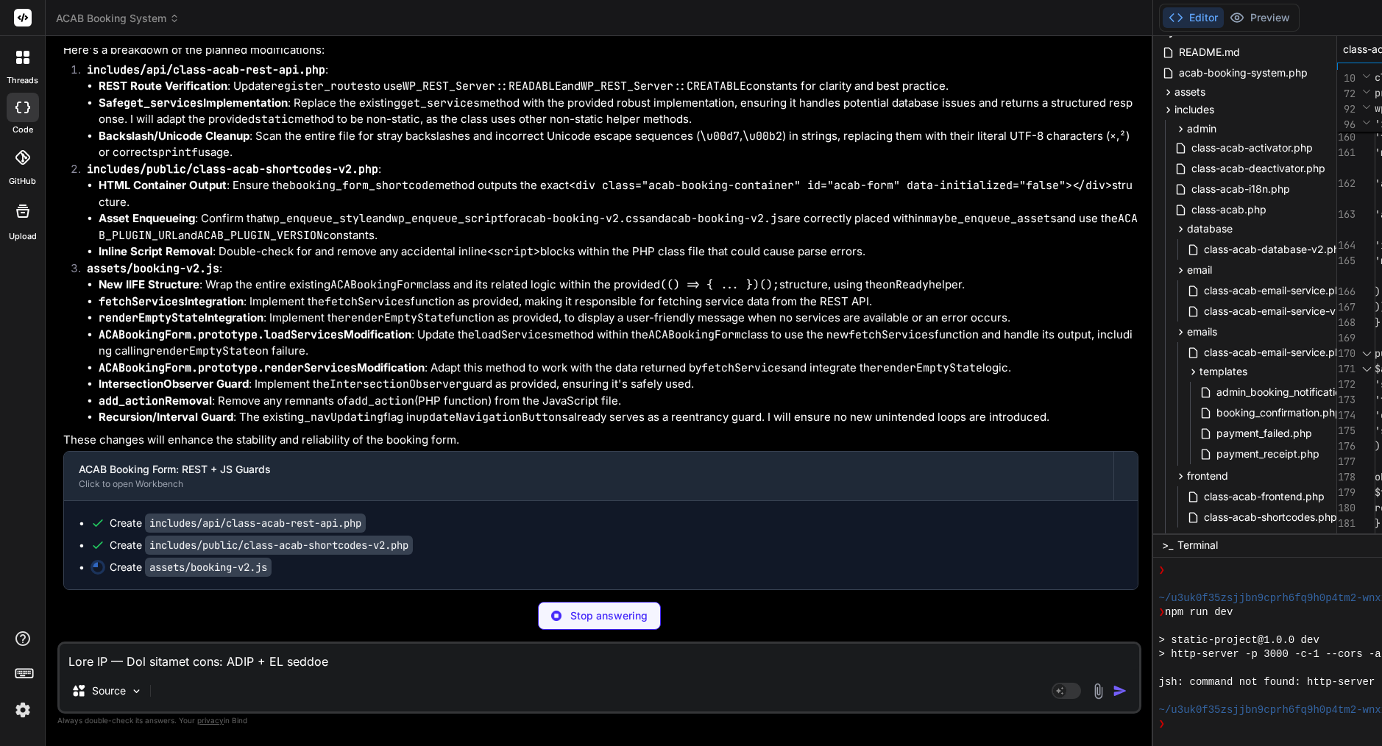
scroll to position [53265, 0]
type textarea "x"
type textarea "return $sanitized; } } // Initialize REST API new ACAB_REST_API();"
type textarea "x"
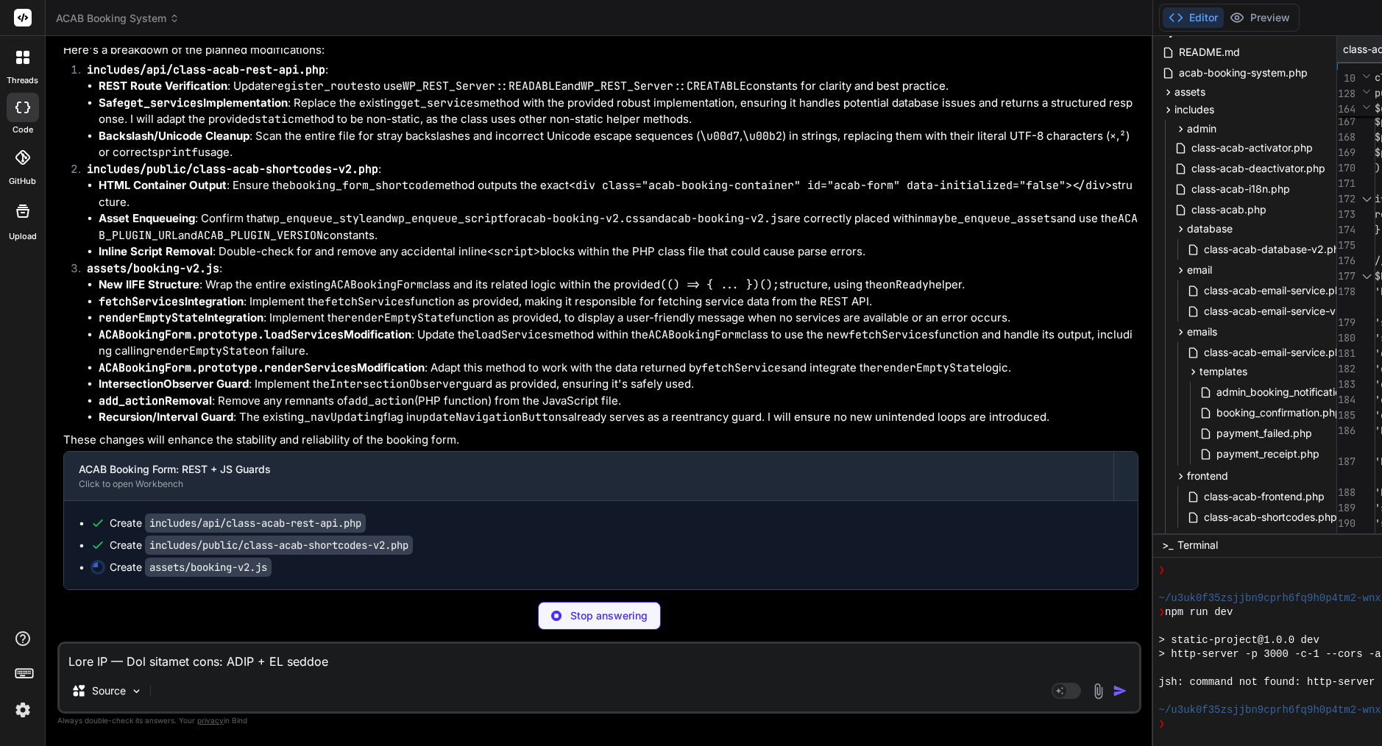
type textarea "$quote = $calculator->calculate( $params['service_slug'], $params['inputs'] ?? …"
type textarea "x"
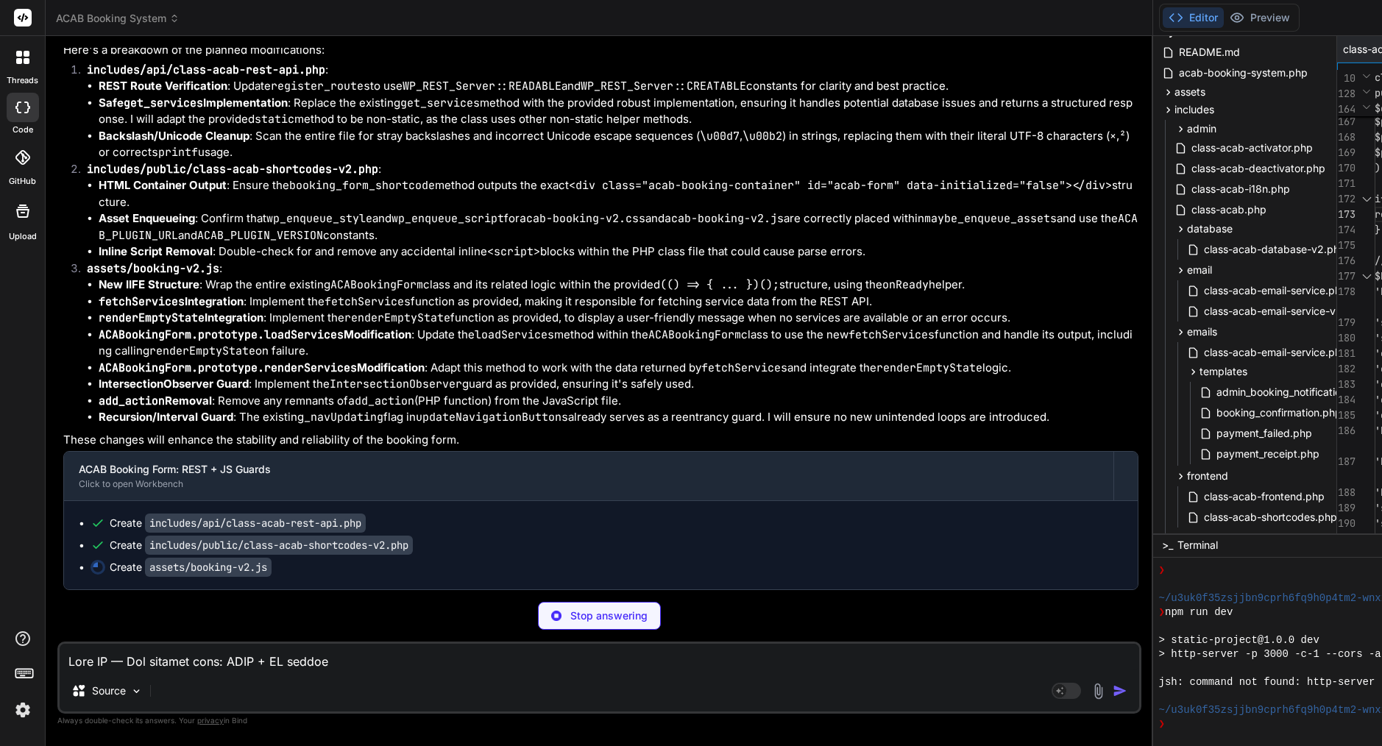
type textarea "$quote = $calculator->calculate( $params['service_slug'], $params['inputs'] ?? …"
type textarea "x"
type textarea "<?php /** * ACAB REST API - Complete Implementation */ if (!defined('ABSPATH'))…"
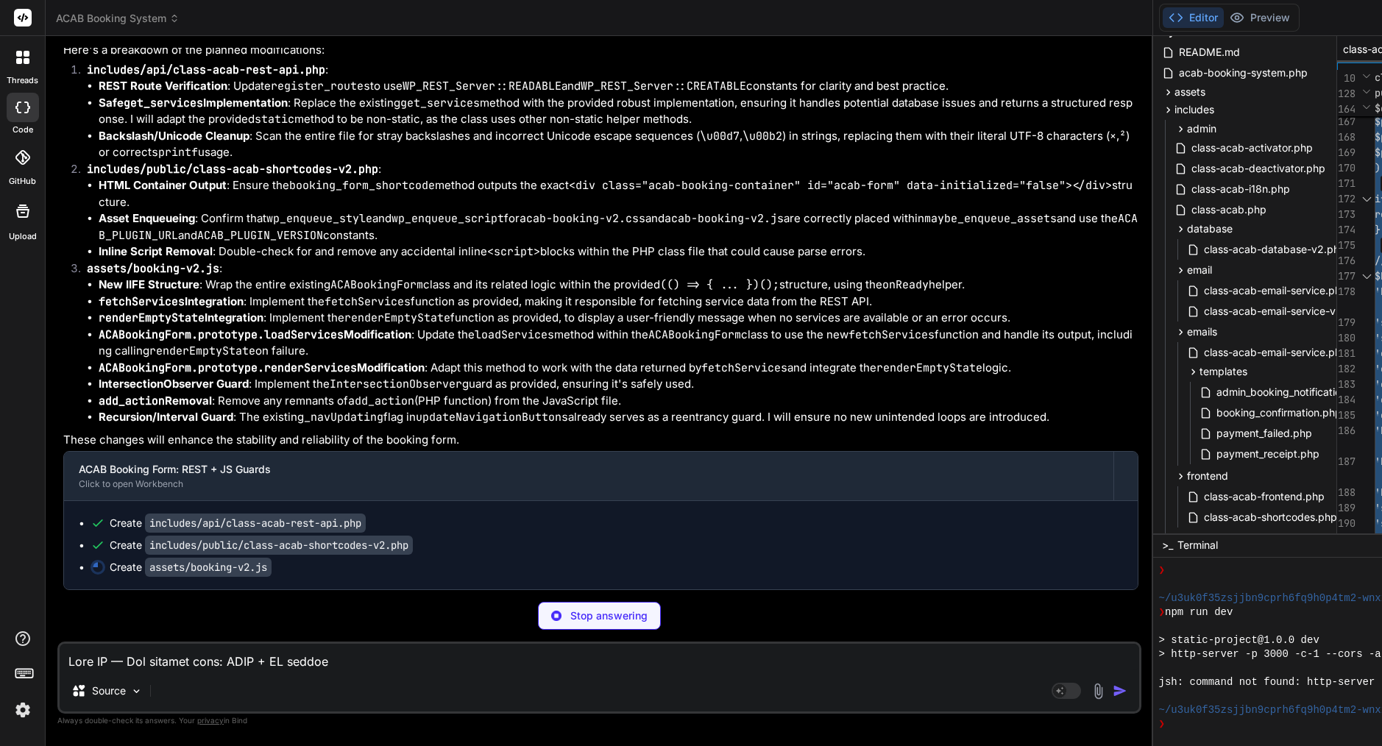
type textarea "x"
click at [1343, 52] on span "class-acab-shortcodes-v2.php" at bounding box center [1398, 49] width 110 height 15
type textarea "}, 500);\n } else {\n // Redirect to a booking page with service parameter\n co…"
type textarea "x"
type textarea "valid address.', 'acab'), 'invalid_email' => __('Please enter a valid email add…"
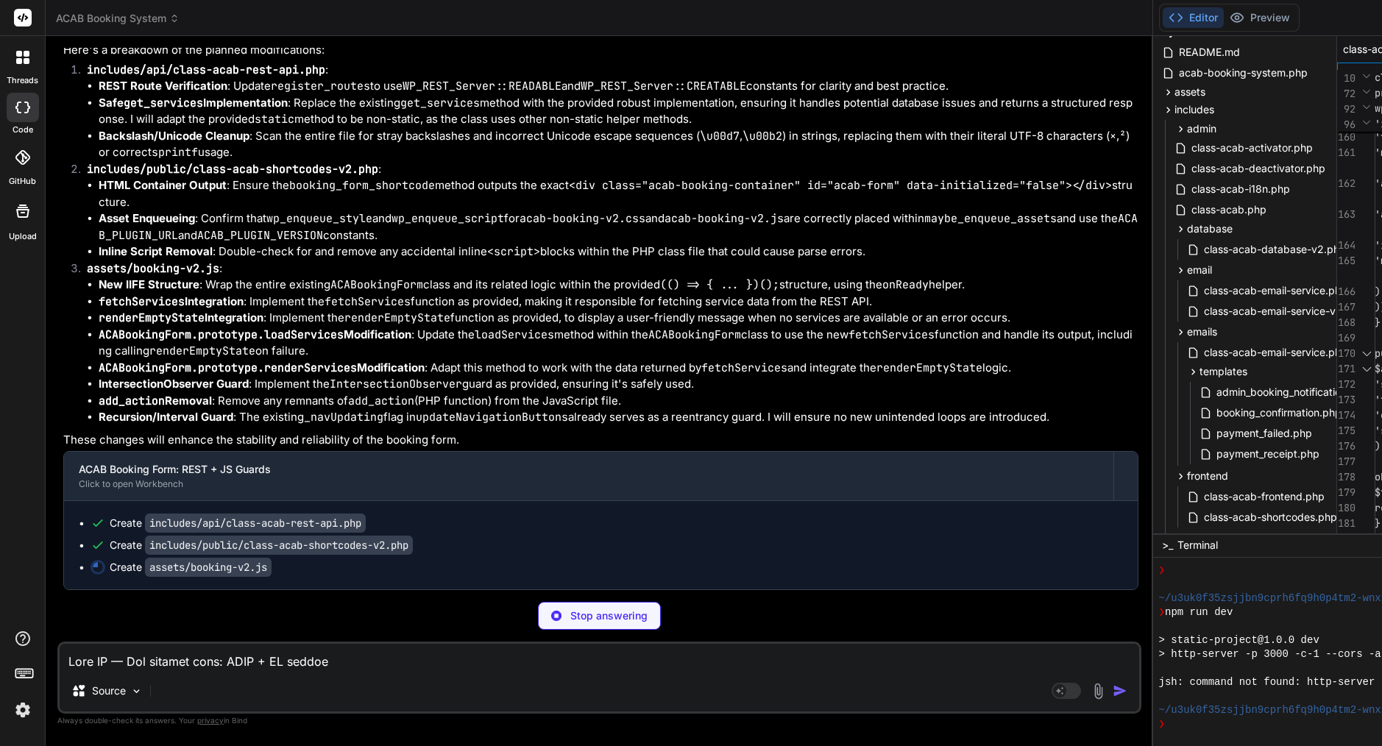
type textarea "x"
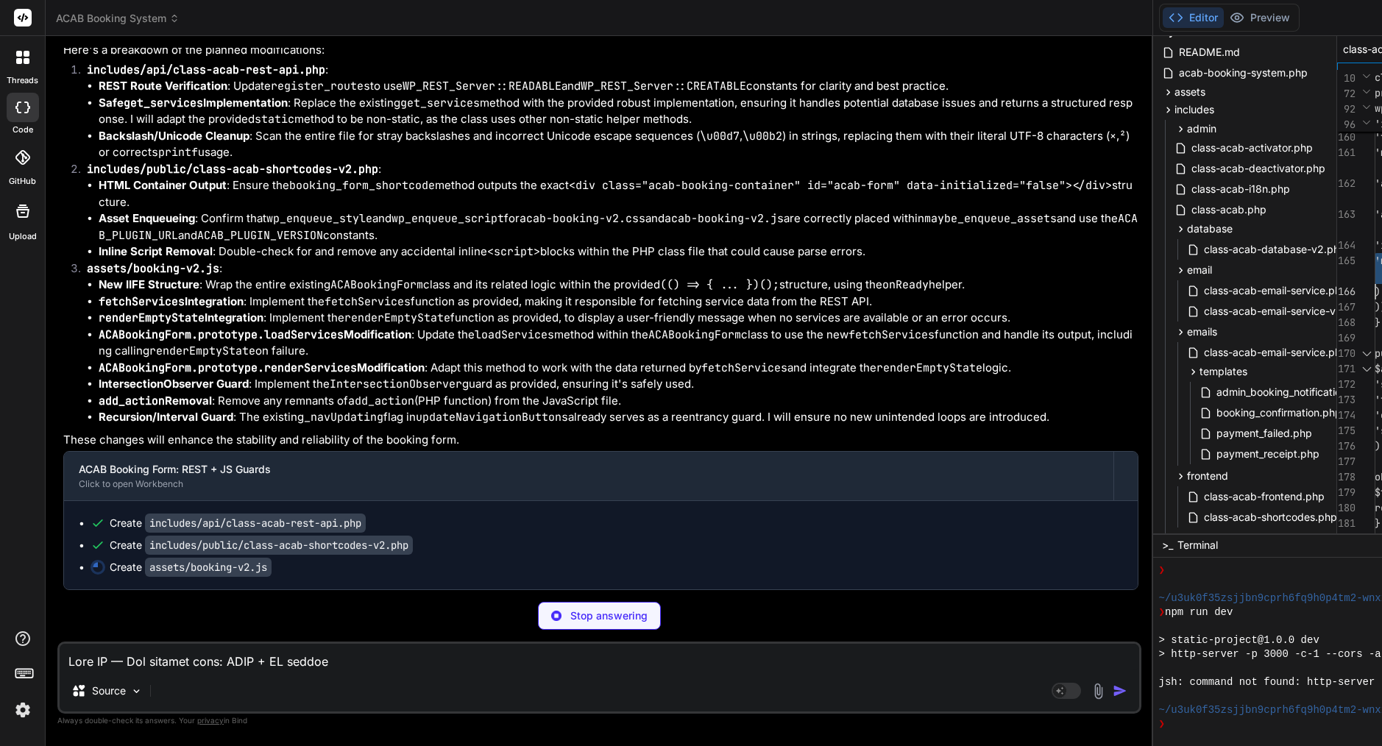
type textarea "<?php /** * ACAB Shortcodes v2 - Enhanced Multi-Step Form */ if (!defined('ABSP…"
type textarea "x"
type textarea "// Expose for external access window.ACABookingForm = ACABookingForm; })();"
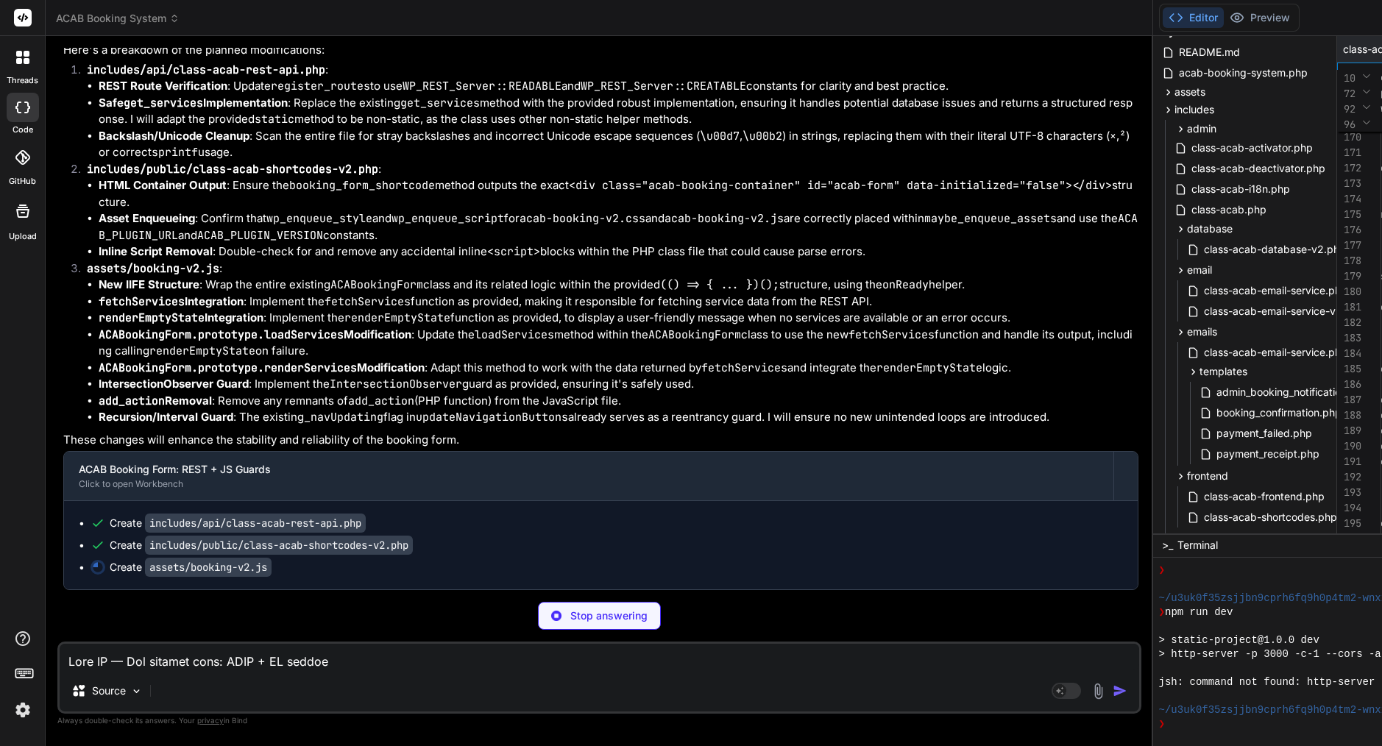
type textarea "x"
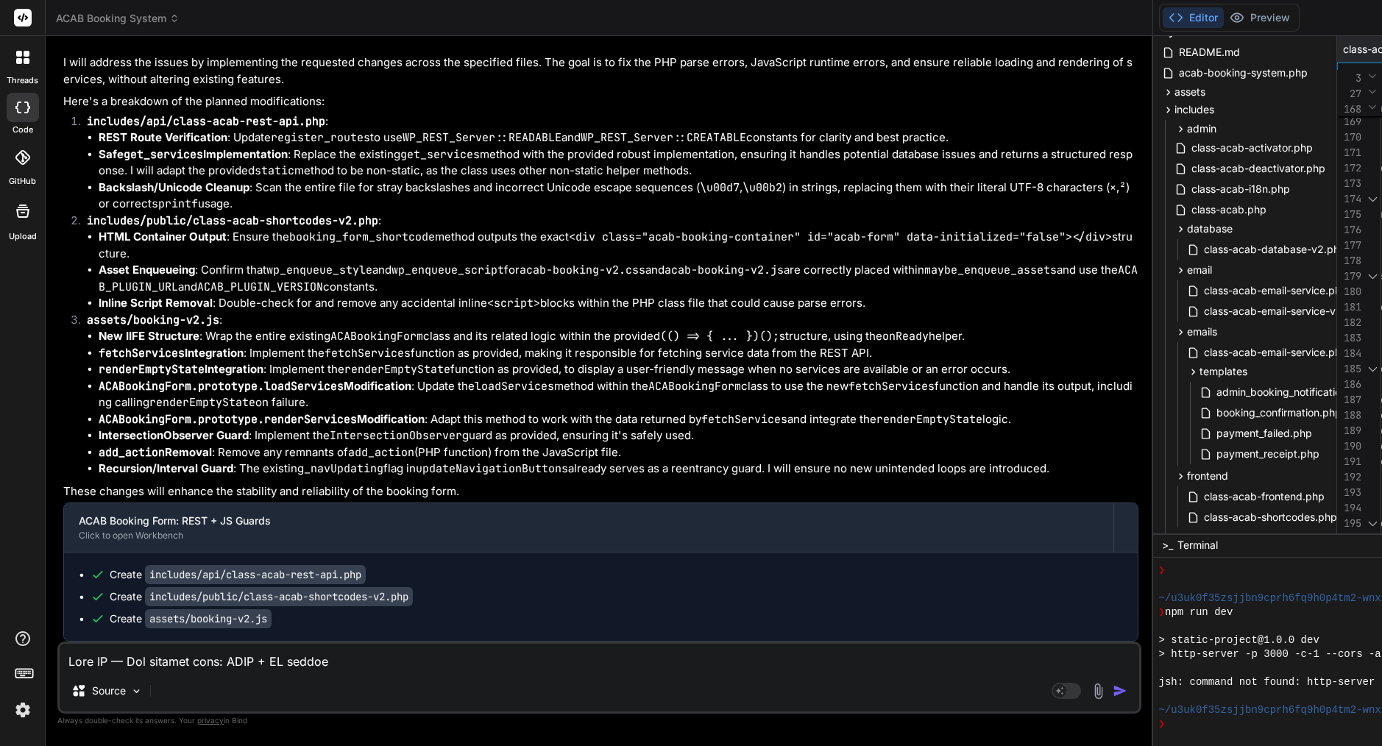
type textarea "/* ACAB Booking Form v2 - Multi-Step Mobile-First Implementation */ (() => { 'u…"
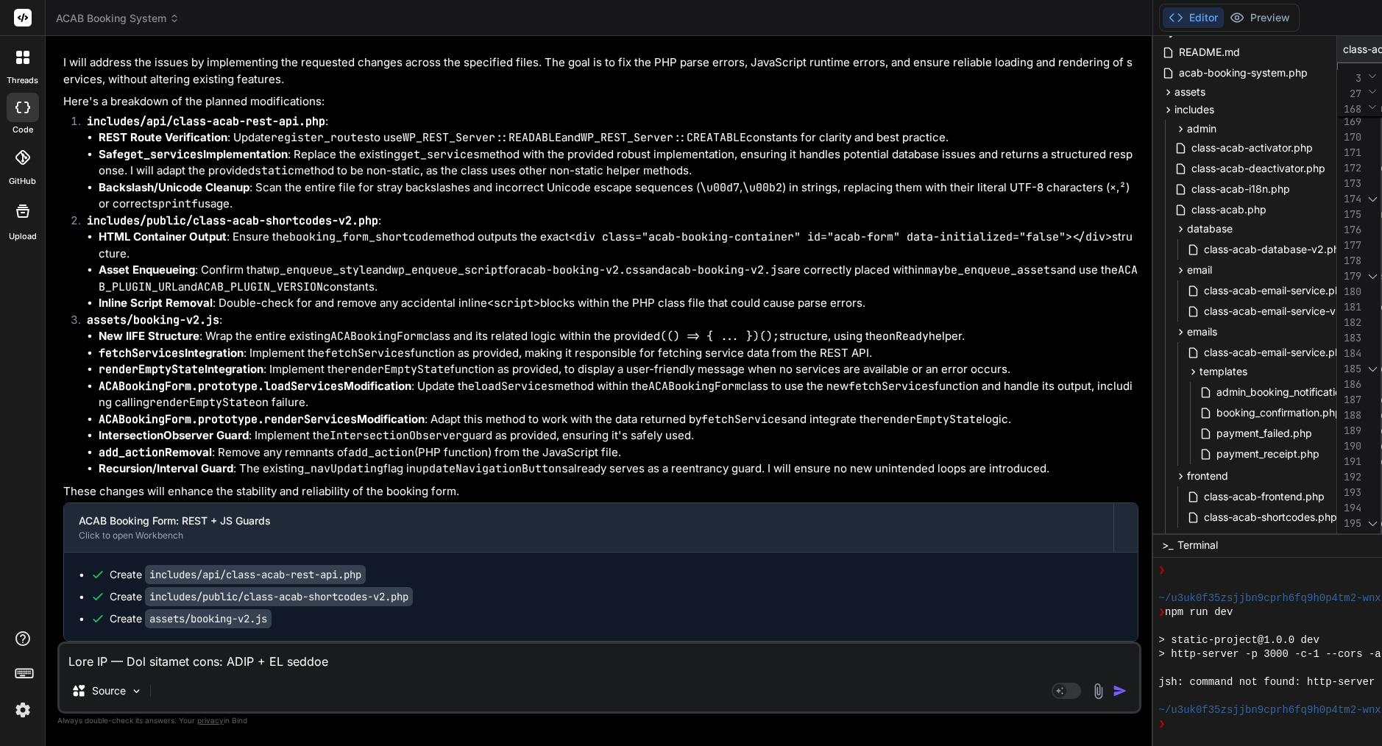
click at [310, 652] on textarea at bounding box center [600, 657] width 1080 height 27
paste textarea "[[DATE] 07:17:23 UTC] PHP Parse error: syntax error, unexpected token "}" in /h…"
type textarea "[[DATE] 07:17:23 UTC] PHP Parse error: syntax error, unexpected token "}" in /h…"
type textarea "x"
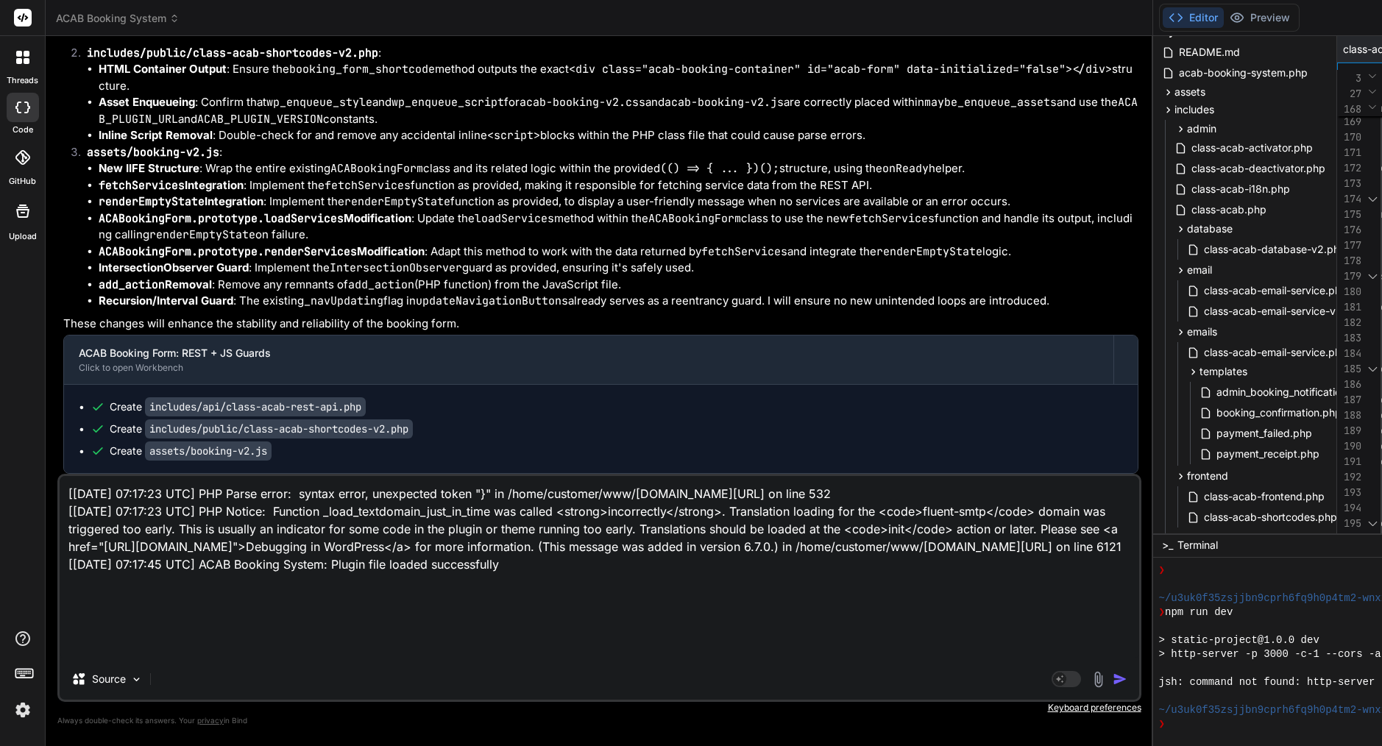
type textarea "[[DATE] 07:17:23 UTC] PHP Parse error: syntax error, unexpected token "}" in /h…"
click at [1113, 682] on img "button" at bounding box center [1120, 679] width 15 height 15
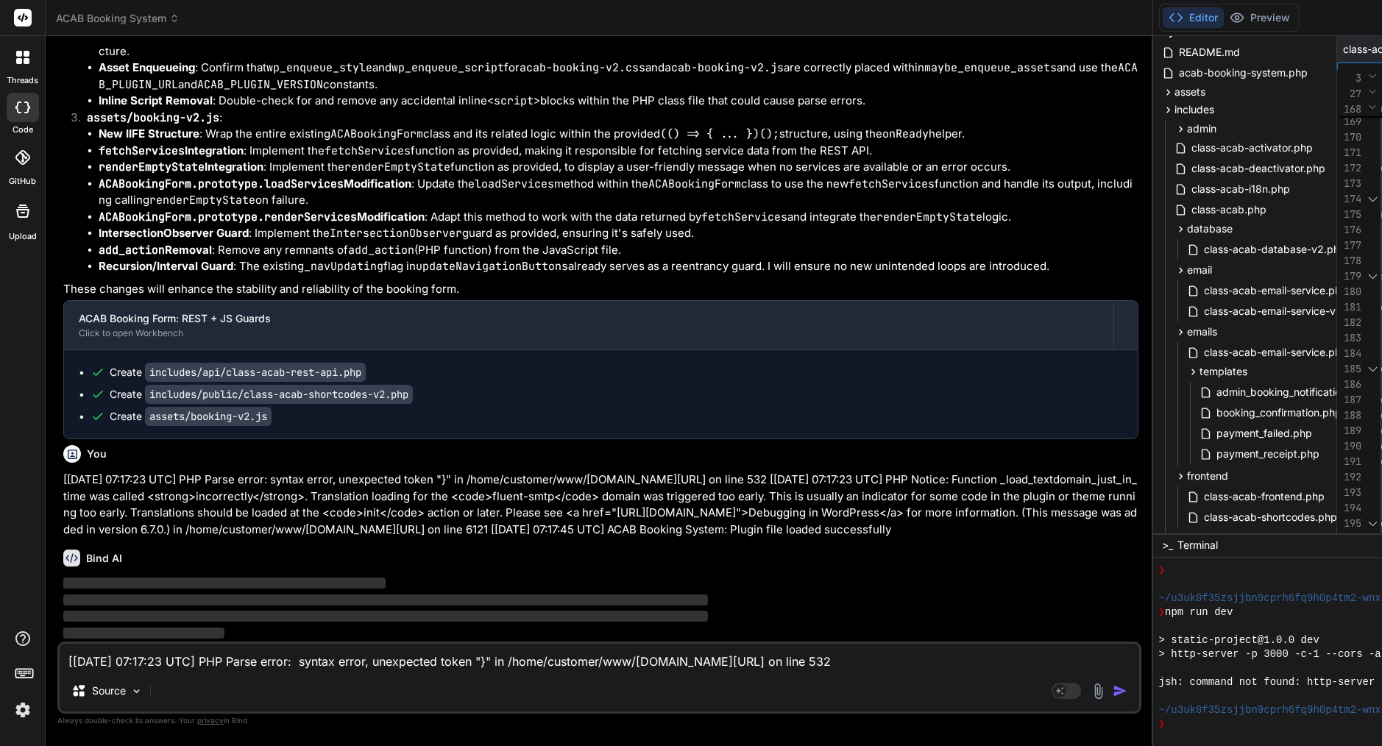
type textarea "x"
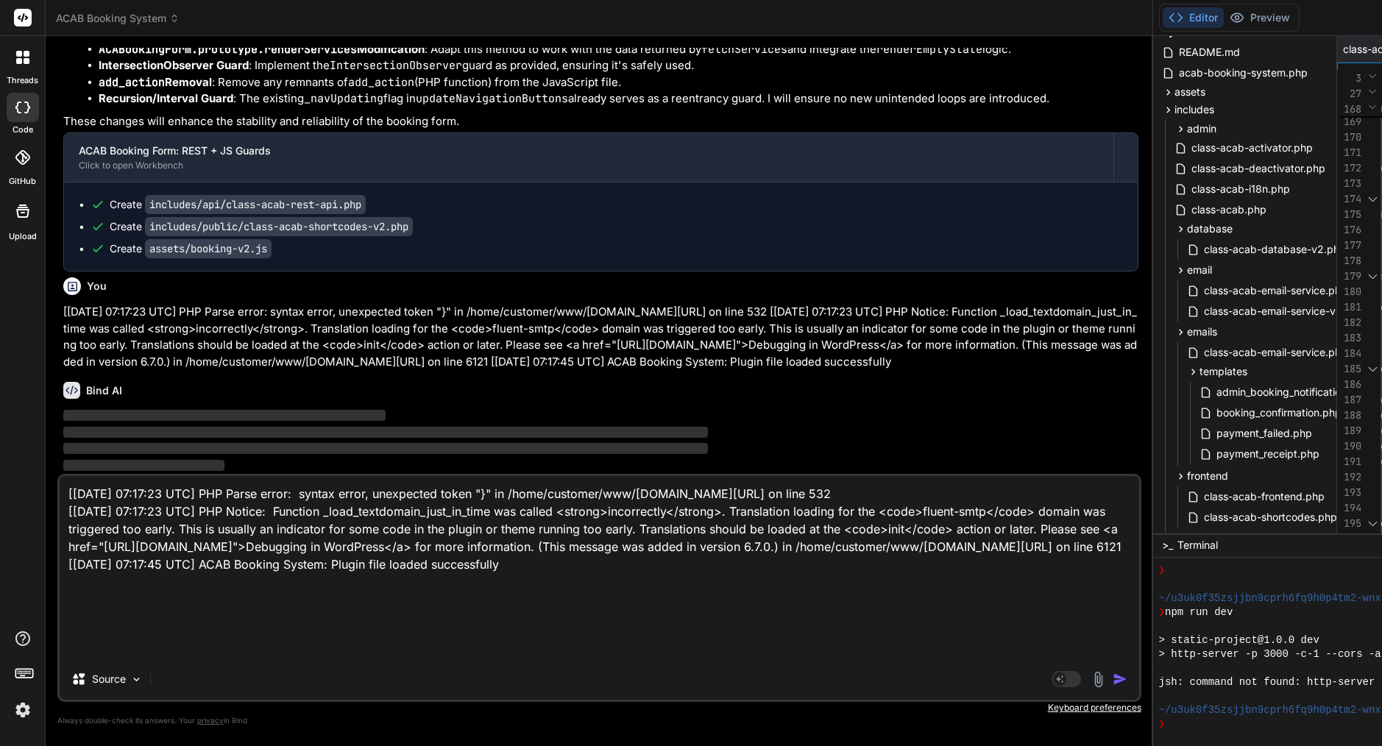
drag, startPoint x: 157, startPoint y: 641, endPoint x: 42, endPoint y: 428, distance: 241.8
click at [42, 428] on div "threads code GitHub Upload ACAB Booking System Created with Pixso. Bind AI Web …" at bounding box center [691, 373] width 1382 height 746
type textarea "x"
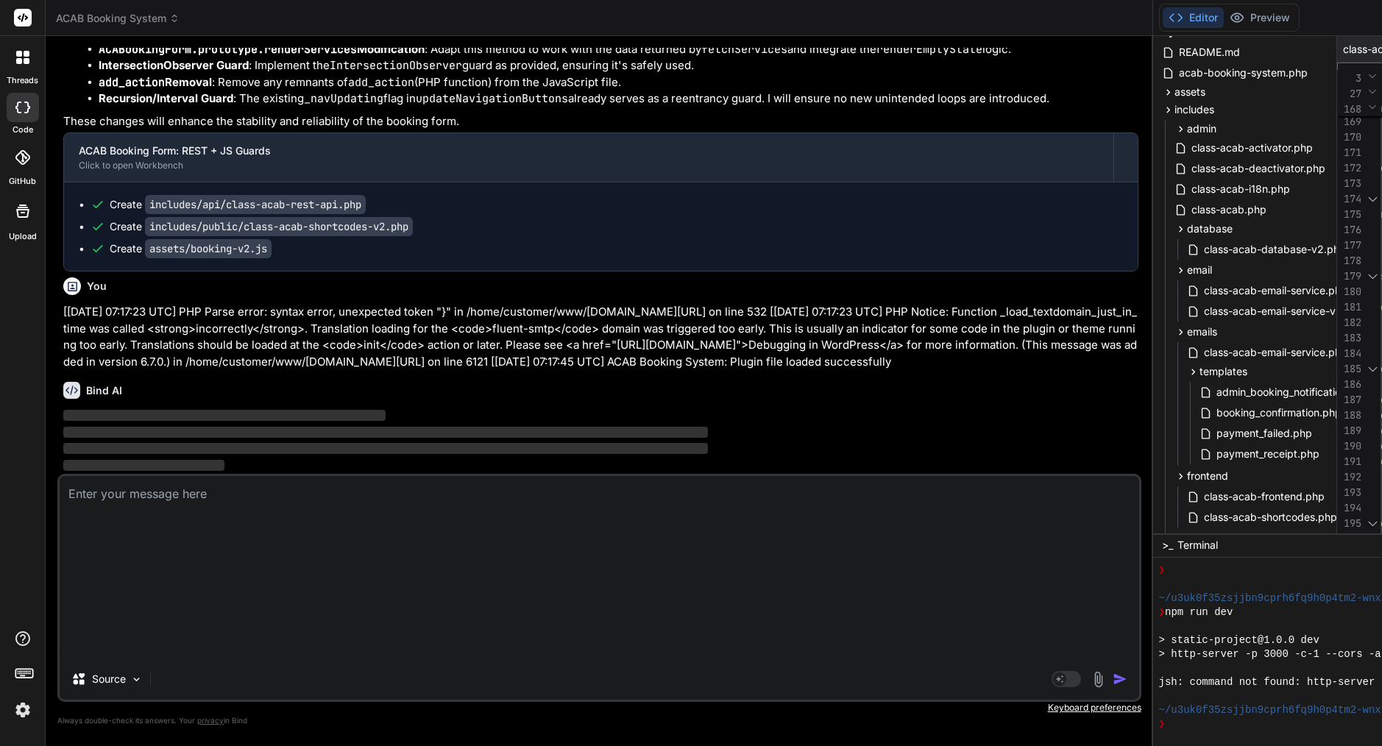
scroll to position [53559, 0]
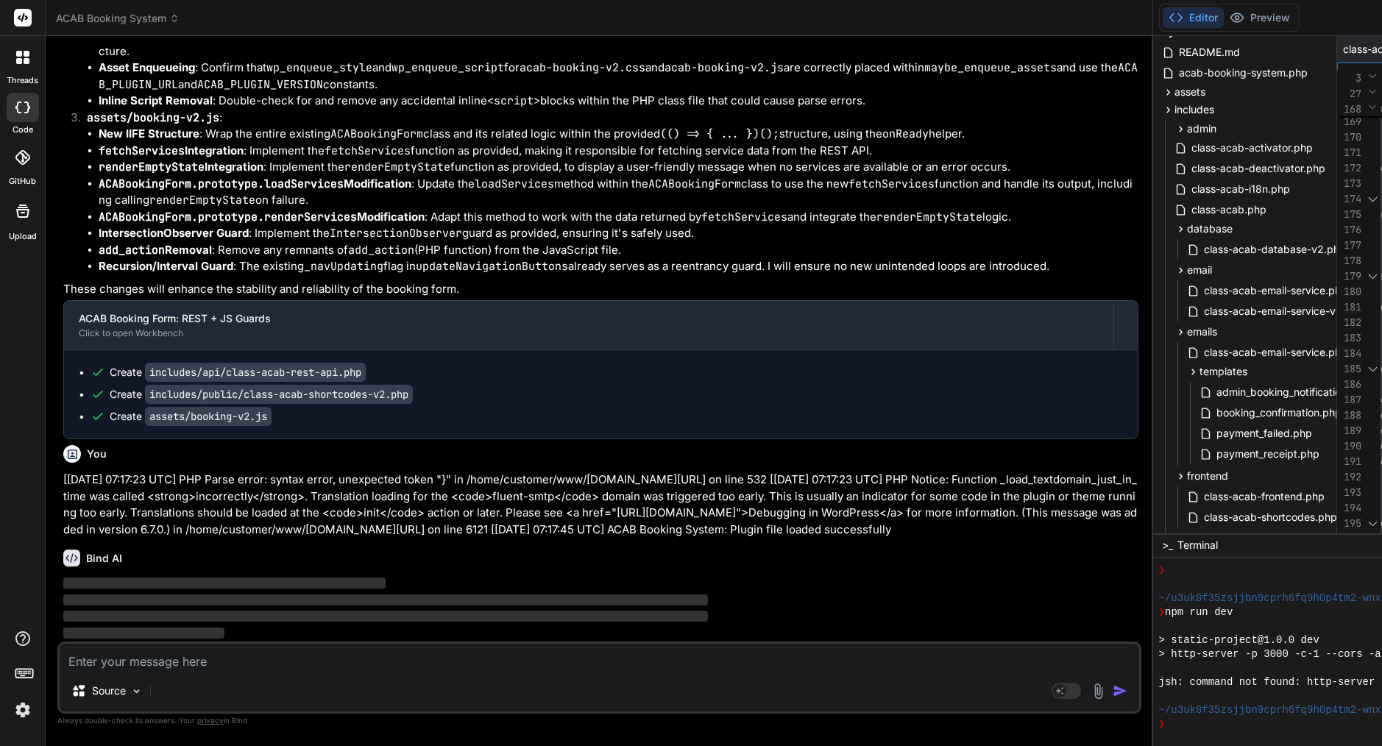
click at [21, 712] on img at bounding box center [22, 710] width 25 height 25
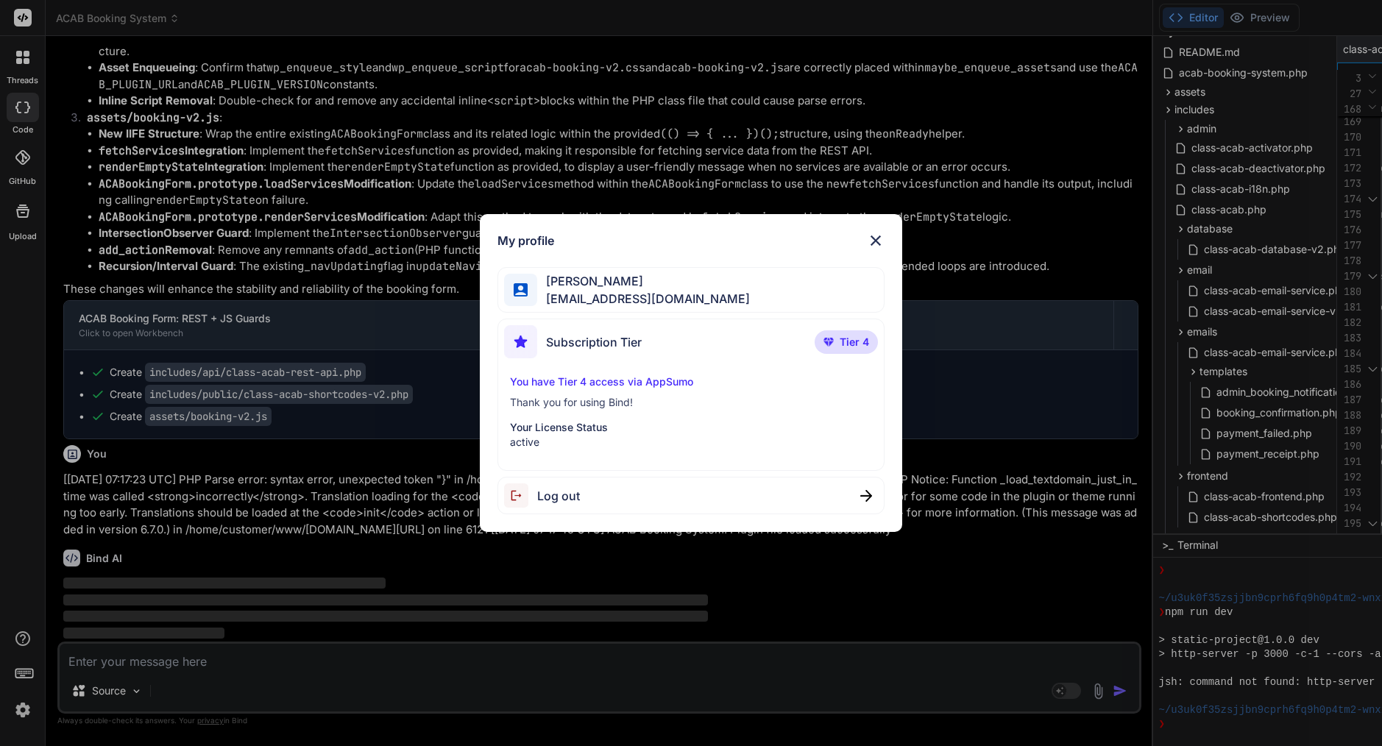
click at [569, 492] on span "Log out" at bounding box center [558, 496] width 43 height 18
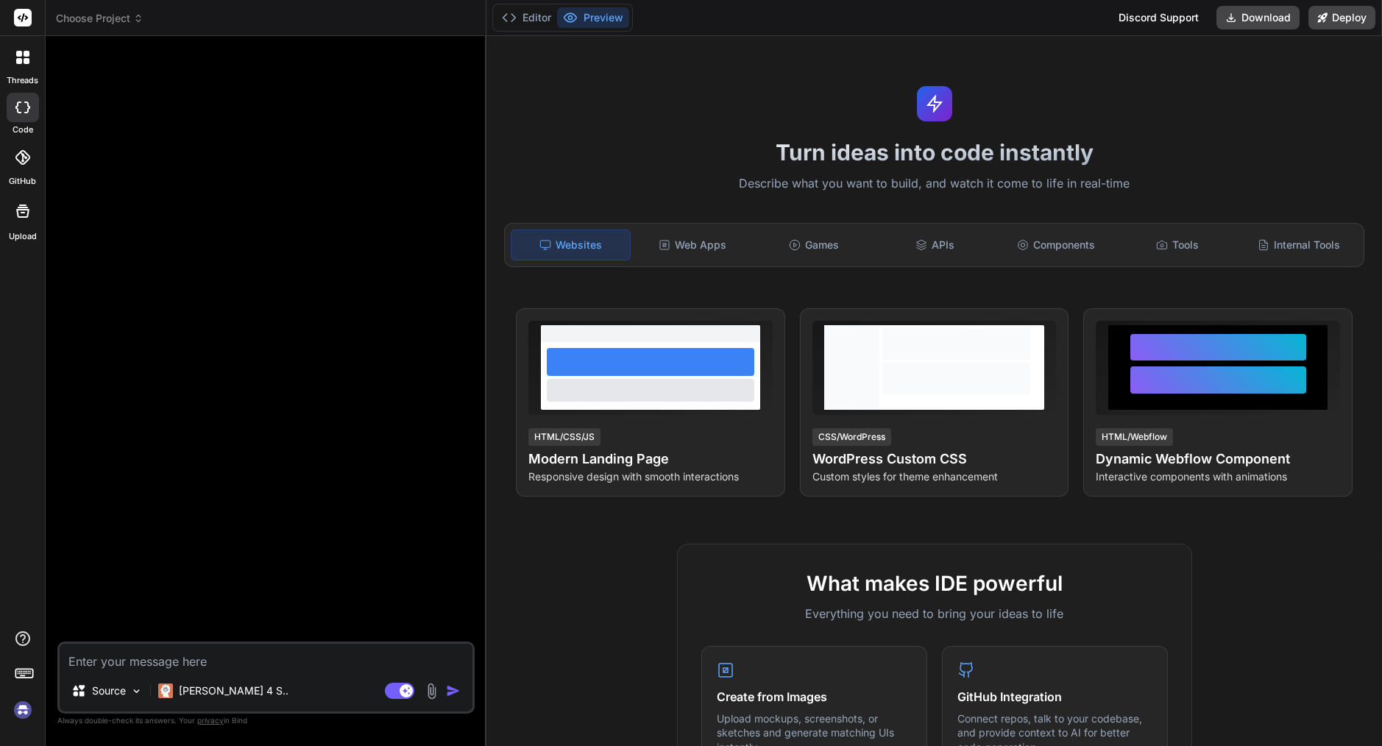
scroll to position [1231, 0]
click at [23, 713] on img at bounding box center [22, 710] width 25 height 25
type textarea "x"
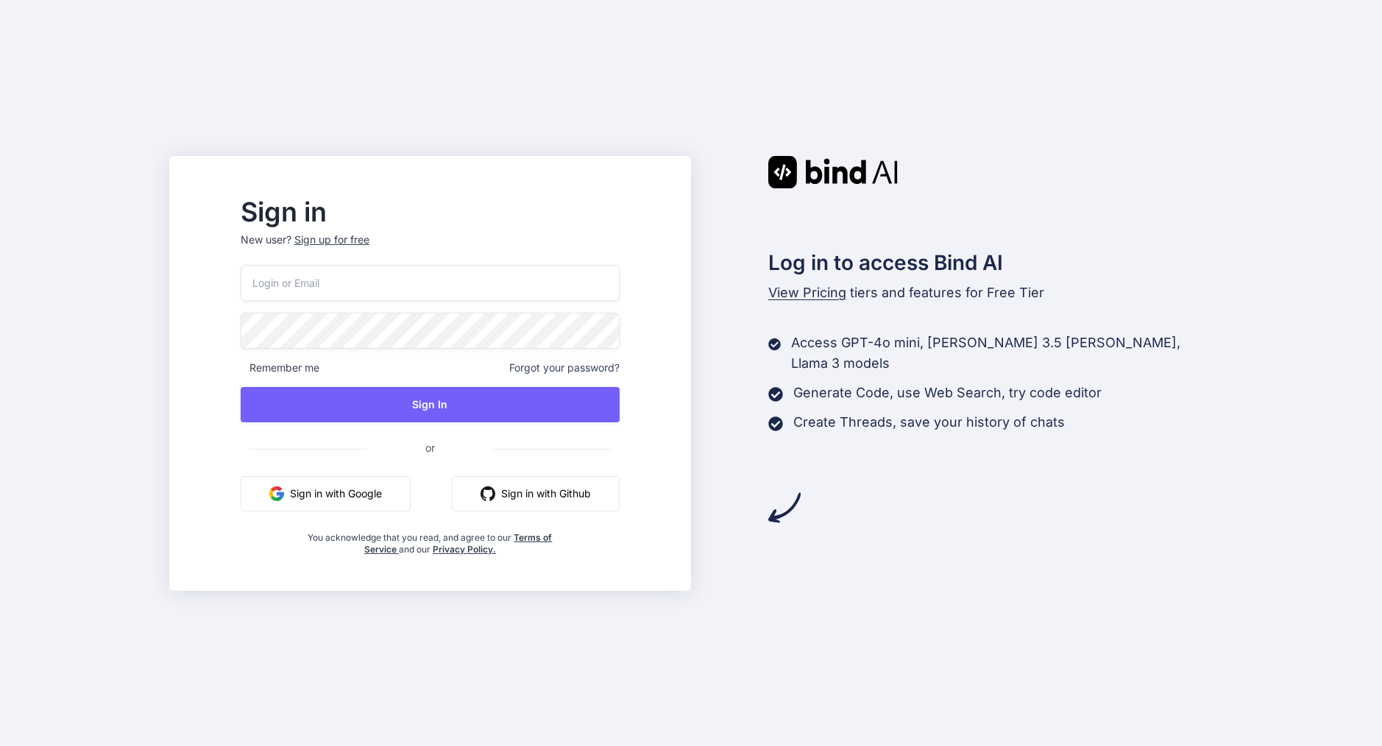
type input "[EMAIL_ADDRESS][DOMAIN_NAME]"
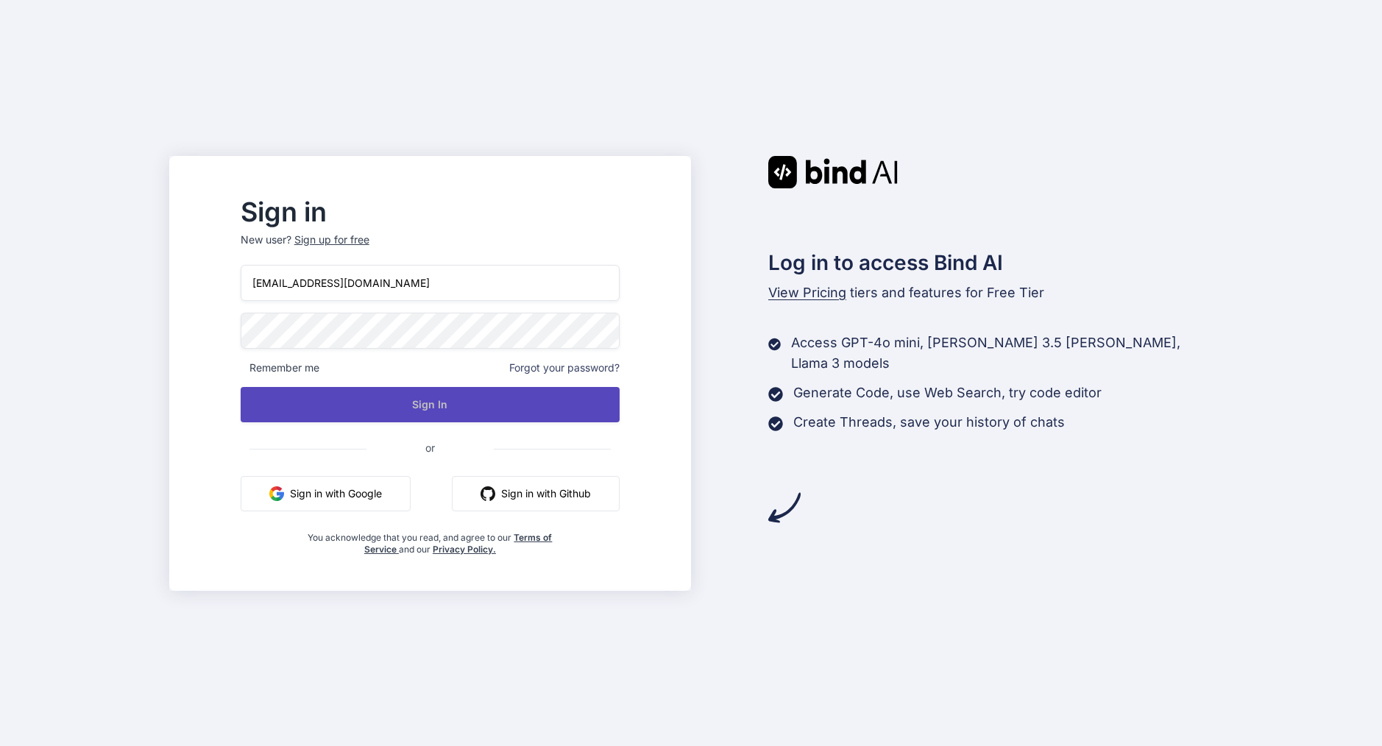
click at [475, 414] on button "Sign In" at bounding box center [430, 404] width 379 height 35
